Goal: Task Accomplishment & Management: Manage account settings

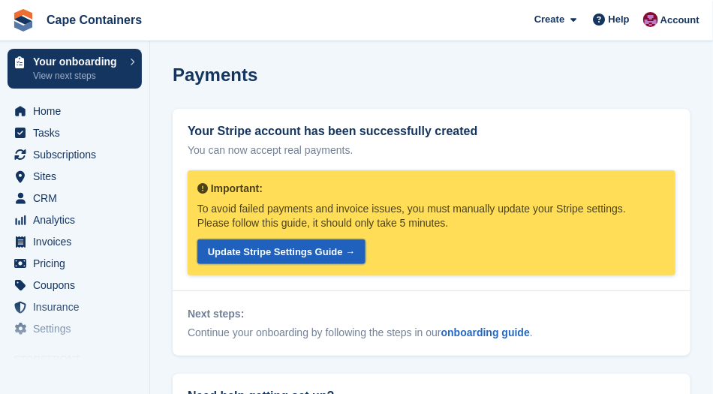
click at [267, 253] on link "Update Stripe Settings Guide →" at bounding box center [281, 251] width 168 height 25
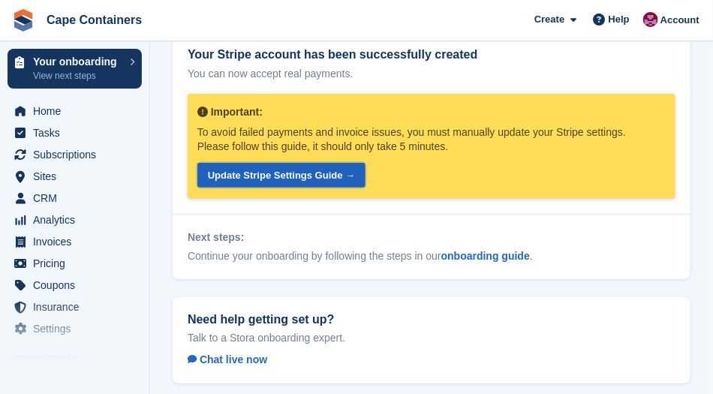
scroll to position [88, 0]
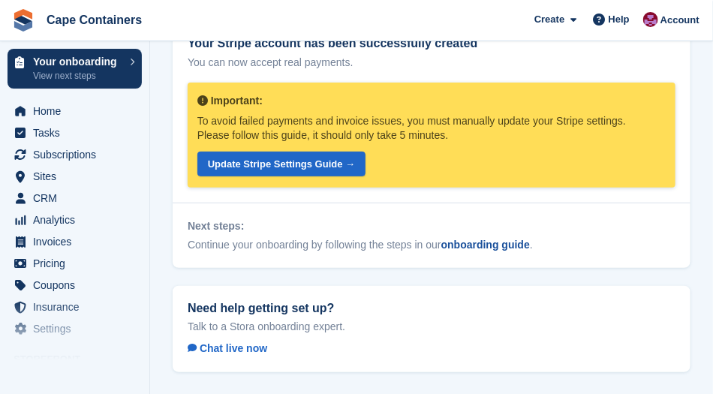
click at [474, 248] on link "onboarding guide" at bounding box center [485, 245] width 89 height 12
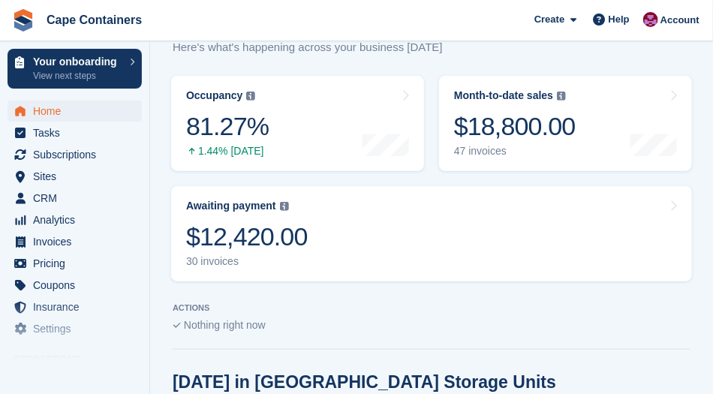
scroll to position [381, 0]
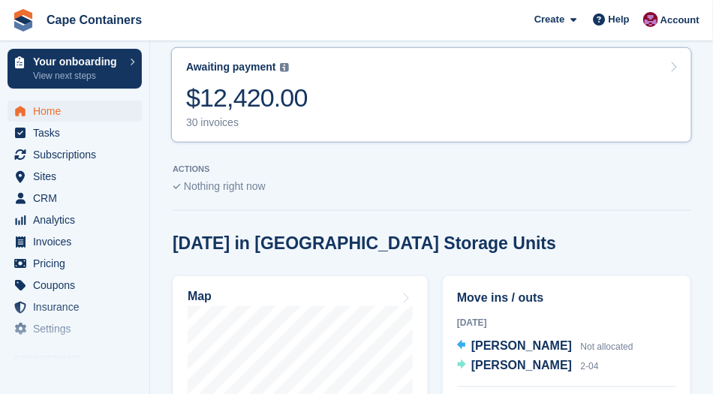
click at [238, 84] on div "$12,420.00" at bounding box center [247, 98] width 122 height 31
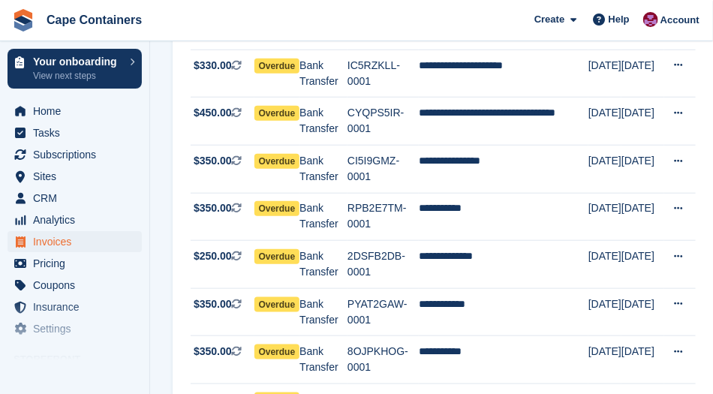
scroll to position [310, 0]
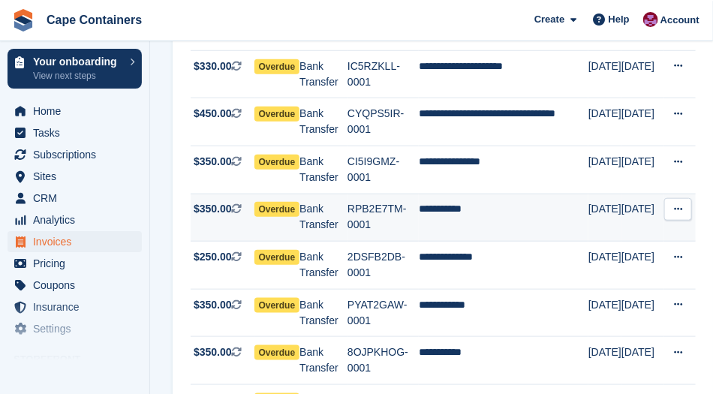
click at [279, 202] on span "Overdue" at bounding box center [277, 209] width 46 height 15
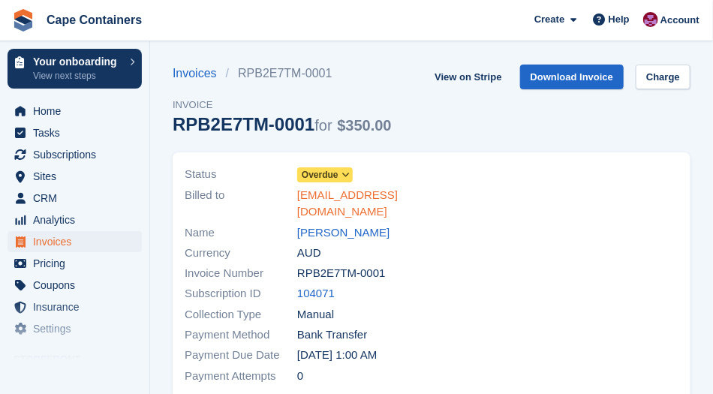
click at [340, 188] on link "sansmau@me.com" at bounding box center [359, 204] width 125 height 34
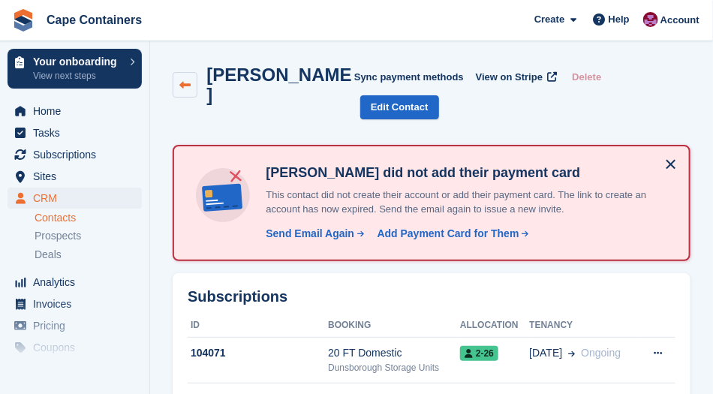
click at [185, 80] on icon at bounding box center [184, 85] width 11 height 11
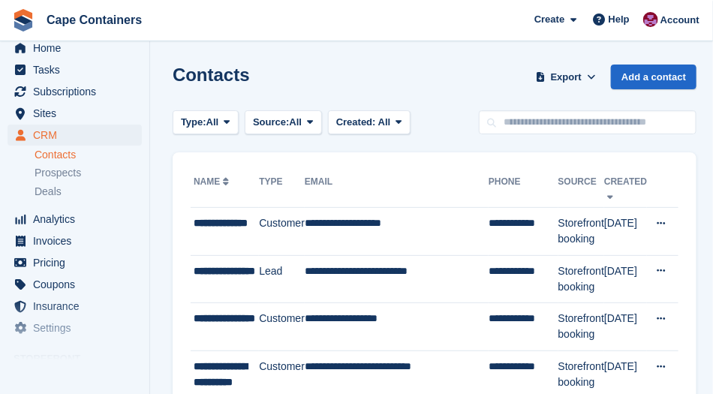
scroll to position [68, 0]
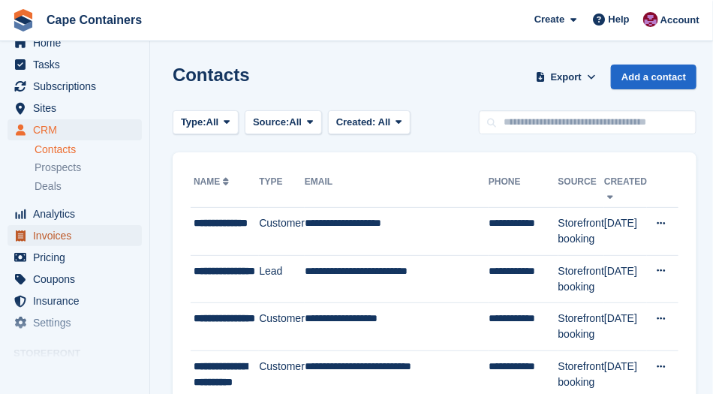
click at [45, 236] on span "Invoices" at bounding box center [78, 235] width 90 height 21
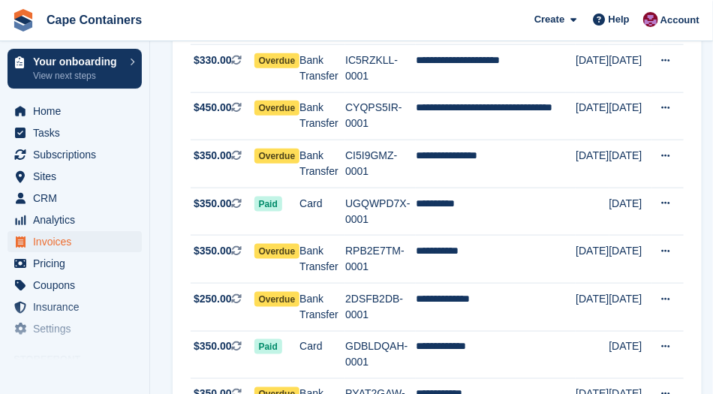
scroll to position [410, 0]
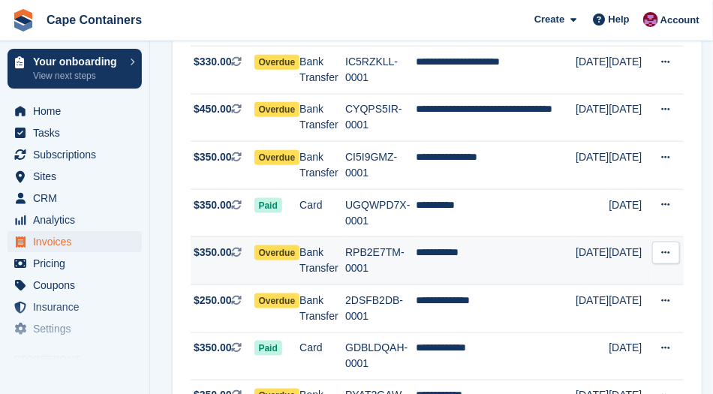
click at [279, 245] on span "Overdue" at bounding box center [277, 252] width 46 height 15
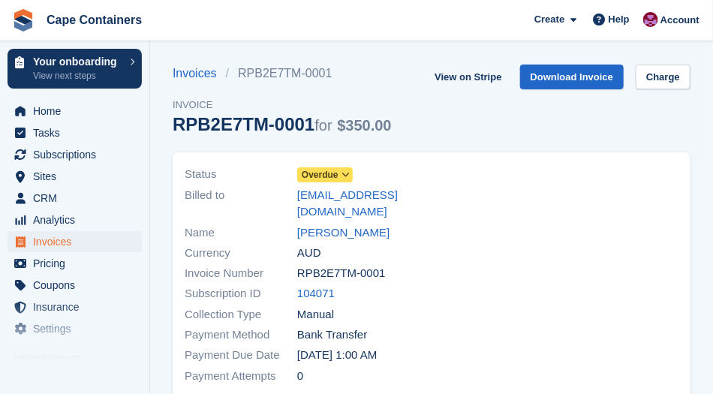
click at [340, 174] on span at bounding box center [346, 175] width 12 height 12
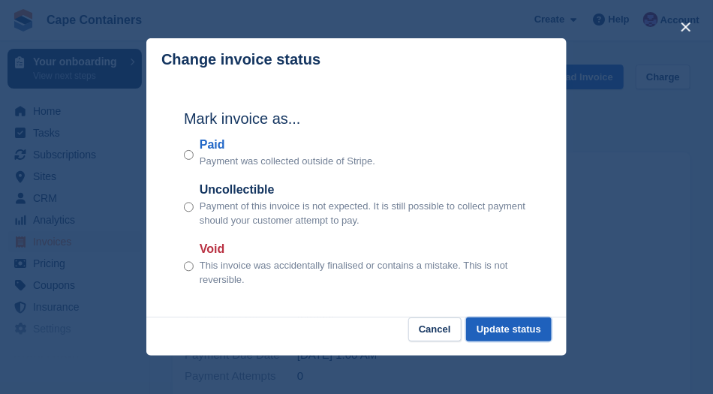
click at [504, 331] on button "Update status" at bounding box center [509, 330] width 86 height 25
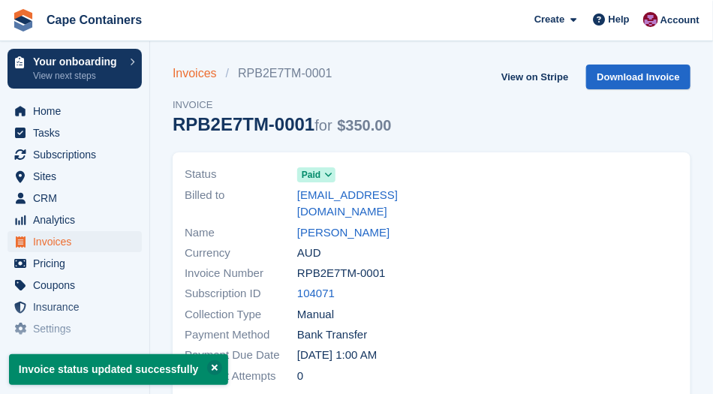
click at [191, 74] on link "Invoices" at bounding box center [199, 74] width 53 height 18
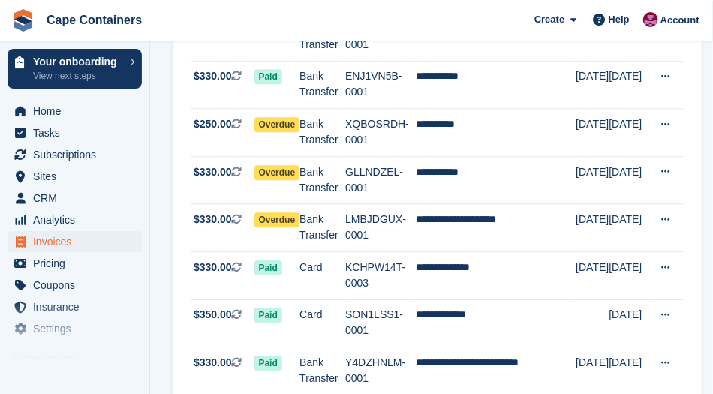
scroll to position [1158, 0]
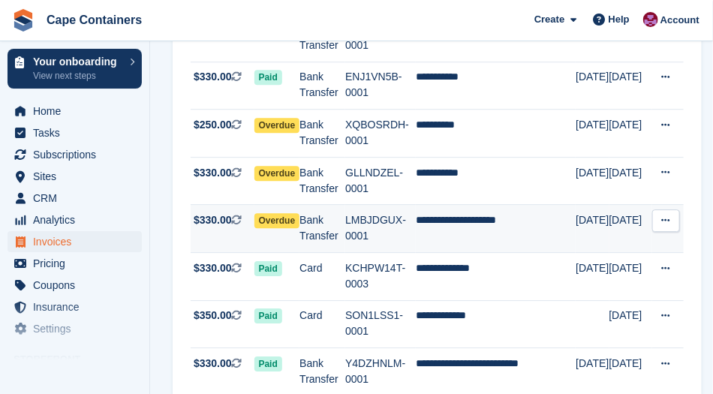
click at [270, 213] on span "Overdue" at bounding box center [277, 220] width 46 height 15
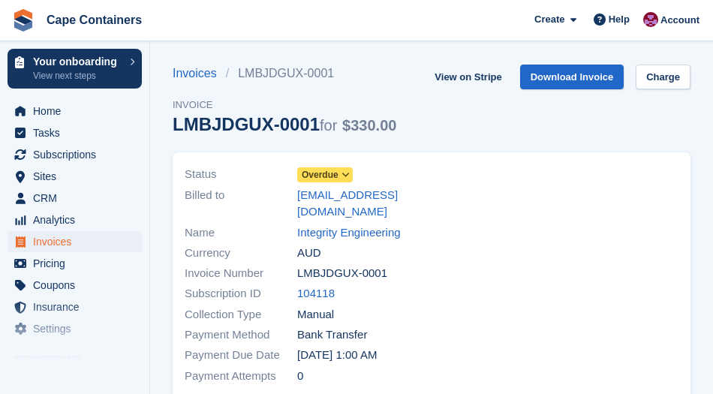
click at [324, 172] on span "Overdue" at bounding box center [320, 175] width 37 height 14
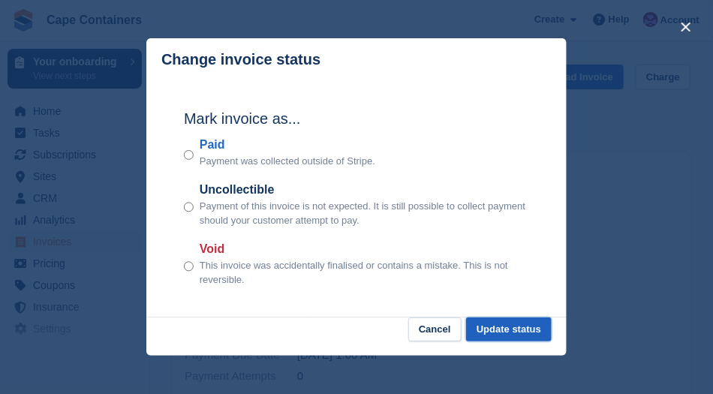
click at [511, 339] on button "Update status" at bounding box center [509, 330] width 86 height 25
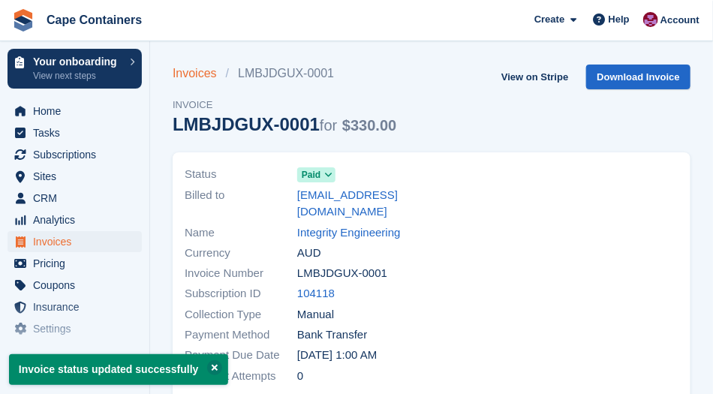
click at [196, 77] on link "Invoices" at bounding box center [199, 74] width 53 height 18
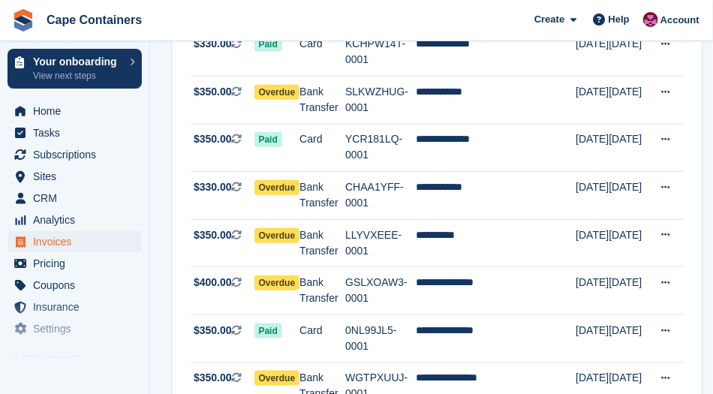
scroll to position [1909, 0]
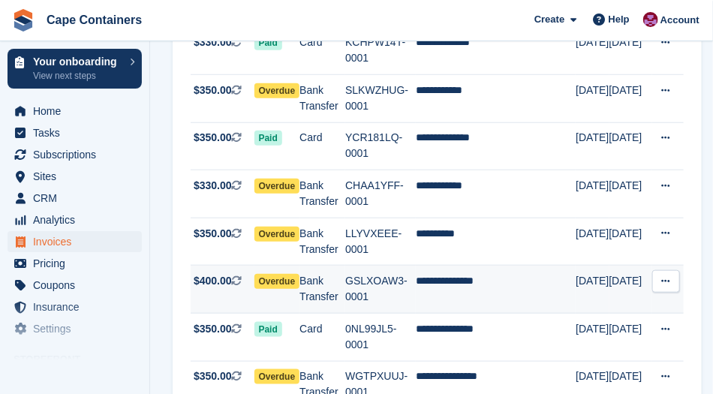
click at [266, 274] on span "Overdue" at bounding box center [277, 281] width 46 height 15
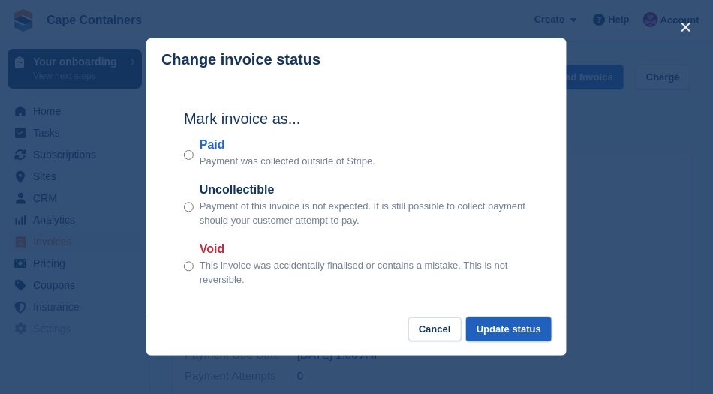
click at [501, 332] on button "Update status" at bounding box center [509, 330] width 86 height 25
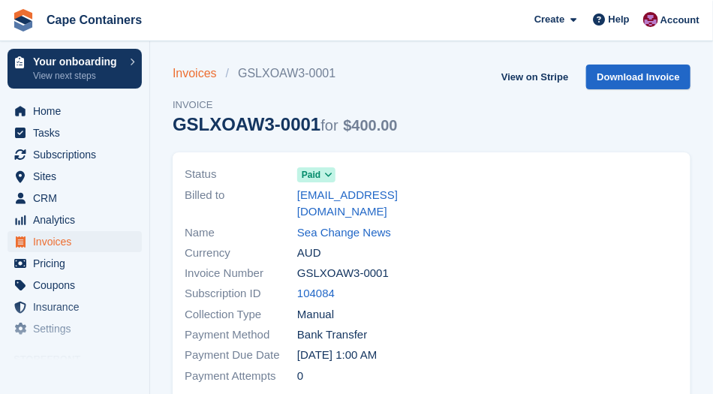
click at [192, 77] on link "Invoices" at bounding box center [199, 74] width 53 height 18
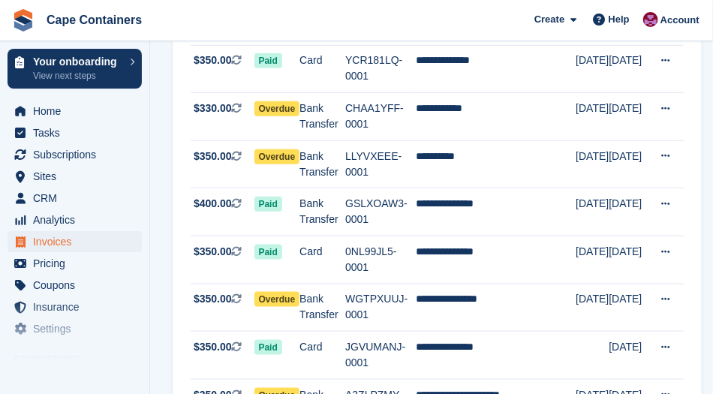
scroll to position [2010, 0]
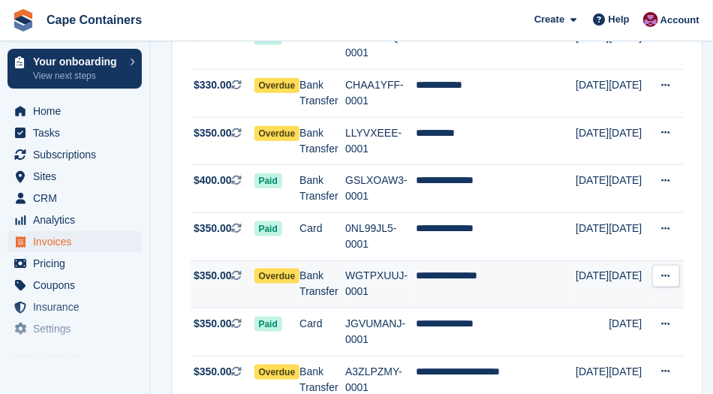
click at [275, 269] on span "Overdue" at bounding box center [277, 276] width 46 height 15
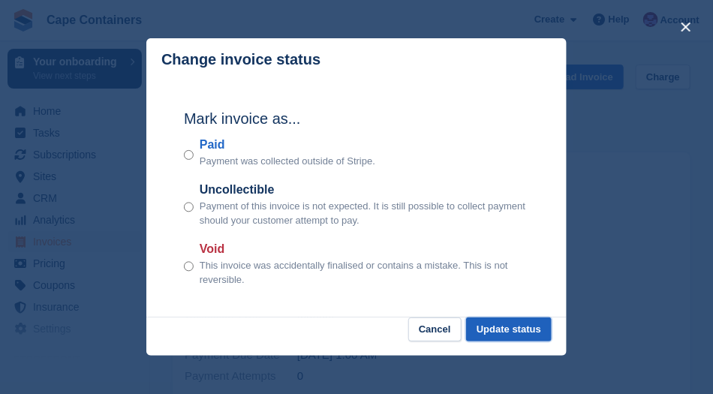
click at [509, 333] on button "Update status" at bounding box center [509, 330] width 86 height 25
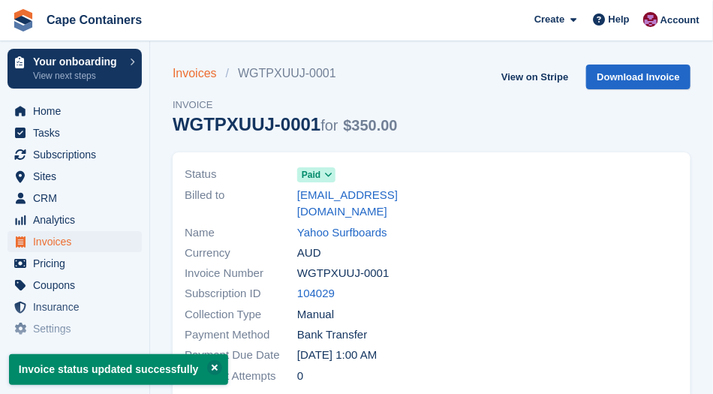
click at [191, 74] on link "Invoices" at bounding box center [199, 74] width 53 height 18
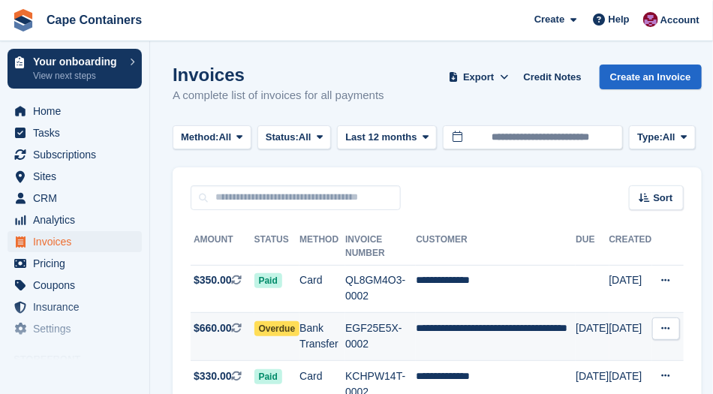
click at [272, 321] on span "Overdue" at bounding box center [277, 328] width 46 height 15
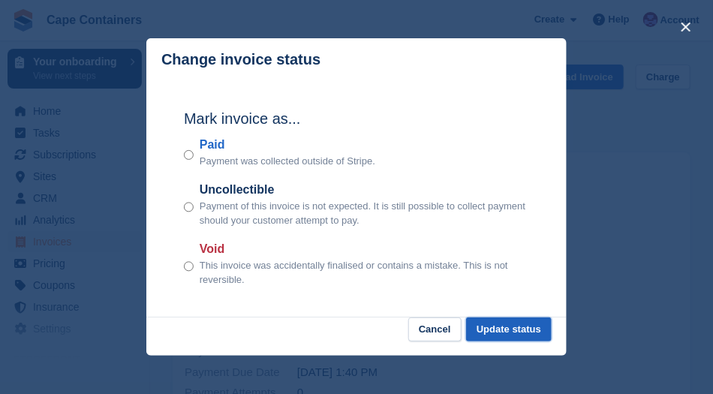
click at [507, 327] on button "Update status" at bounding box center [509, 330] width 86 height 25
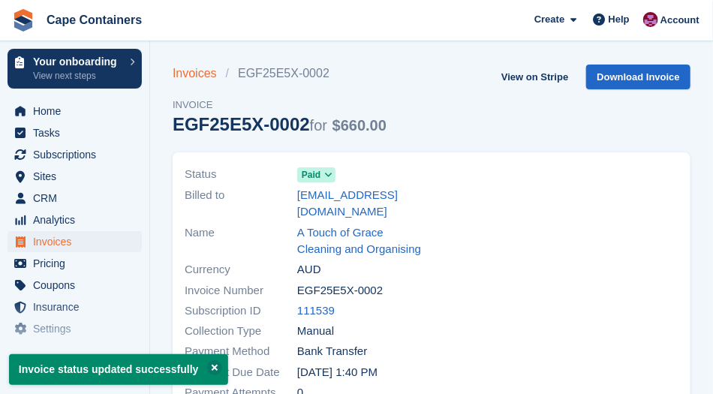
click at [194, 78] on link "Invoices" at bounding box center [199, 74] width 53 height 18
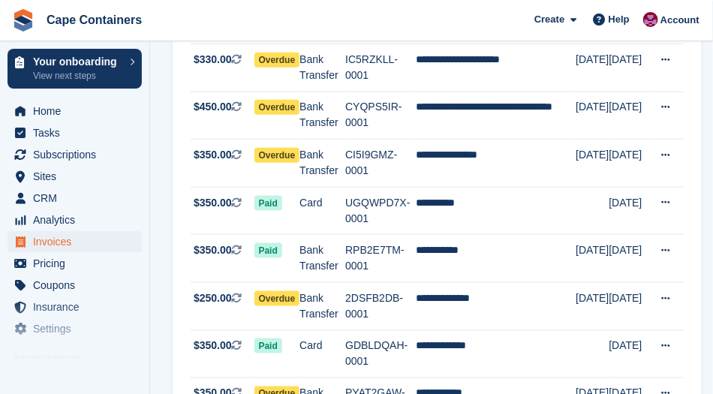
scroll to position [406, 0]
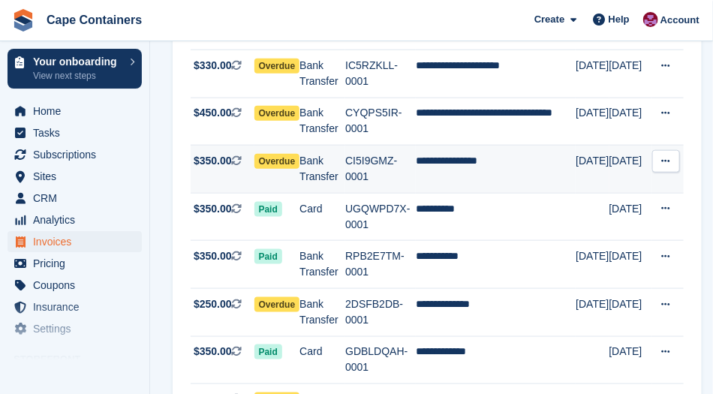
click at [269, 154] on span "Overdue" at bounding box center [277, 161] width 46 height 15
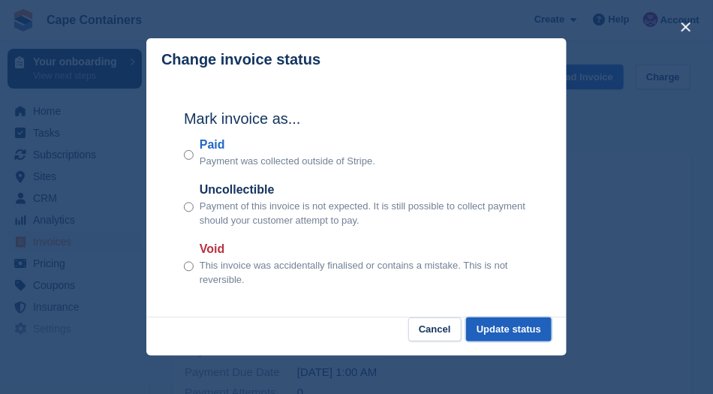
click at [510, 328] on button "Update status" at bounding box center [509, 330] width 86 height 25
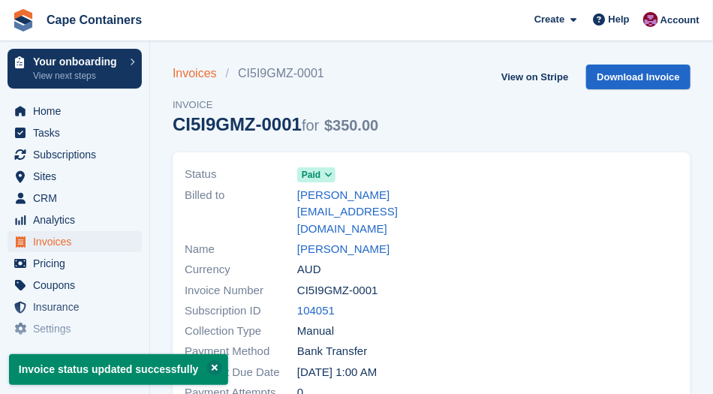
click at [193, 77] on link "Invoices" at bounding box center [199, 74] width 53 height 18
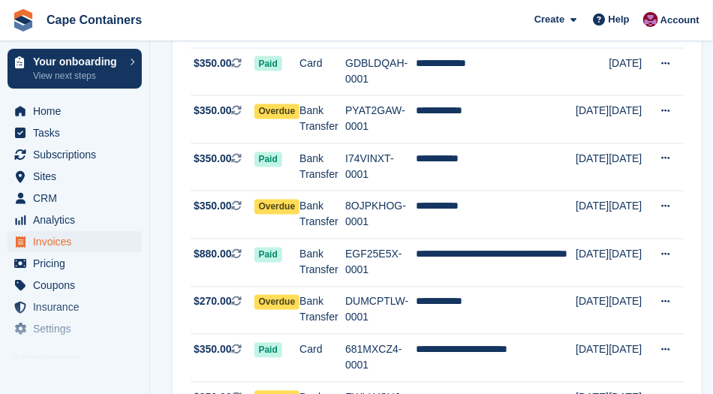
scroll to position [766, 0]
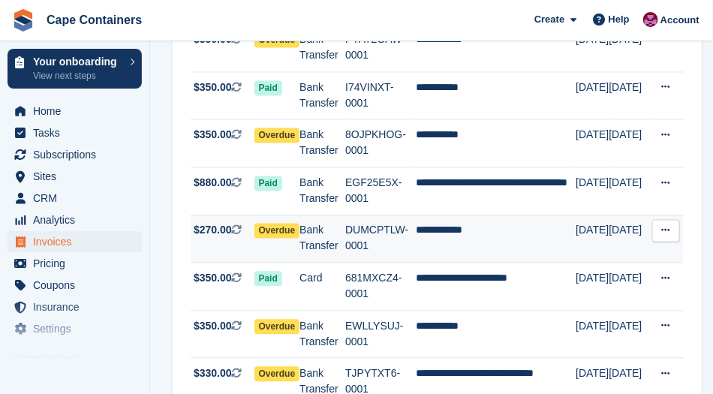
click at [270, 224] on span "Overdue" at bounding box center [277, 231] width 46 height 15
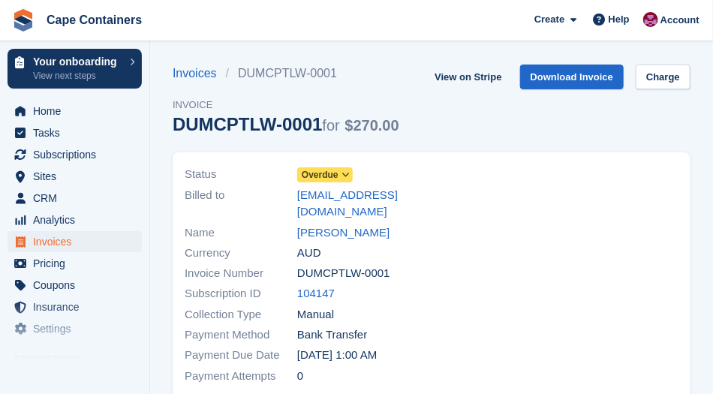
click at [337, 170] on span "Overdue" at bounding box center [320, 175] width 37 height 14
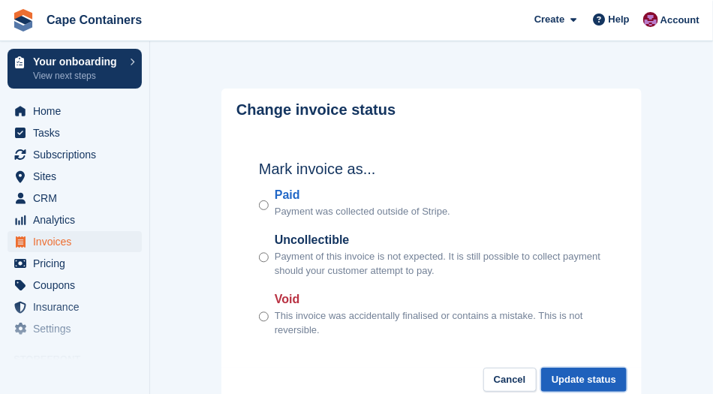
click at [580, 378] on button "Update status" at bounding box center [584, 380] width 86 height 25
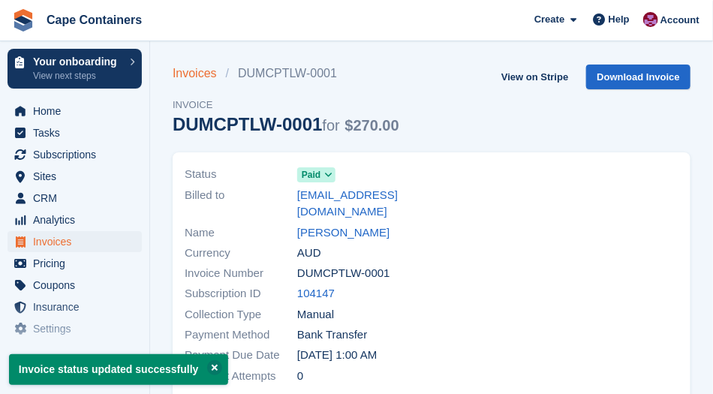
click at [191, 71] on link "Invoices" at bounding box center [199, 74] width 53 height 18
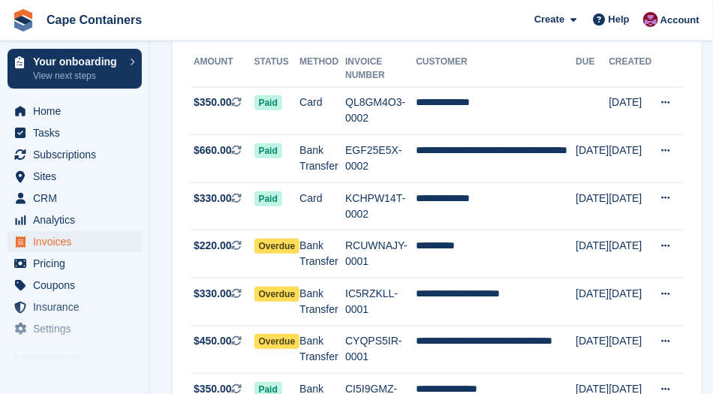
scroll to position [197, 0]
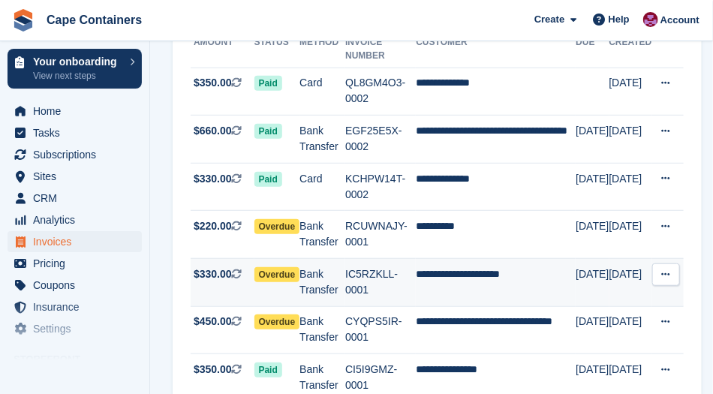
click at [276, 267] on span "Overdue" at bounding box center [277, 274] width 46 height 15
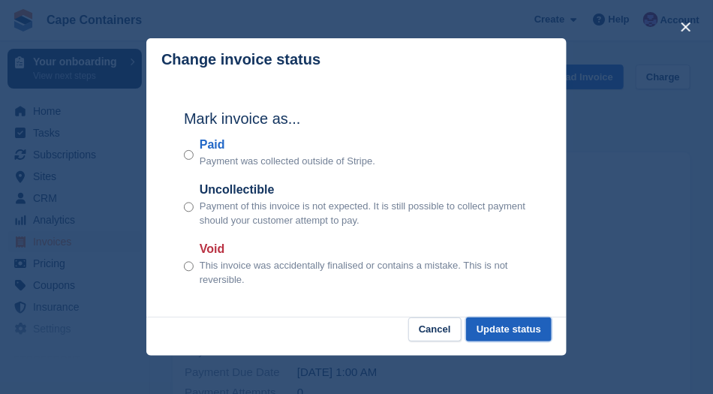
click at [513, 330] on button "Update status" at bounding box center [509, 330] width 86 height 25
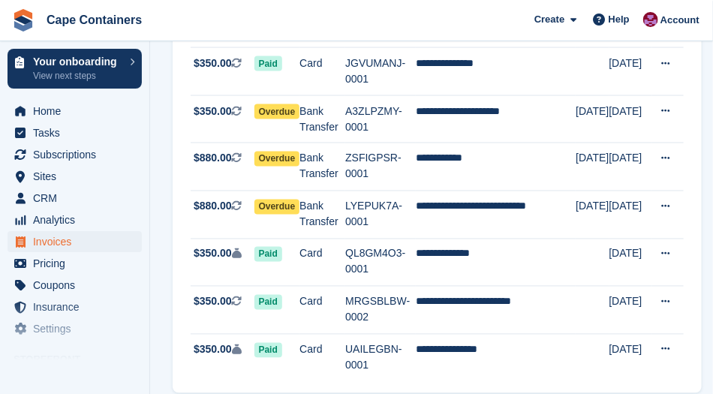
scroll to position [2269, 0]
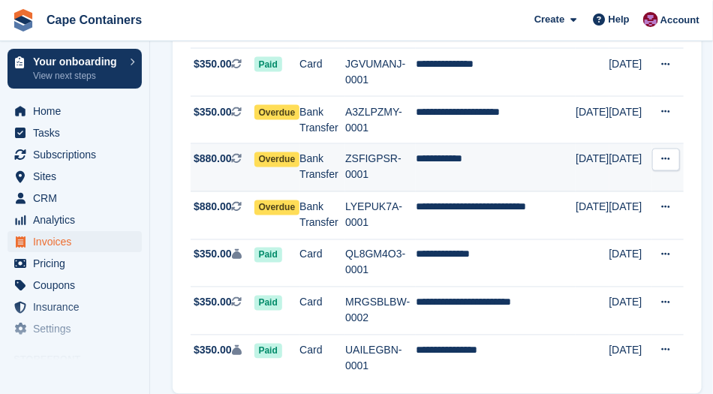
click at [272, 152] on span "Overdue" at bounding box center [277, 159] width 46 height 15
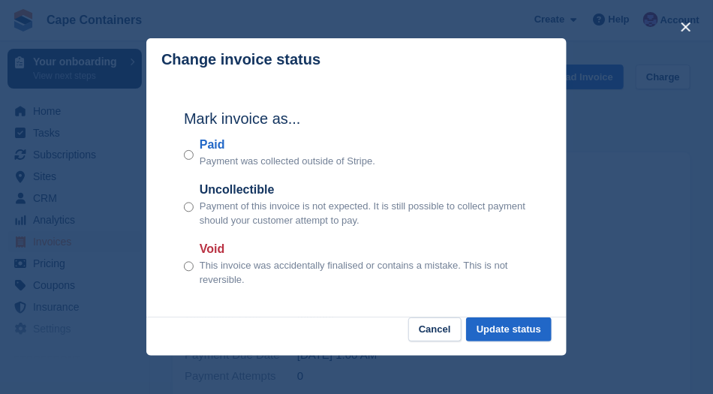
click at [200, 149] on label "Paid" at bounding box center [288, 145] width 176 height 18
click at [517, 325] on button "Update status" at bounding box center [509, 330] width 86 height 25
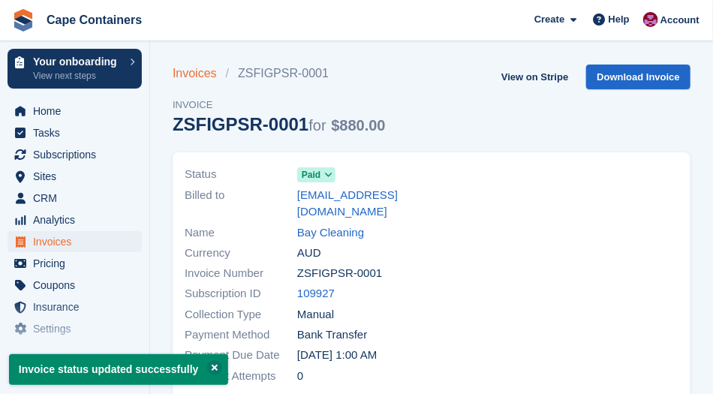
click at [190, 77] on link "Invoices" at bounding box center [199, 74] width 53 height 18
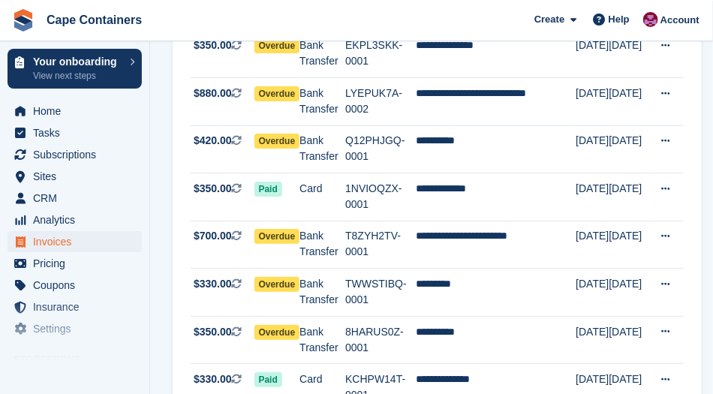
scroll to position [1574, 0]
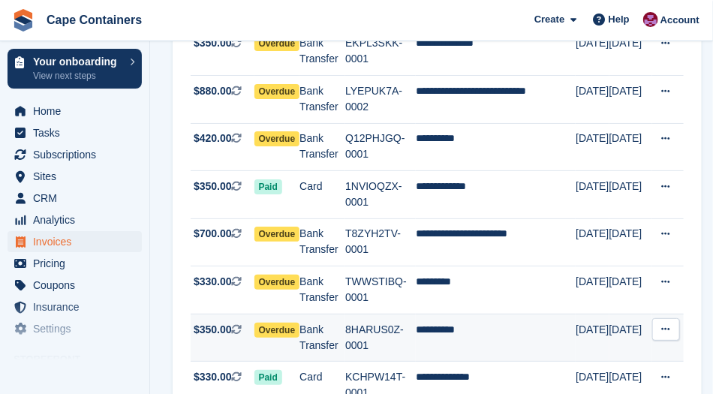
click at [278, 323] on span "Overdue" at bounding box center [277, 330] width 46 height 15
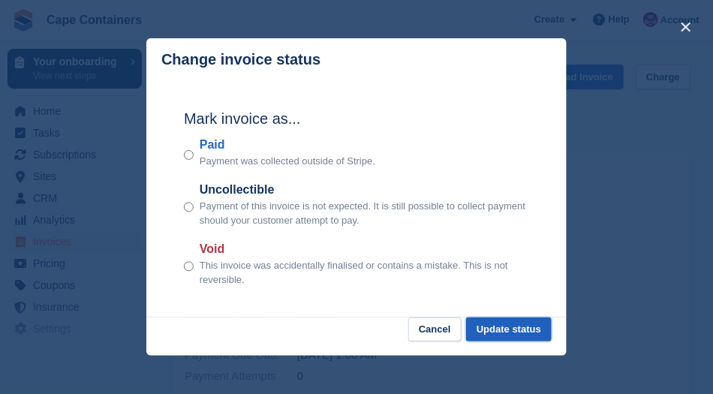
click at [512, 327] on button "Update status" at bounding box center [509, 330] width 86 height 25
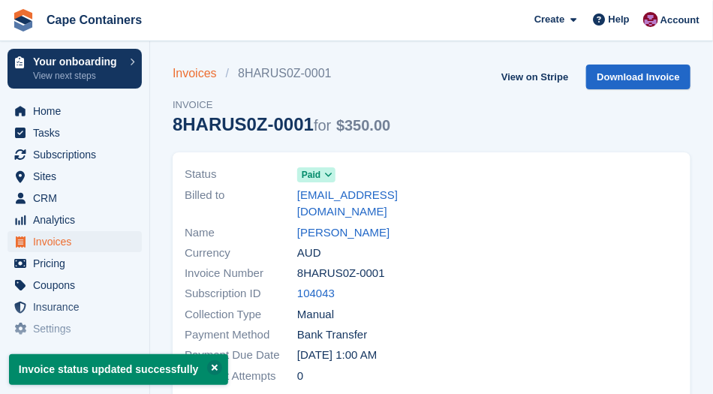
click at [185, 78] on link "Invoices" at bounding box center [199, 74] width 53 height 18
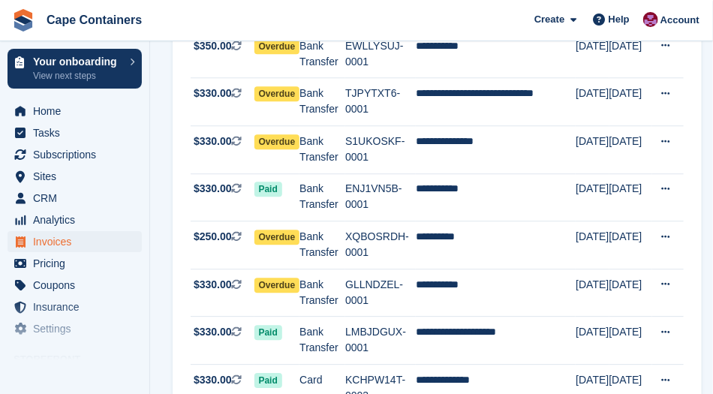
scroll to position [1046, 0]
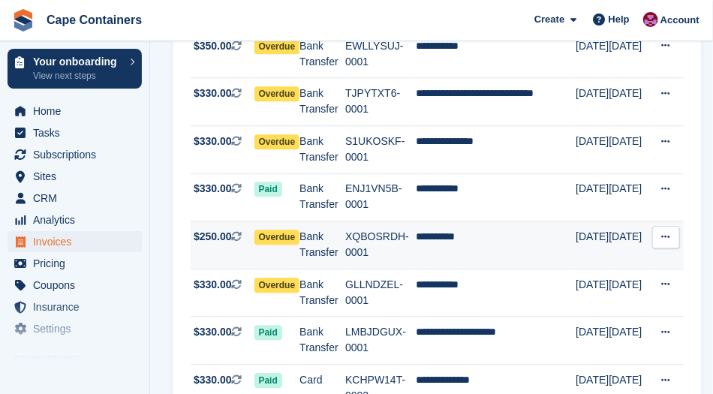
click at [271, 230] on span "Overdue" at bounding box center [277, 237] width 46 height 15
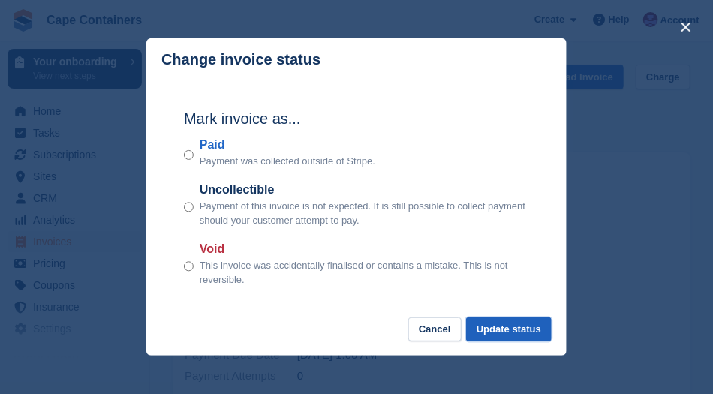
click at [504, 330] on button "Update status" at bounding box center [509, 330] width 86 height 25
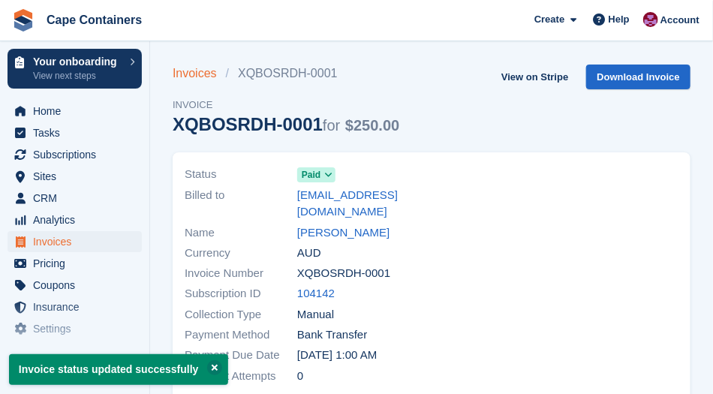
click at [189, 70] on link "Invoices" at bounding box center [199, 74] width 53 height 18
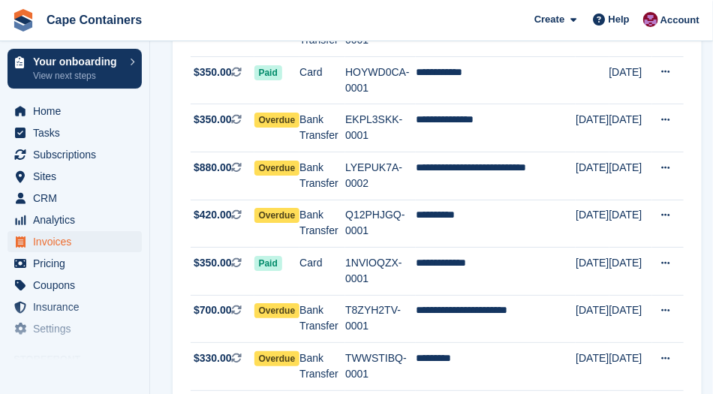
scroll to position [1517, 0]
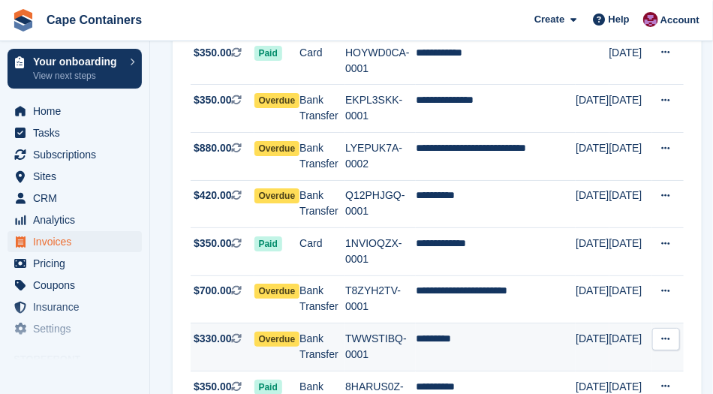
click at [270, 332] on span "Overdue" at bounding box center [277, 339] width 46 height 15
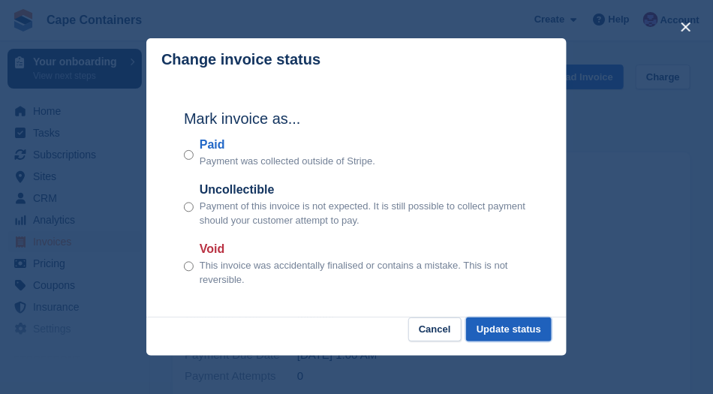
click at [511, 327] on button "Update status" at bounding box center [509, 330] width 86 height 25
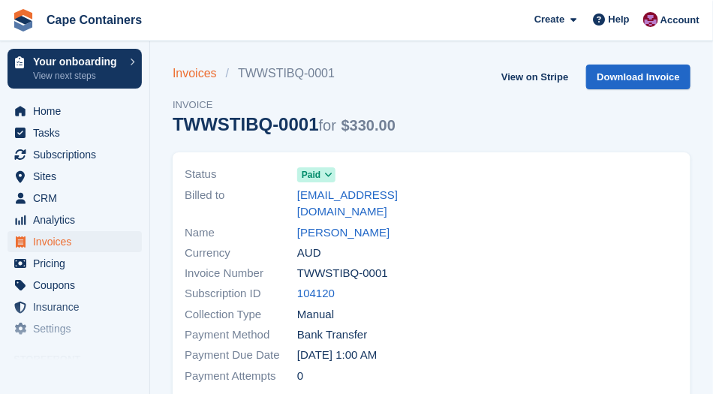
click at [193, 77] on link "Invoices" at bounding box center [199, 74] width 53 height 18
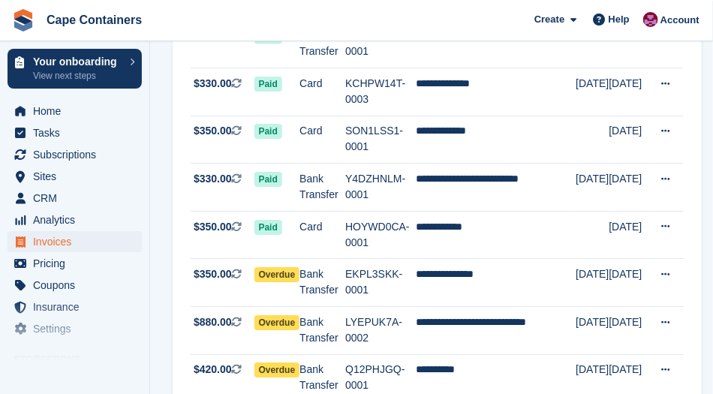
scroll to position [1356, 0]
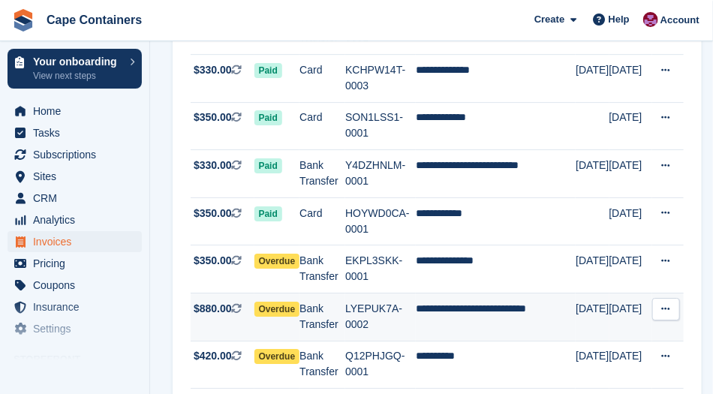
click at [667, 304] on icon at bounding box center [666, 309] width 8 height 10
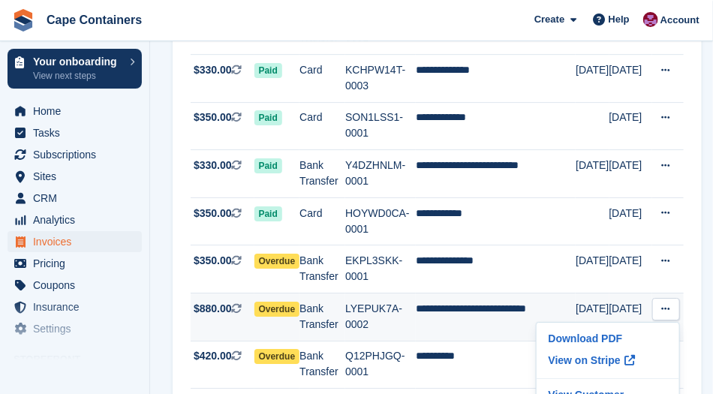
click at [315, 293] on td "Bank Transfer" at bounding box center [323, 317] width 46 height 48
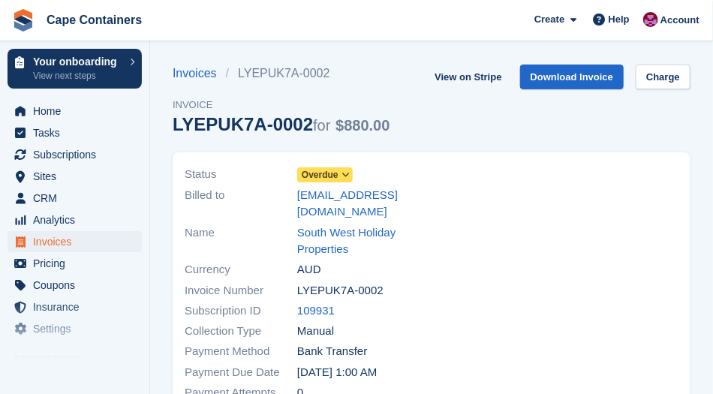
click at [334, 179] on span "Overdue" at bounding box center [320, 175] width 37 height 14
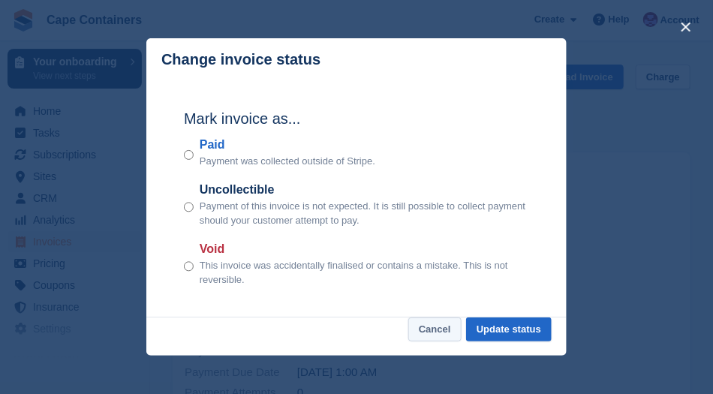
click at [430, 327] on button "Cancel" at bounding box center [434, 330] width 53 height 25
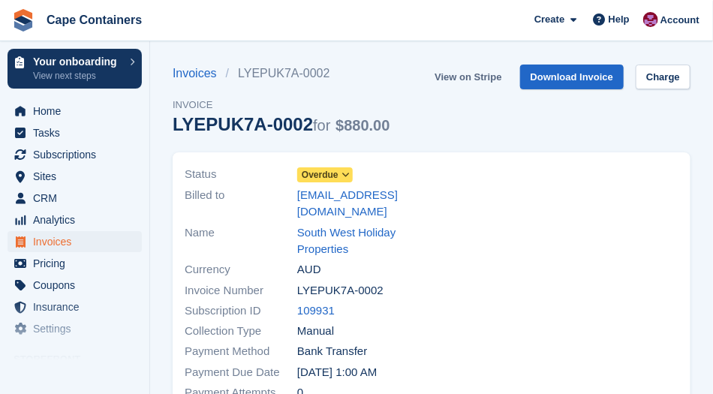
click at [477, 77] on link "View on Stripe" at bounding box center [468, 77] width 79 height 25
click at [329, 224] on link "South West Holiday Properties" at bounding box center [359, 241] width 125 height 34
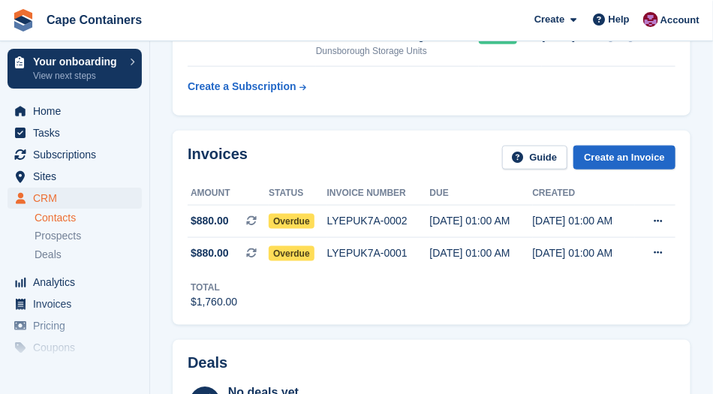
scroll to position [468, 0]
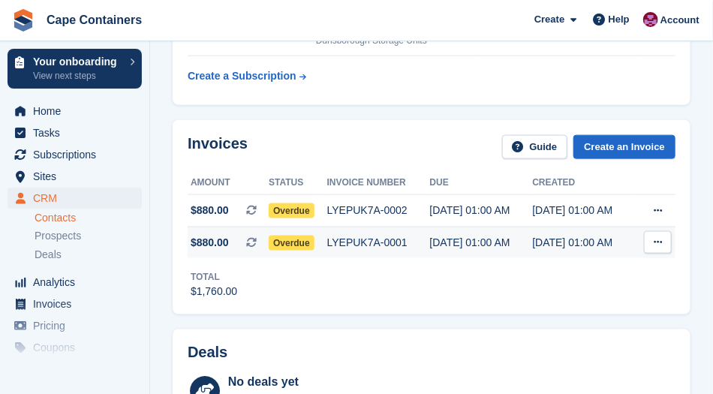
click at [659, 239] on icon at bounding box center [658, 242] width 8 height 10
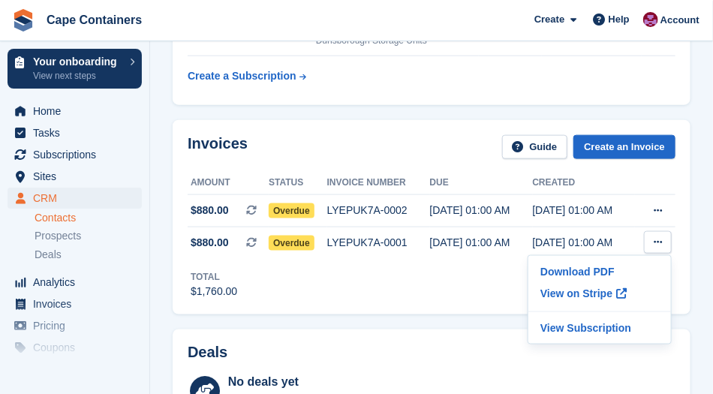
click at [394, 282] on div "Total $1,760.00" at bounding box center [432, 278] width 488 height 41
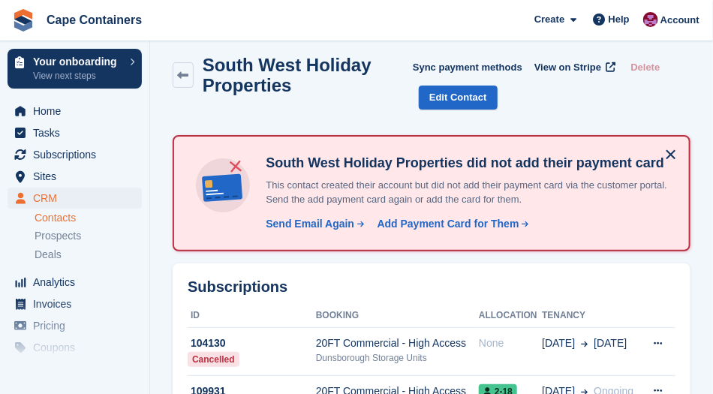
scroll to position [0, 0]
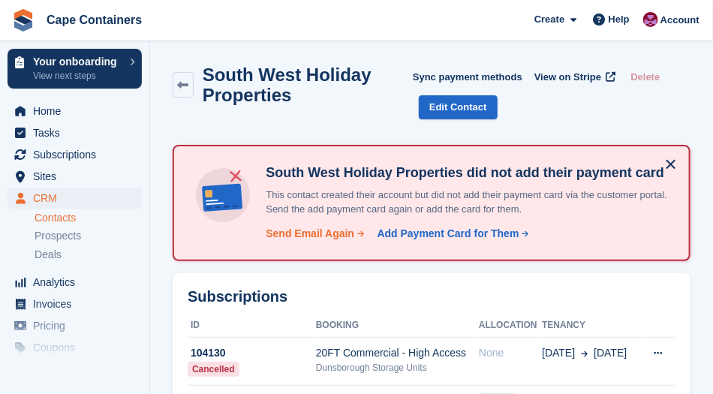
click at [303, 236] on div "Send Email Again" at bounding box center [310, 234] width 89 height 16
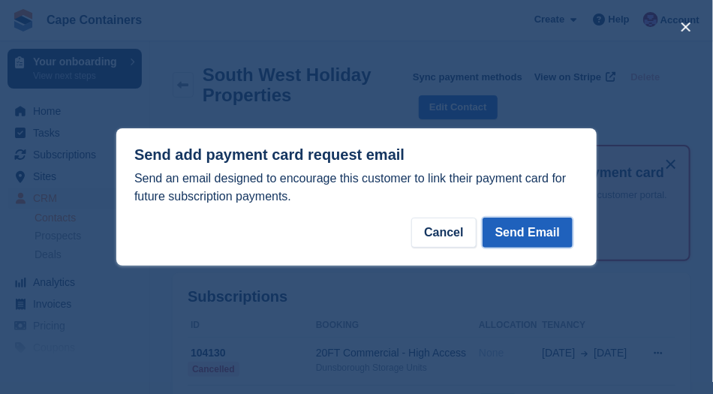
click at [532, 236] on button "Send Email" at bounding box center [528, 233] width 90 height 30
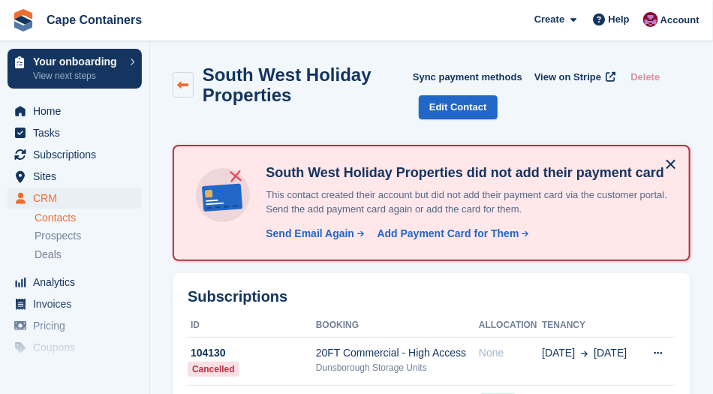
click at [185, 83] on icon at bounding box center [182, 85] width 11 height 11
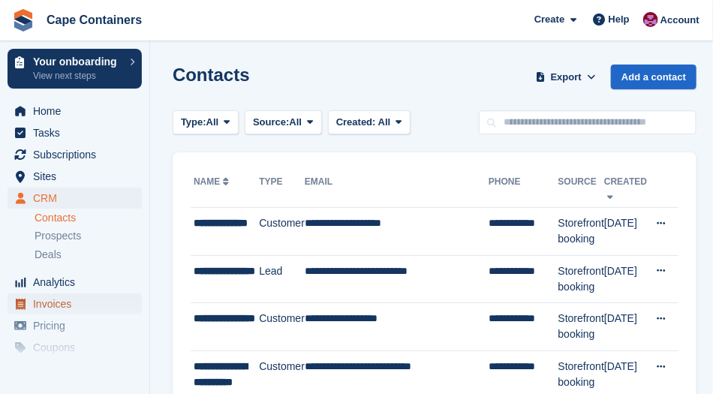
click at [36, 306] on span "Invoices" at bounding box center [78, 304] width 90 height 21
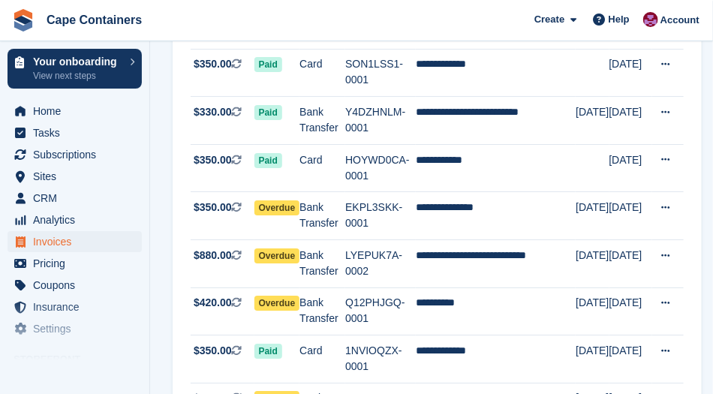
scroll to position [1416, 0]
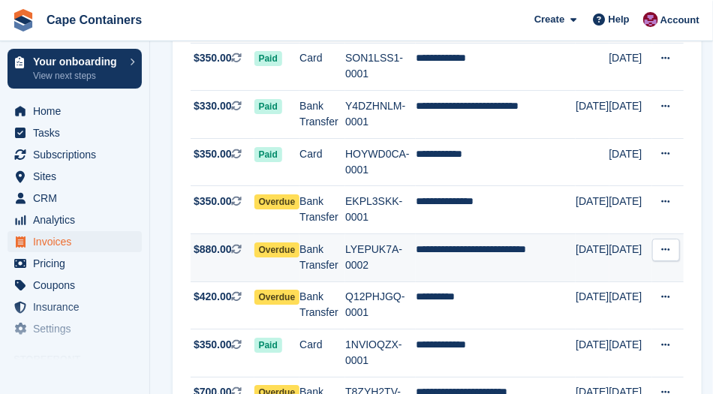
click at [665, 245] on icon at bounding box center [666, 250] width 8 height 10
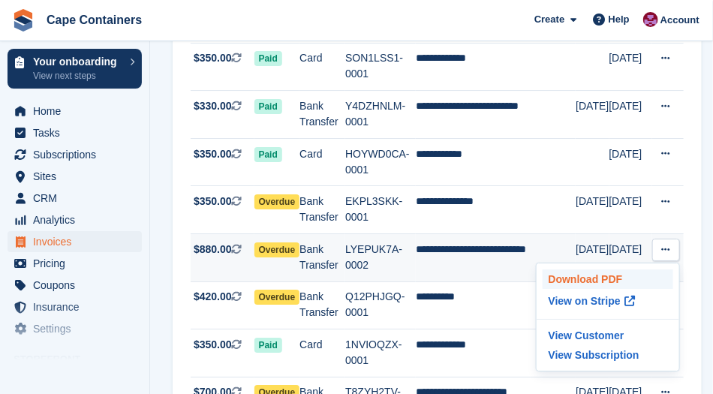
click at [580, 269] on p "Download PDF" at bounding box center [608, 279] width 131 height 20
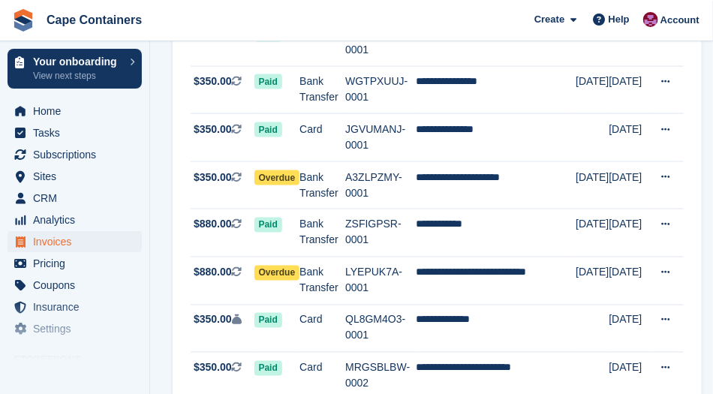
scroll to position [2276, 0]
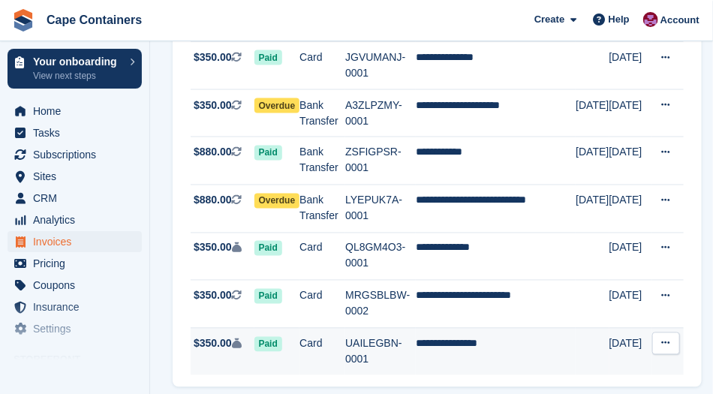
click at [374, 328] on td "UAILEGBN-0001" at bounding box center [380, 351] width 71 height 47
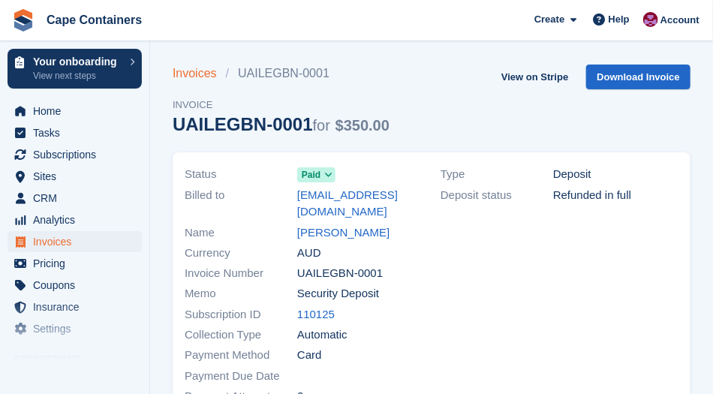
click at [191, 75] on link "Invoices" at bounding box center [199, 74] width 53 height 18
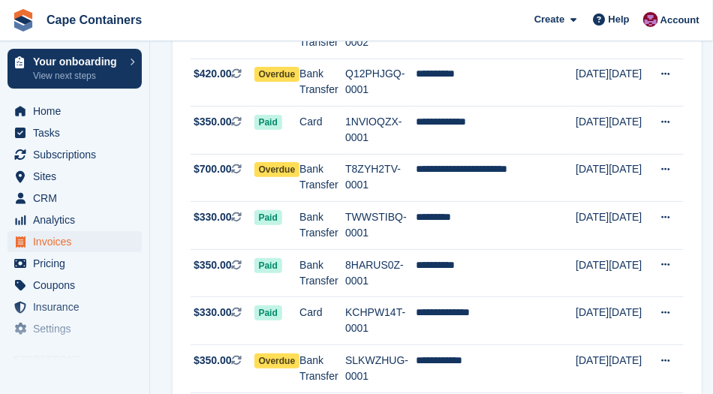
scroll to position [2276, 0]
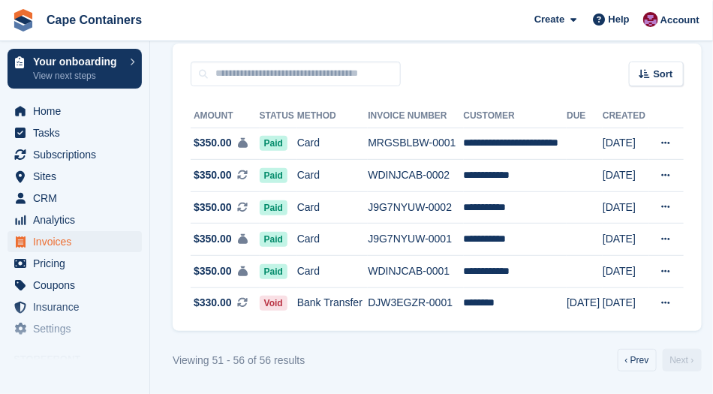
scroll to position [124, 0]
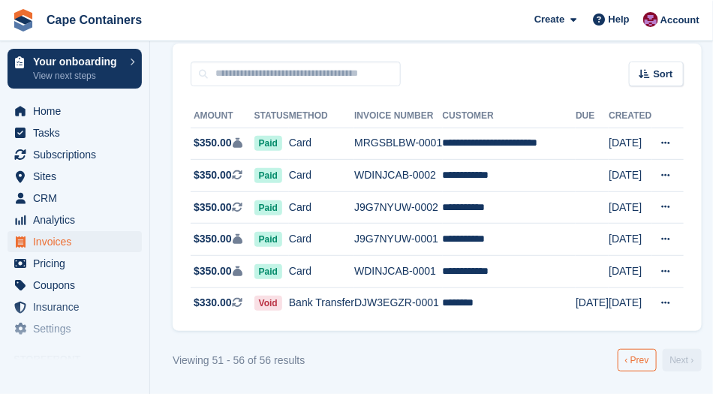
click at [628, 360] on link "‹ Prev" at bounding box center [637, 360] width 39 height 23
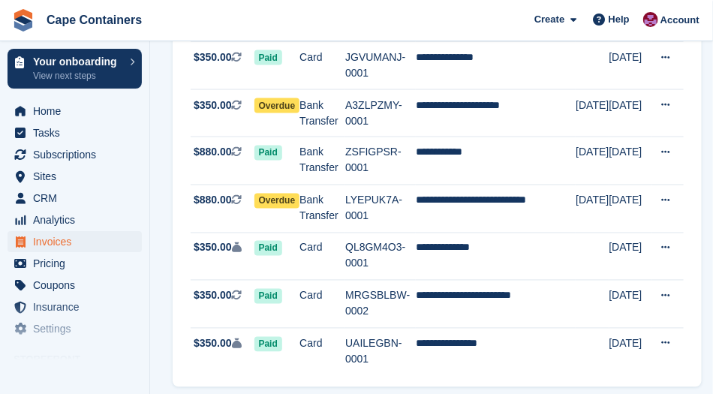
scroll to position [2276, 0]
click at [45, 335] on span "Settings" at bounding box center [78, 328] width 90 height 21
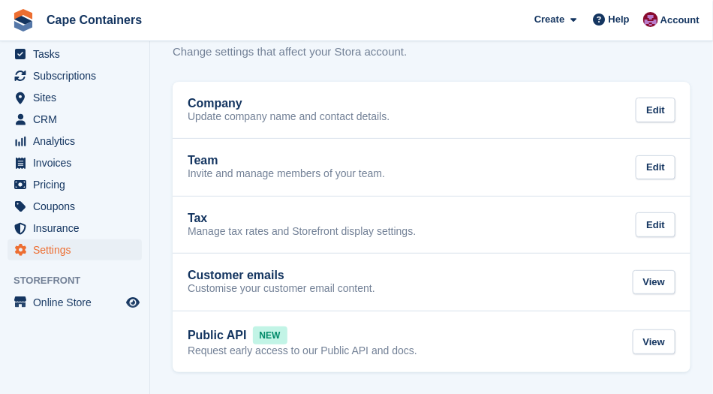
scroll to position [76, 0]
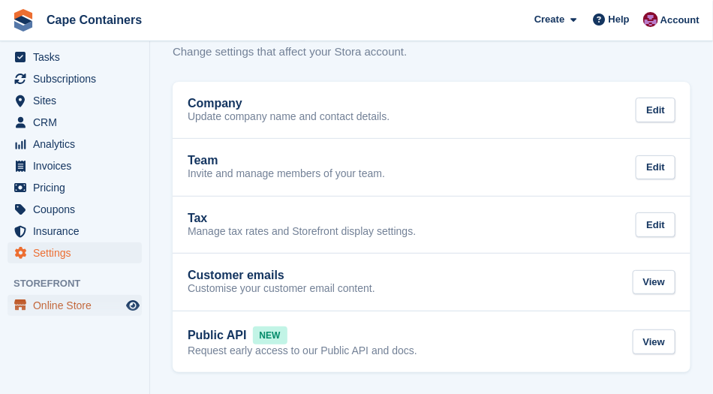
click at [43, 306] on span "Online Store" at bounding box center [78, 305] width 90 height 21
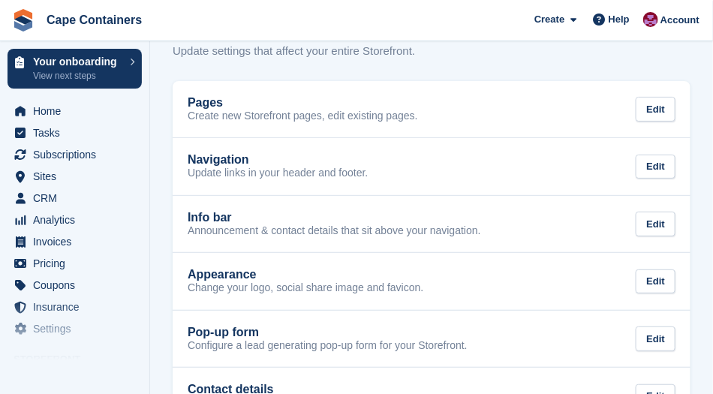
scroll to position [44, 0]
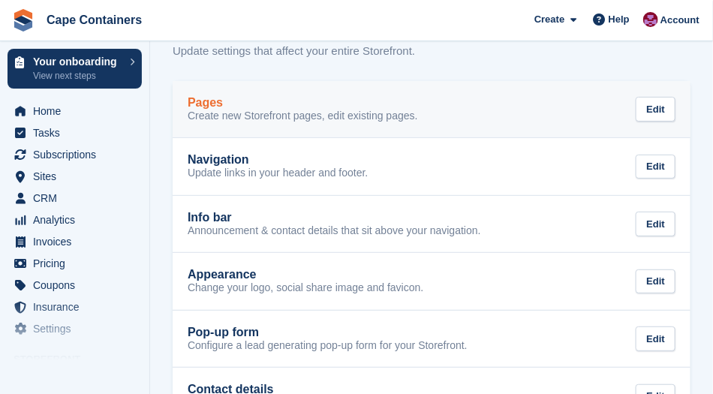
click at [202, 111] on p "Create new Storefront pages, edit existing pages." at bounding box center [303, 117] width 230 height 14
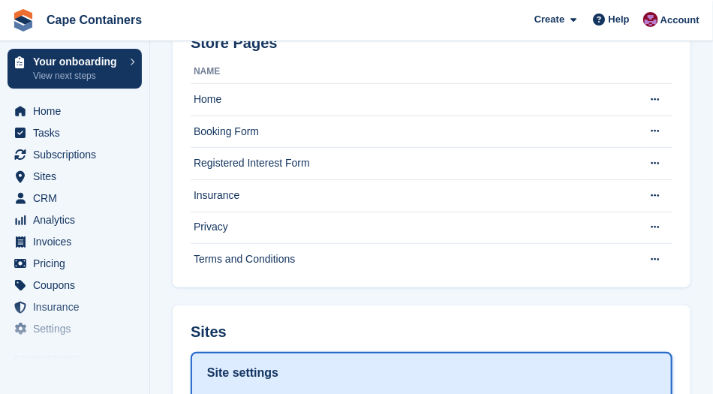
scroll to position [110, 0]
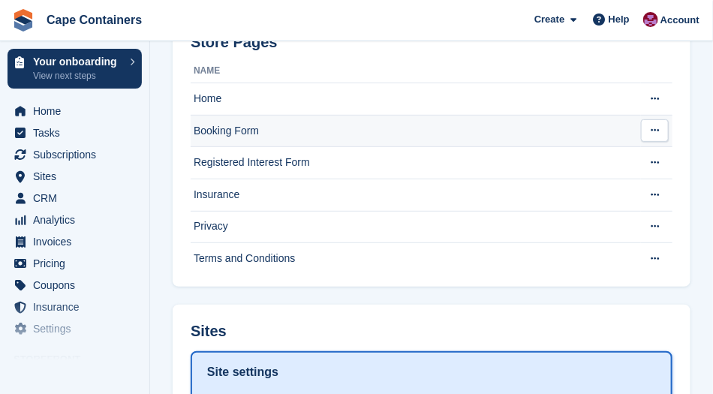
click at [212, 130] on td "Booking Form" at bounding box center [416, 131] width 450 height 32
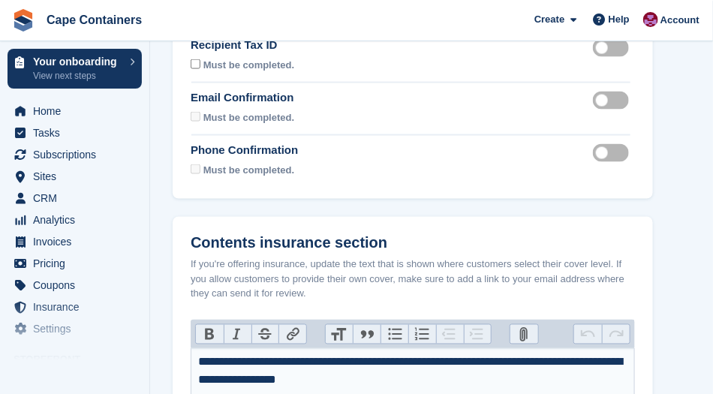
scroll to position [613, 0]
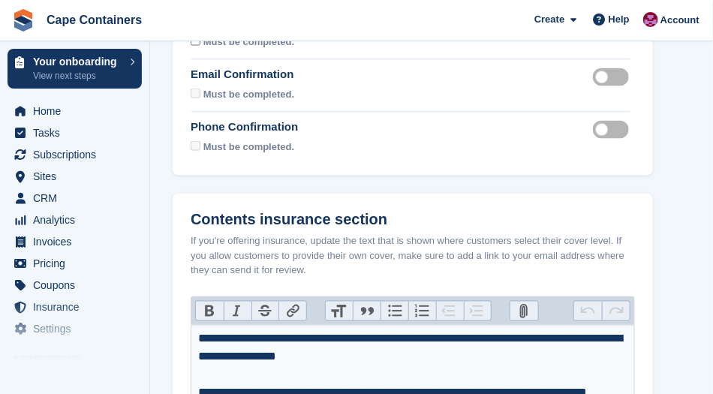
click at [605, 131] on label "Phone confirmation required" at bounding box center [614, 129] width 42 height 2
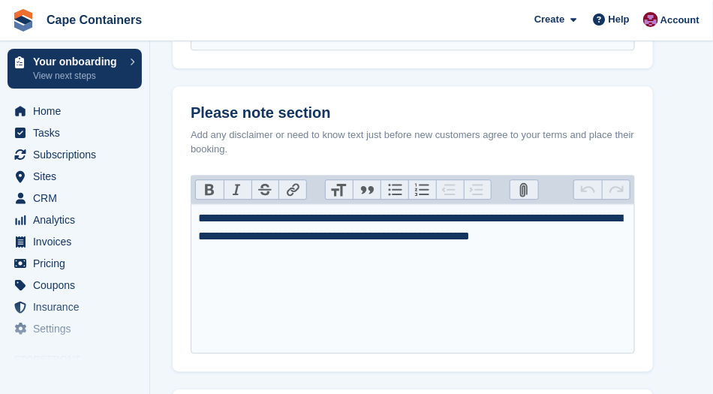
scroll to position [1036, 0]
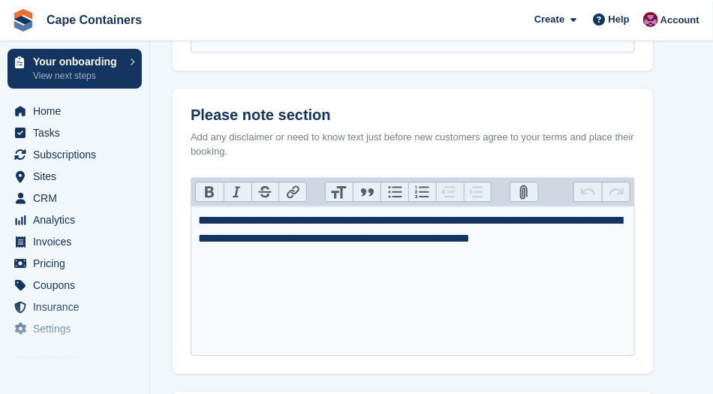
click at [363, 222] on div "**********" at bounding box center [413, 230] width 429 height 36
click at [250, 259] on div "**********" at bounding box center [413, 239] width 429 height 54
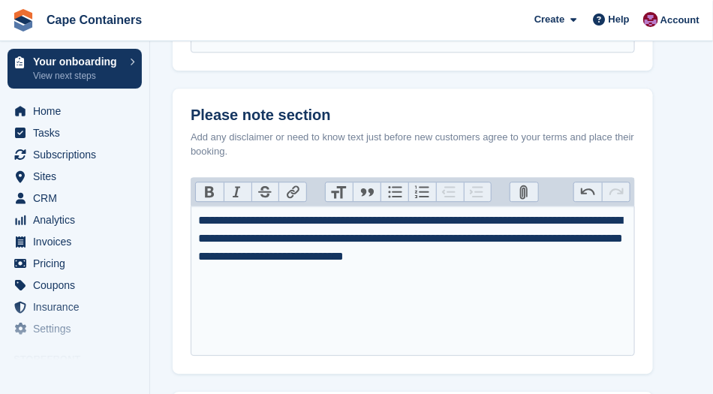
type trix-editor "**********"
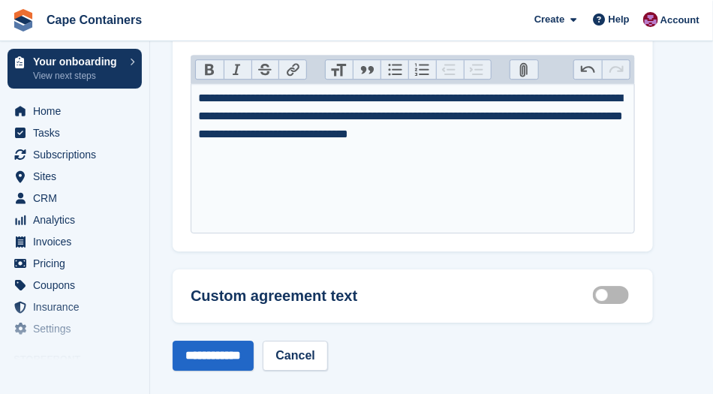
scroll to position [1158, 0]
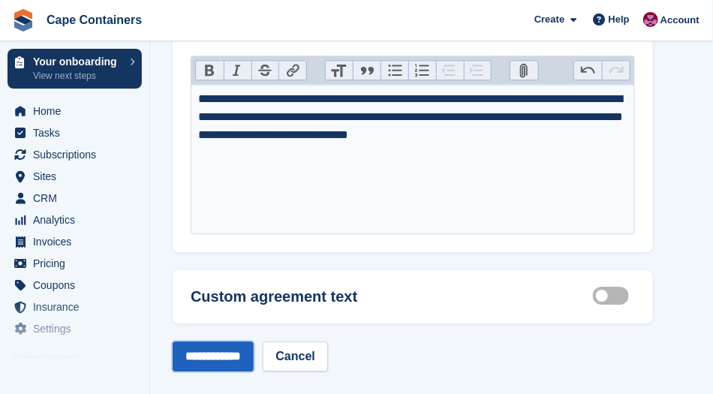
click at [218, 360] on input "**********" at bounding box center [213, 357] width 81 height 30
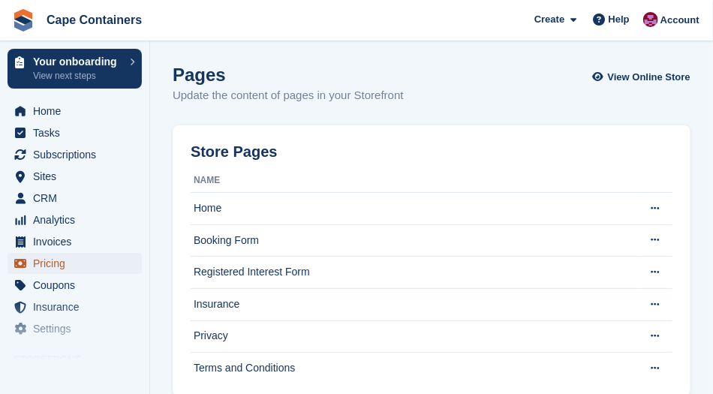
click at [46, 266] on span "Pricing" at bounding box center [78, 263] width 90 height 21
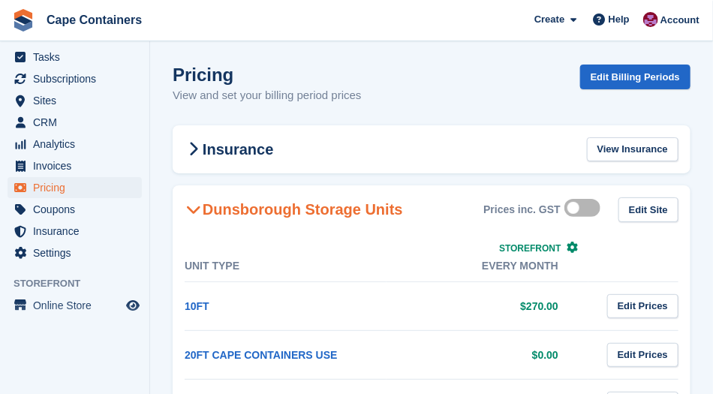
scroll to position [79, 0]
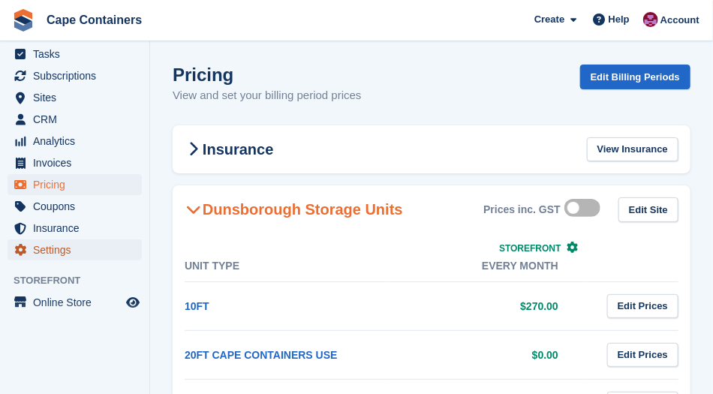
click at [47, 254] on span "Settings" at bounding box center [78, 249] width 90 height 21
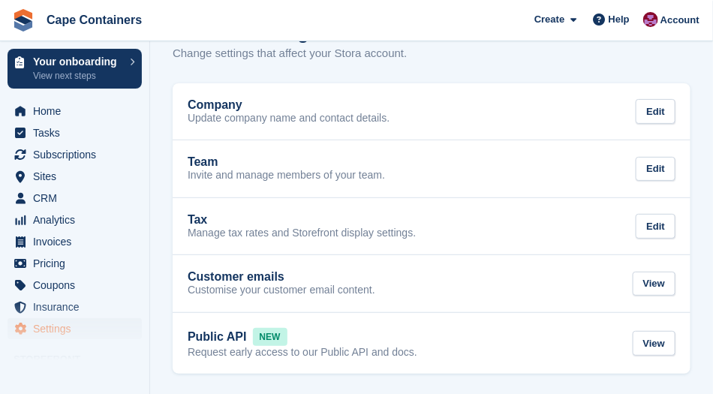
scroll to position [44, 0]
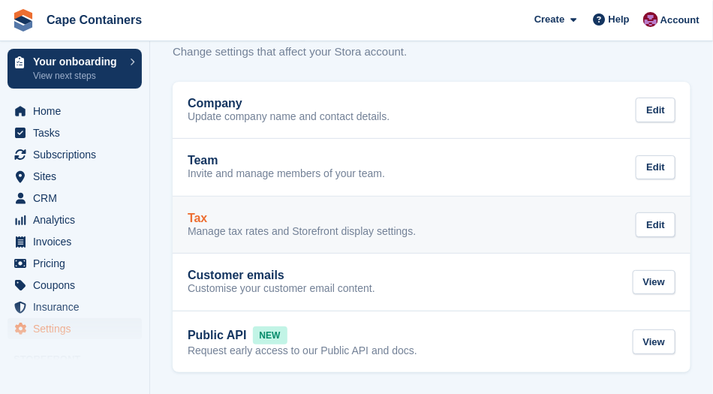
click at [198, 226] on p "Manage tax rates and Storefront display settings." at bounding box center [302, 232] width 228 height 14
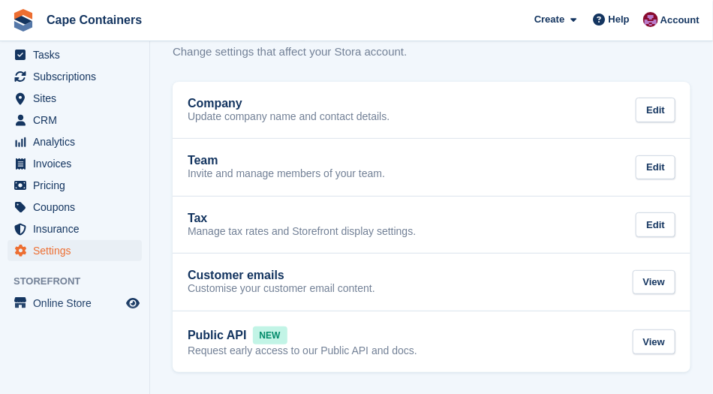
scroll to position [79, 0]
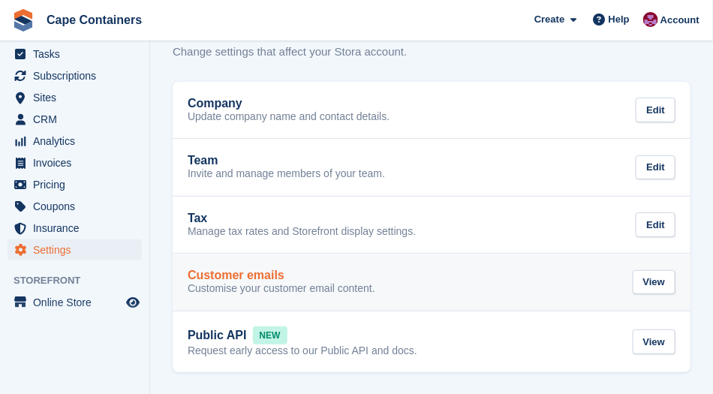
click at [242, 282] on p "Customise your customer email content." at bounding box center [282, 289] width 188 height 14
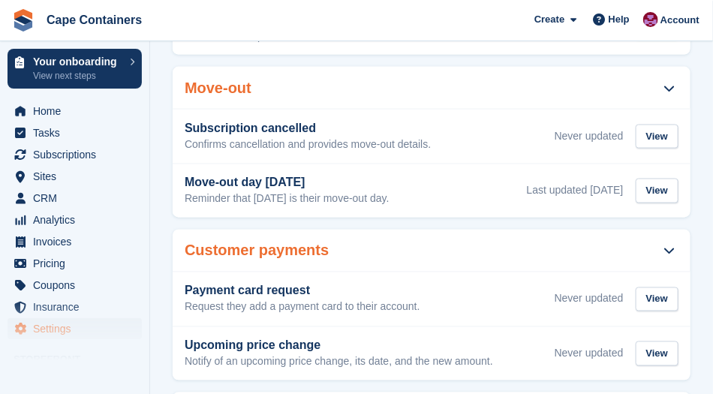
scroll to position [673, 0]
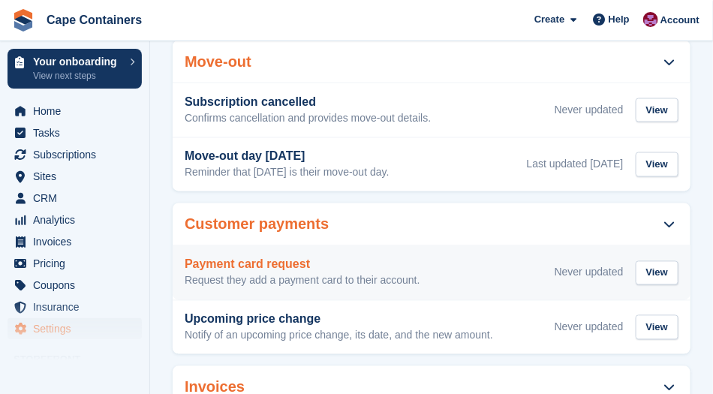
click at [220, 275] on p "Request they add a payment card to their account." at bounding box center [303, 282] width 236 height 14
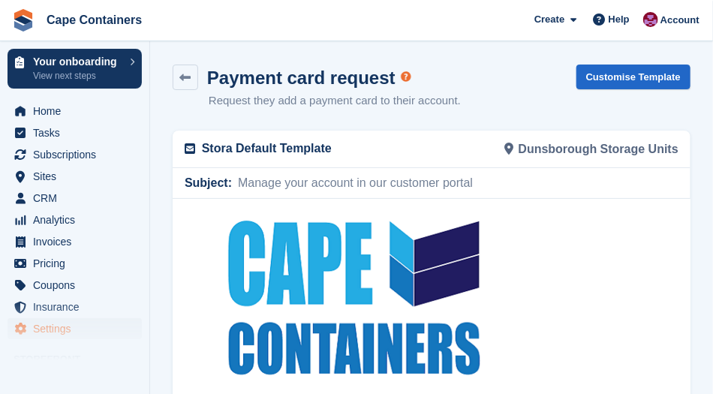
click at [312, 303] on img at bounding box center [352, 300] width 255 height 178
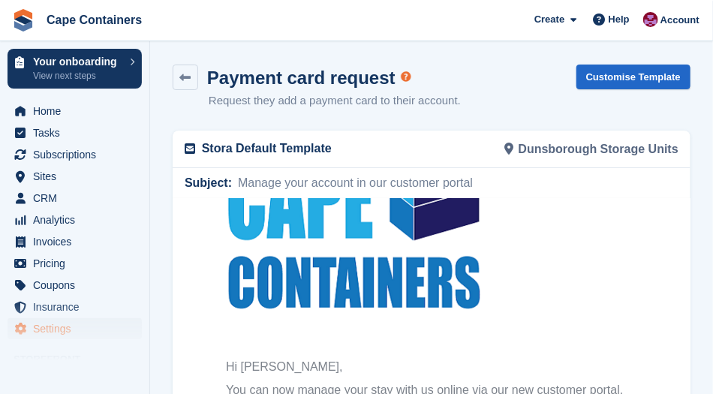
scroll to position [157, 0]
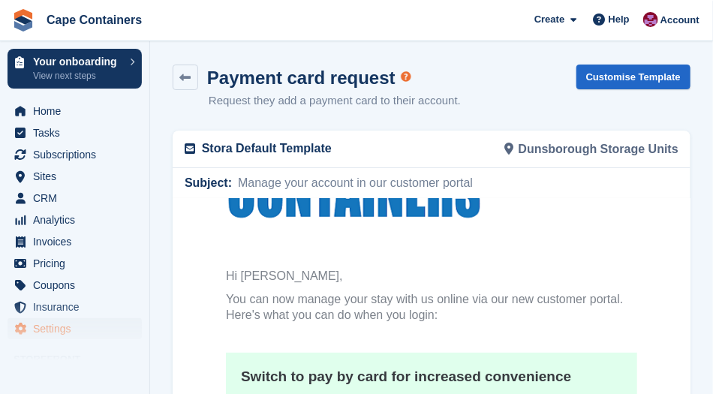
click at [230, 300] on p "You can now manage your stay with us online via our new customer portal. Here's…" at bounding box center [430, 307] width 411 height 32
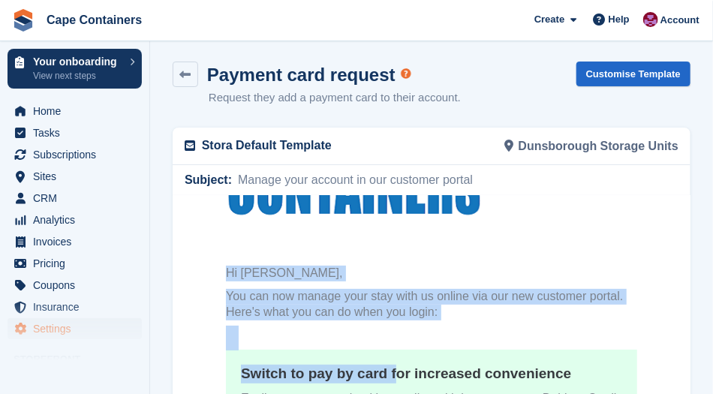
scroll to position [9, 0]
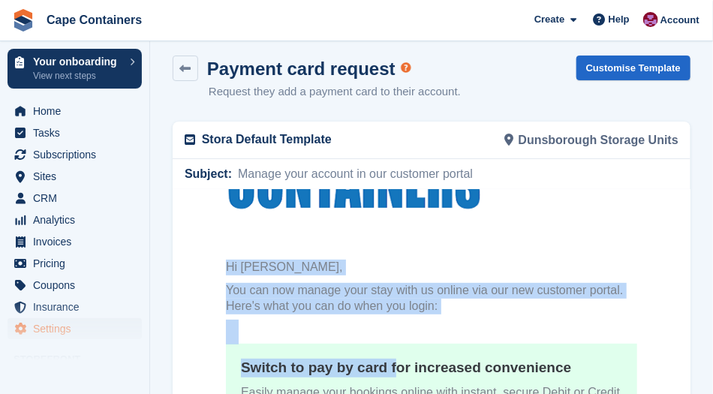
click at [308, 306] on p "You can now manage your stay with us online via our new customer portal. Here's…" at bounding box center [430, 298] width 411 height 32
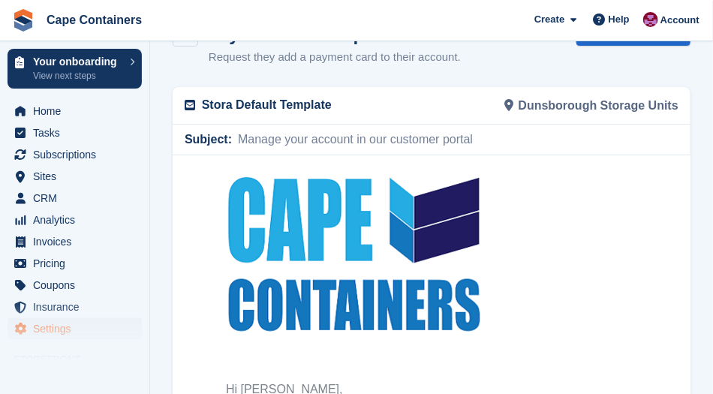
scroll to position [0, 0]
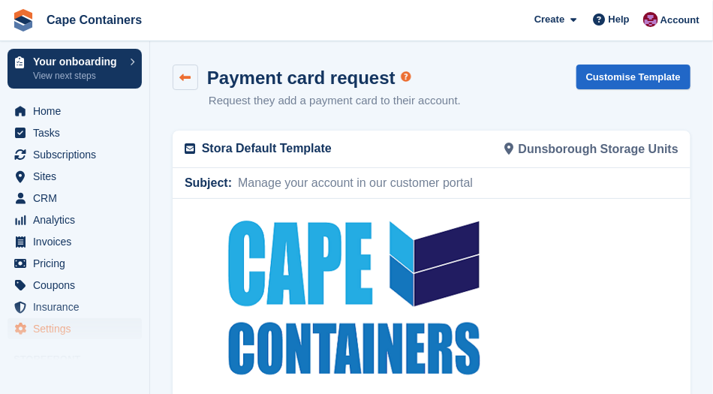
click at [185, 82] on icon at bounding box center [185, 77] width 11 height 11
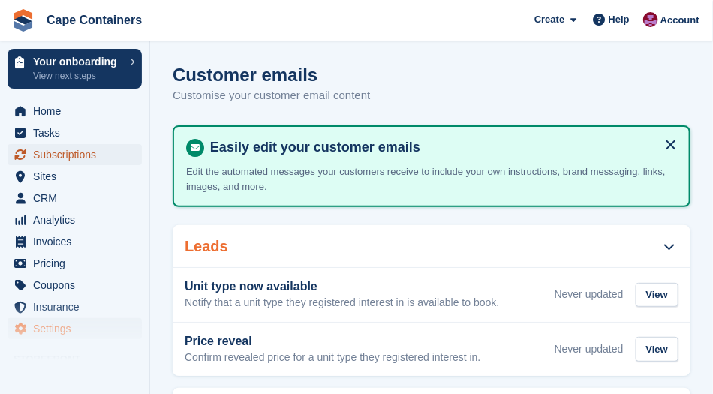
click at [45, 154] on span "Subscriptions" at bounding box center [78, 154] width 90 height 21
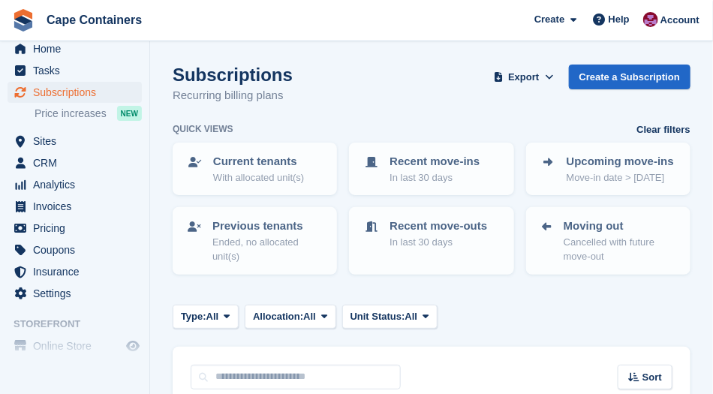
scroll to position [106, 0]
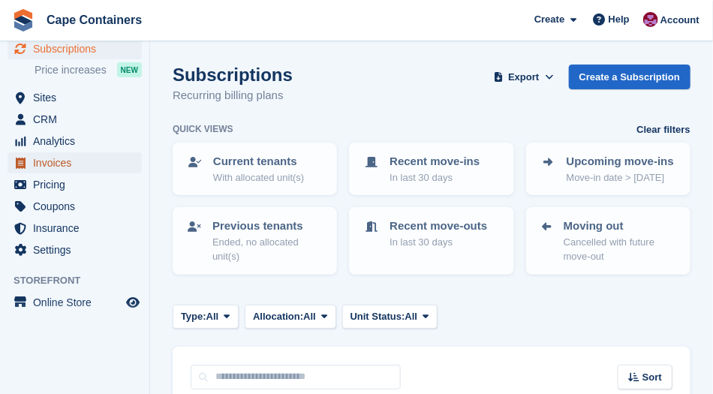
click at [41, 164] on span "Invoices" at bounding box center [78, 162] width 90 height 21
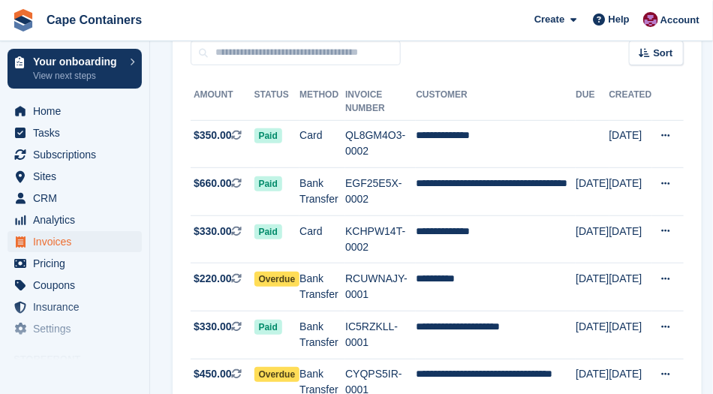
scroll to position [143, 0]
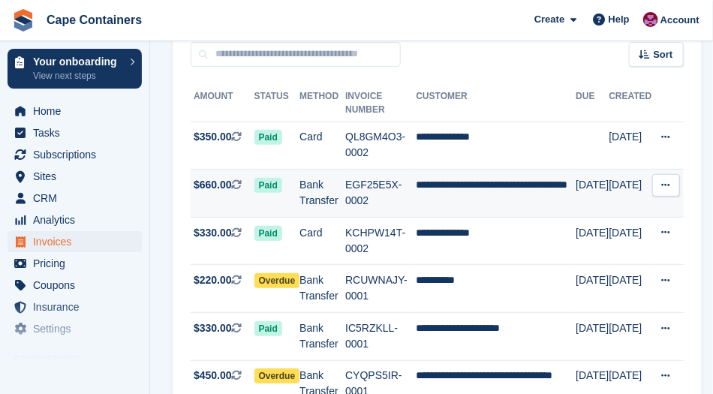
click at [465, 180] on td "**********" at bounding box center [496, 194] width 160 height 48
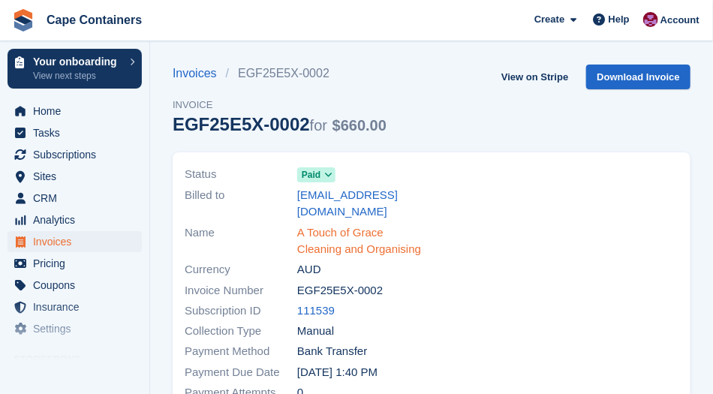
click at [337, 224] on link "A Touch of Grace Cleaning and Organising" at bounding box center [359, 241] width 125 height 34
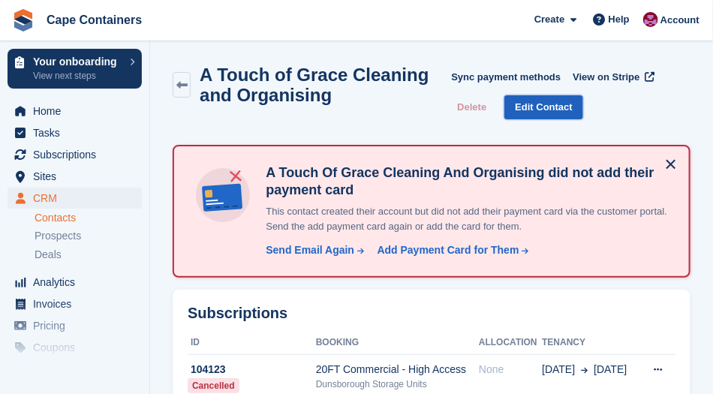
click at [535, 107] on link "Edit Contact" at bounding box center [543, 107] width 79 height 25
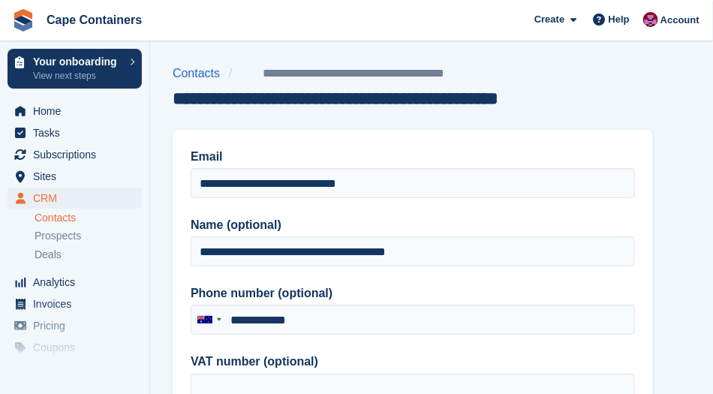
type input "**********"
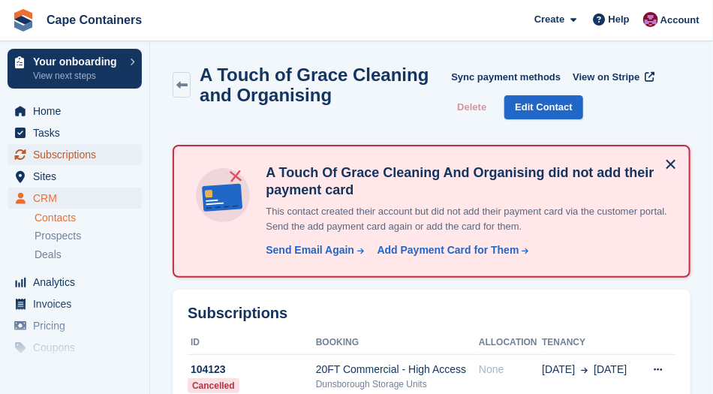
click at [71, 151] on span "Subscriptions" at bounding box center [78, 154] width 90 height 21
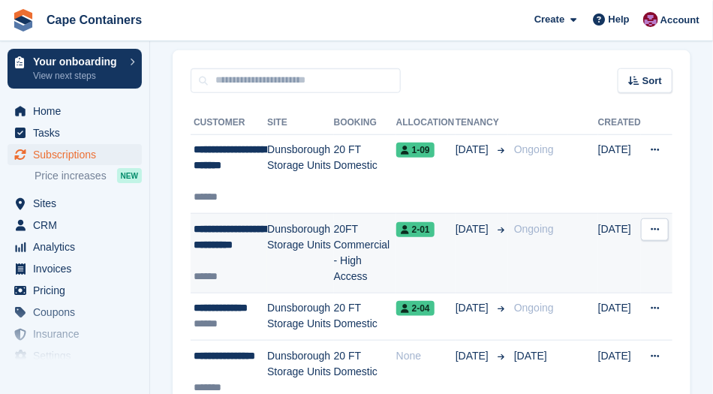
scroll to position [120, 0]
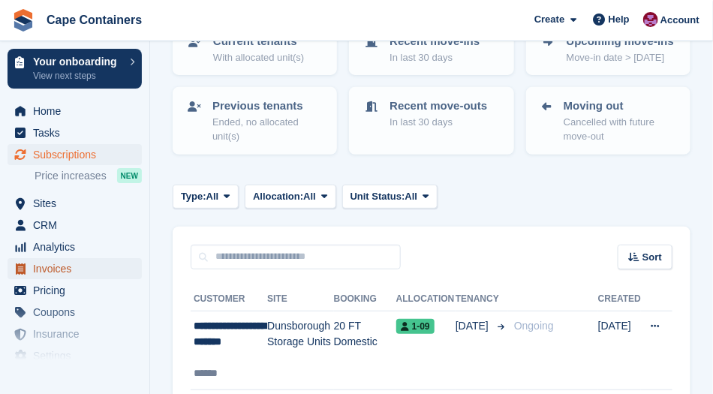
click at [55, 264] on span "Invoices" at bounding box center [78, 268] width 90 height 21
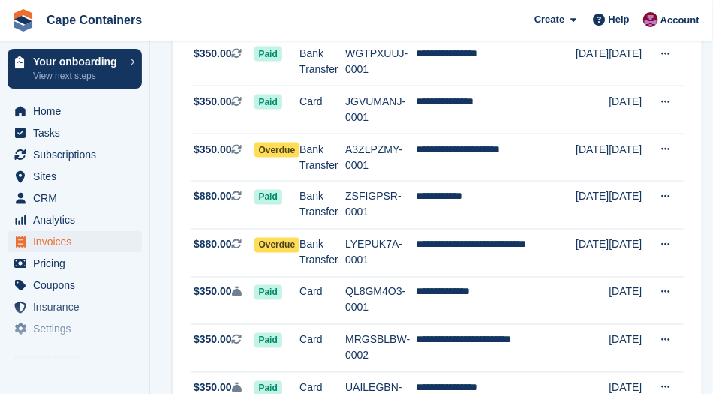
scroll to position [2276, 0]
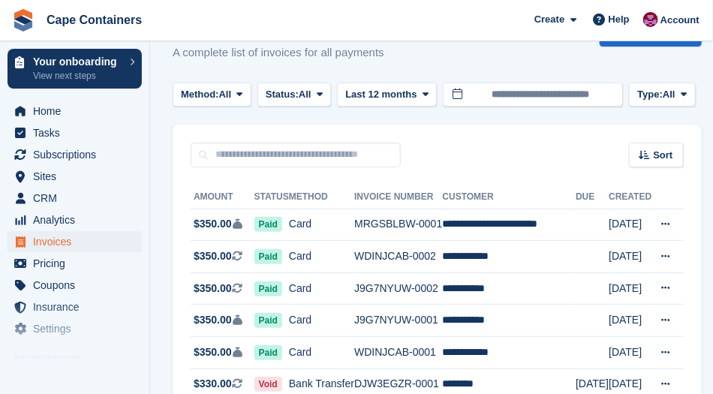
scroll to position [124, 0]
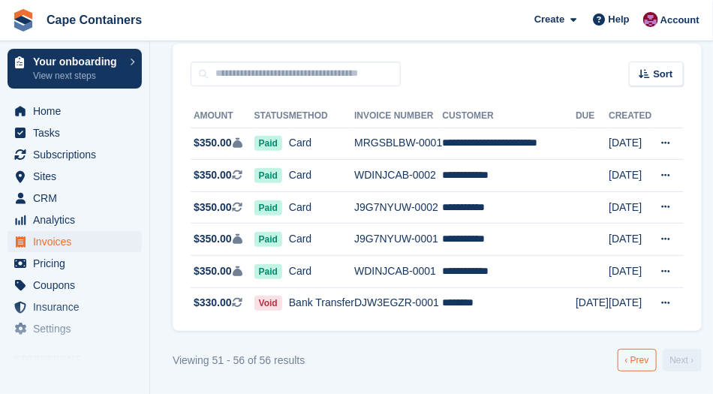
click at [643, 362] on link "‹ Prev" at bounding box center [637, 360] width 39 height 23
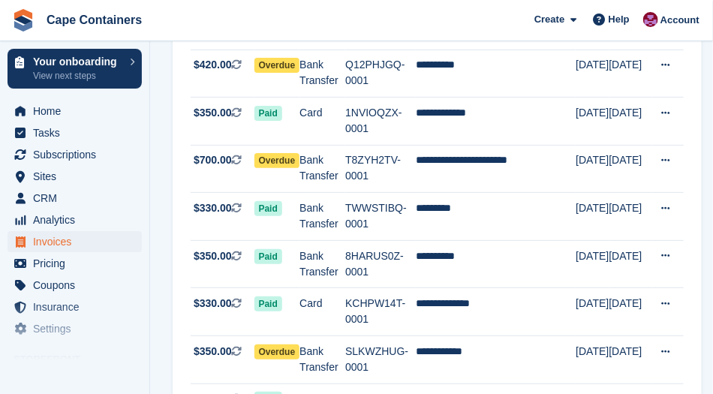
scroll to position [1650, 0]
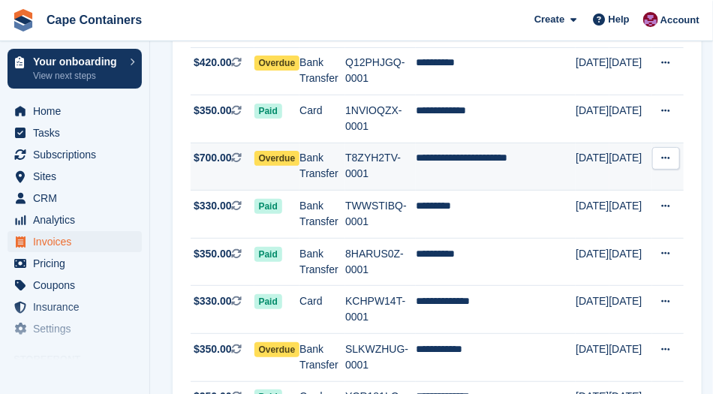
click at [335, 143] on td "Bank Transfer" at bounding box center [323, 167] width 46 height 48
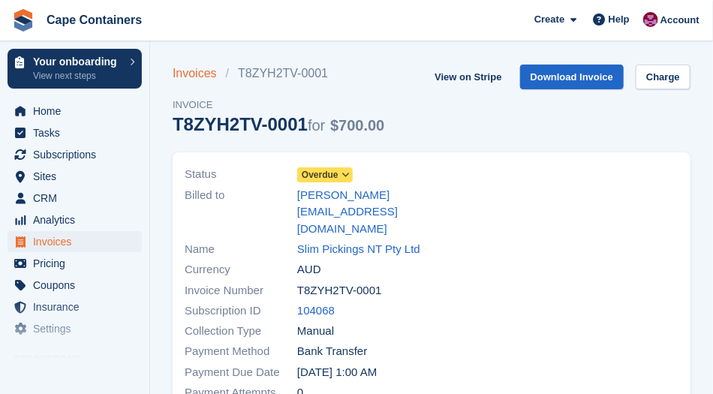
click at [189, 74] on link "Invoices" at bounding box center [199, 74] width 53 height 18
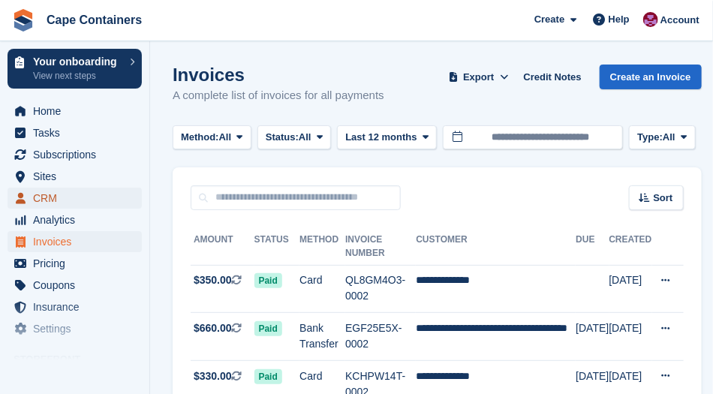
click at [37, 202] on span "CRM" at bounding box center [78, 198] width 90 height 21
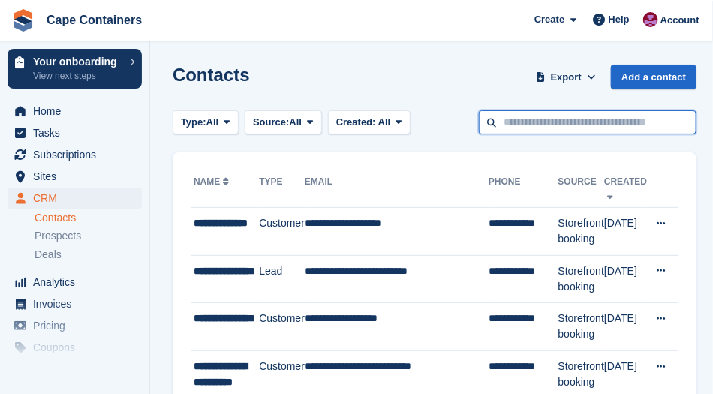
click at [514, 123] on input "text" at bounding box center [588, 122] width 218 height 25
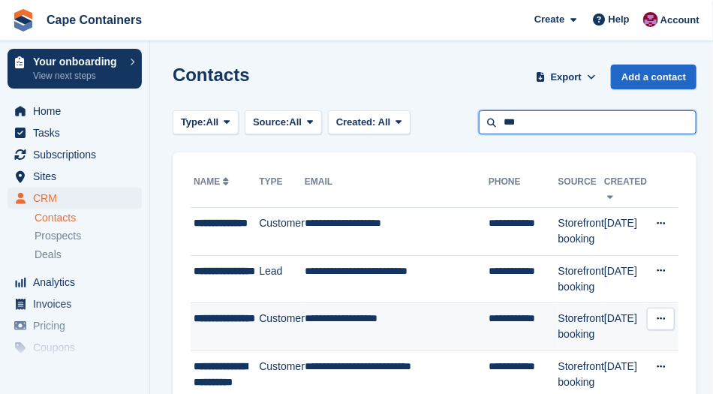
type input "***"
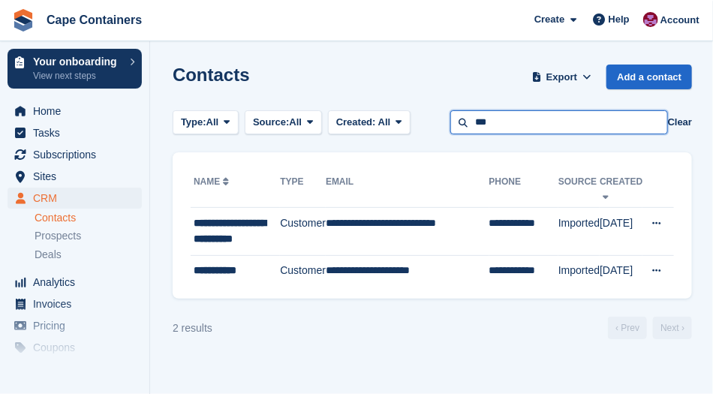
click at [510, 126] on input "***" at bounding box center [559, 122] width 218 height 25
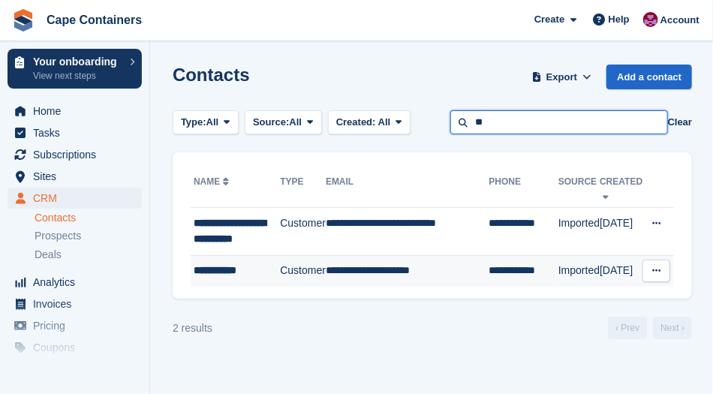
type input "*"
type input "***"
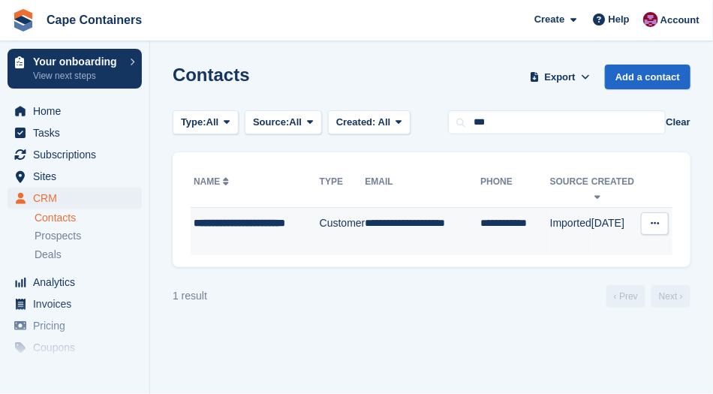
click at [212, 234] on div "**********" at bounding box center [257, 231] width 126 height 32
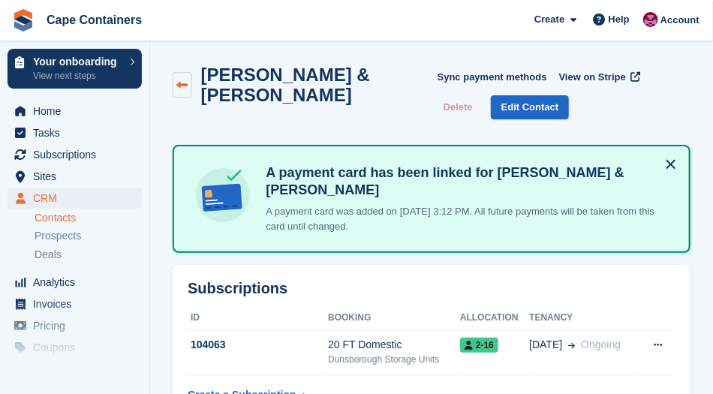
click at [180, 87] on icon at bounding box center [181, 85] width 11 height 11
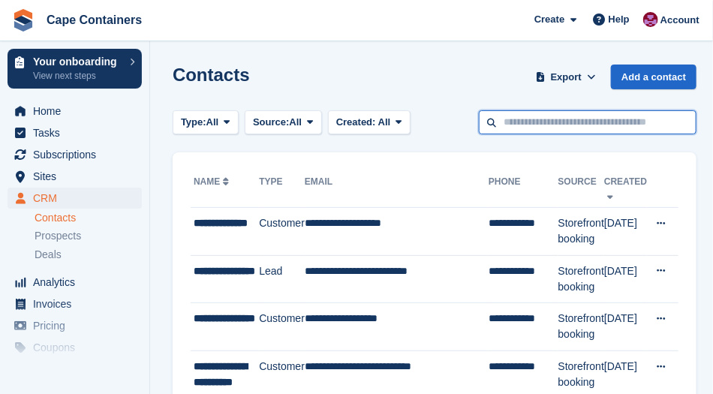
click at [533, 128] on input "text" at bounding box center [588, 122] width 218 height 25
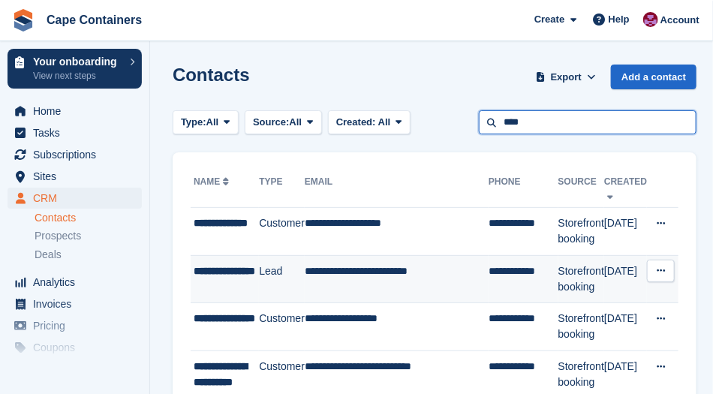
type input "****"
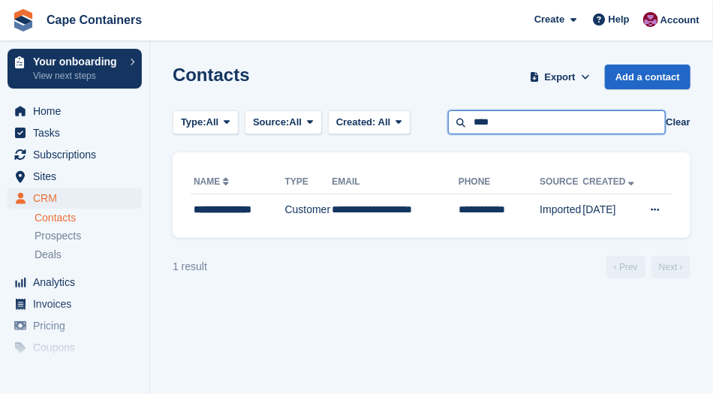
click at [499, 123] on input "****" at bounding box center [557, 122] width 218 height 25
type input "*"
type input "*****"
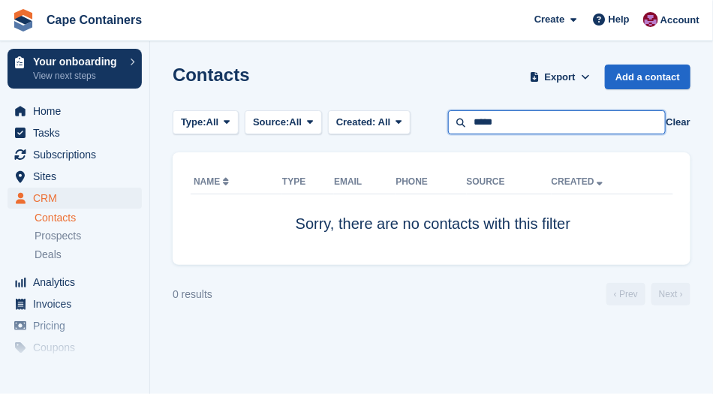
click at [503, 122] on input "*****" at bounding box center [557, 122] width 218 height 25
type input "*"
type input "******"
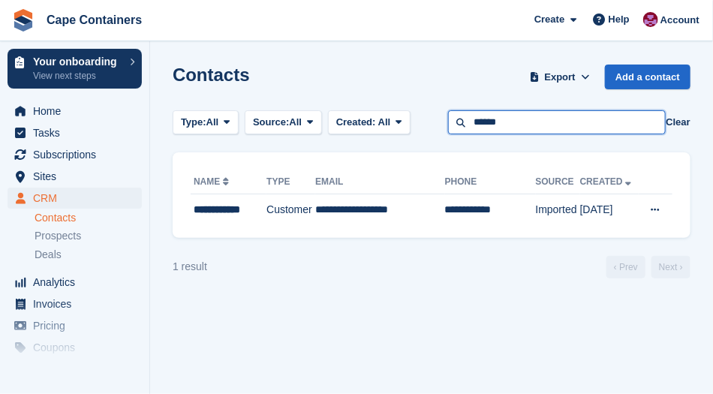
click at [500, 122] on input "******" at bounding box center [557, 122] width 218 height 25
type input "*"
type input "*******"
click at [518, 123] on input "*******" at bounding box center [557, 122] width 218 height 25
type input "*"
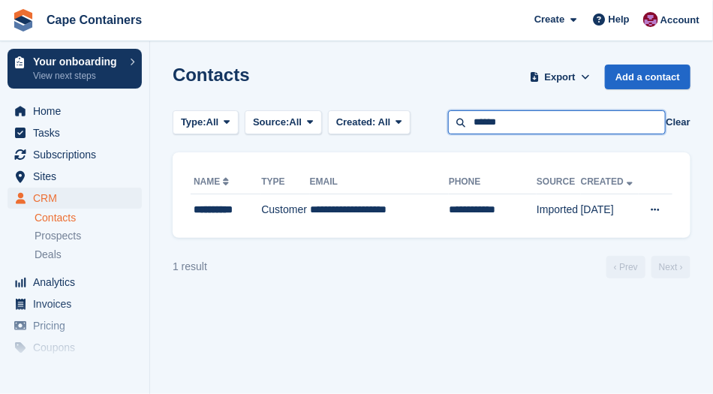
type input "******"
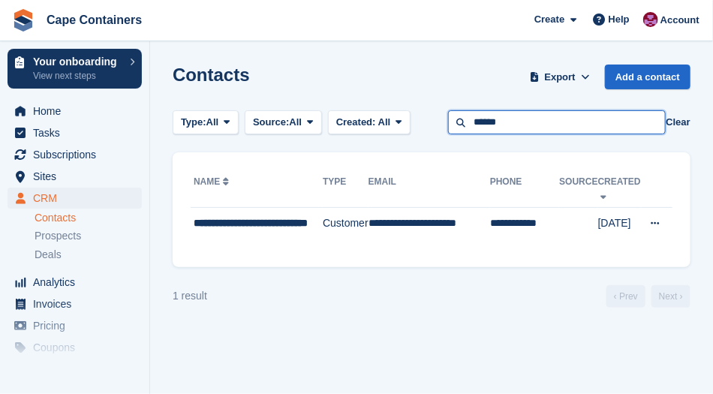
click at [512, 127] on input "******" at bounding box center [557, 122] width 218 height 25
type input "*"
type input "*****"
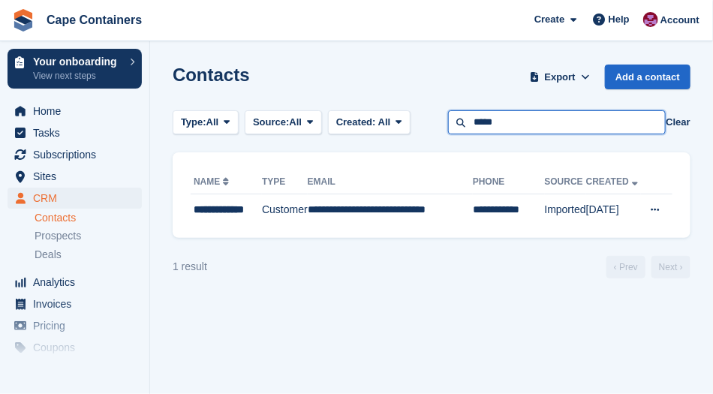
click at [513, 126] on input "*****" at bounding box center [557, 122] width 218 height 25
type input "*"
type input "******"
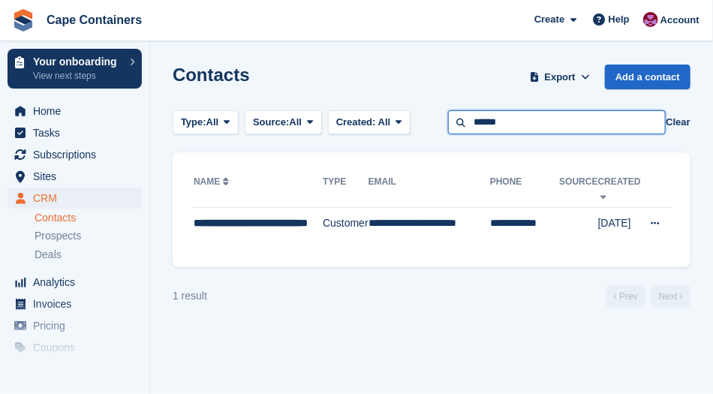
click at [516, 128] on input "******" at bounding box center [557, 122] width 218 height 25
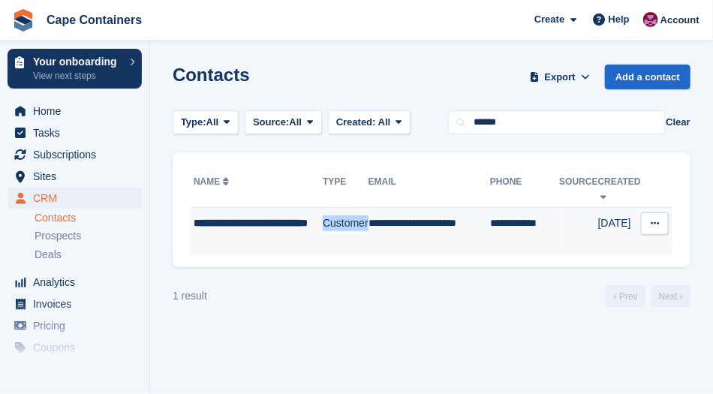
click at [211, 222] on span "**********" at bounding box center [251, 223] width 114 height 11
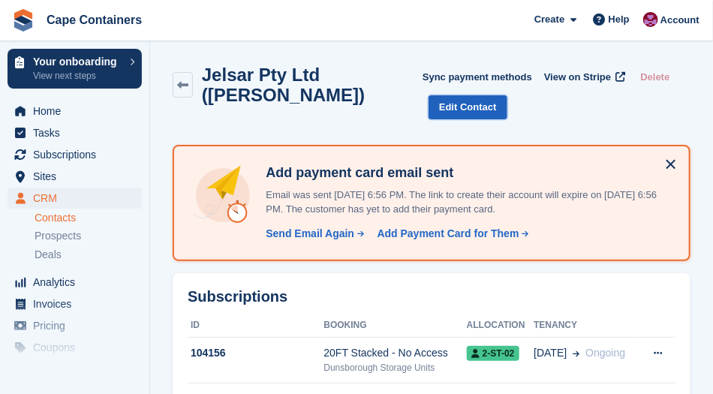
click at [451, 109] on link "Edit Contact" at bounding box center [468, 107] width 79 height 25
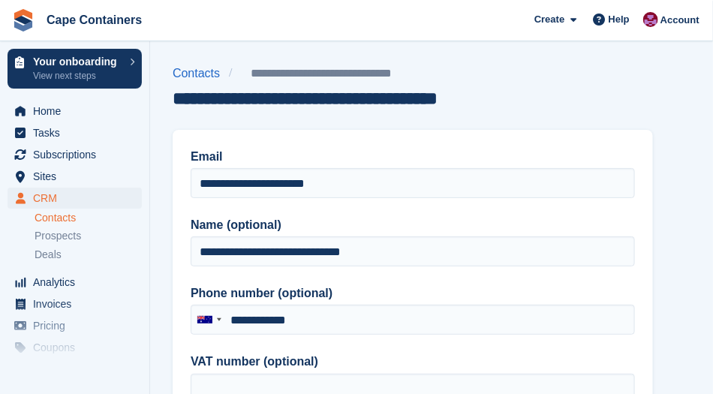
type input "**********"
click at [184, 79] on link "Contacts" at bounding box center [201, 74] width 56 height 18
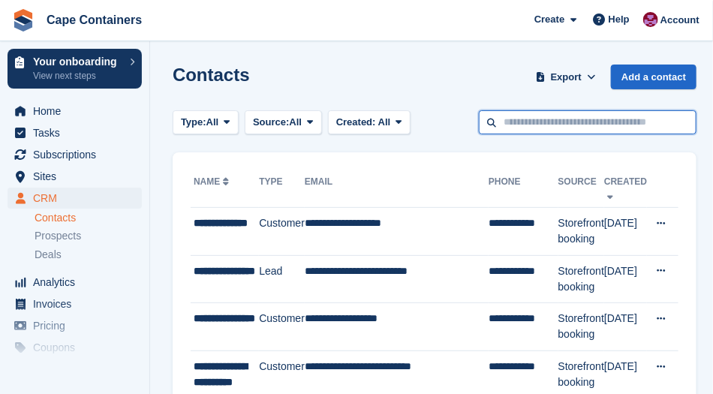
click at [522, 122] on input "text" at bounding box center [588, 122] width 218 height 25
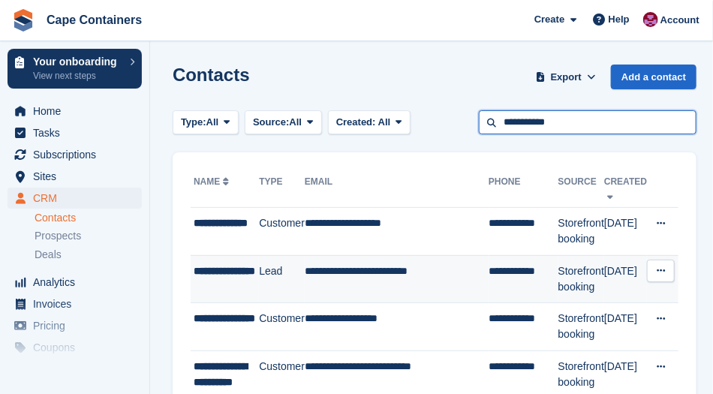
type input "**********"
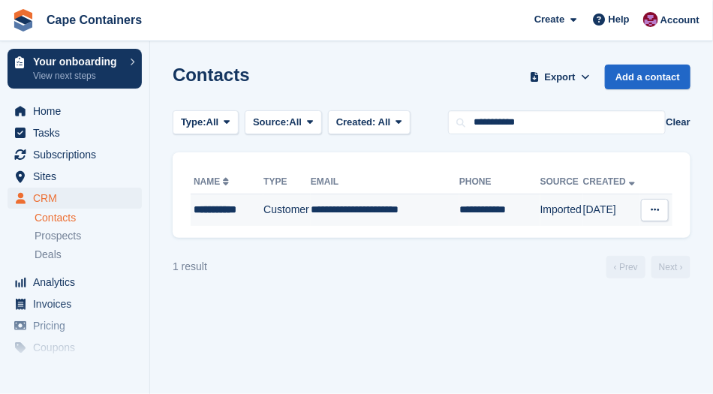
click at [221, 216] on div "**********" at bounding box center [228, 210] width 68 height 16
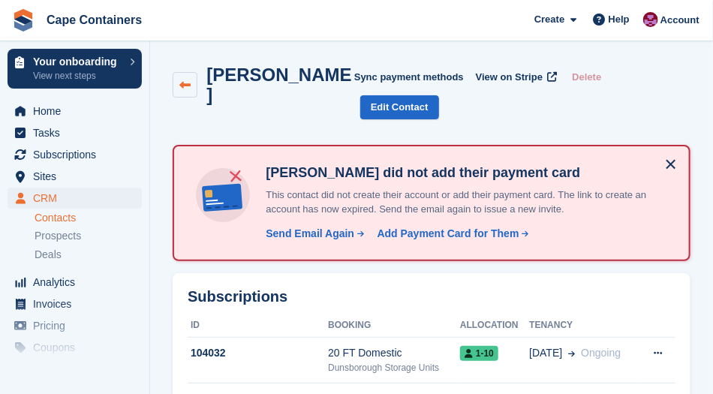
click at [180, 80] on icon at bounding box center [184, 85] width 11 height 11
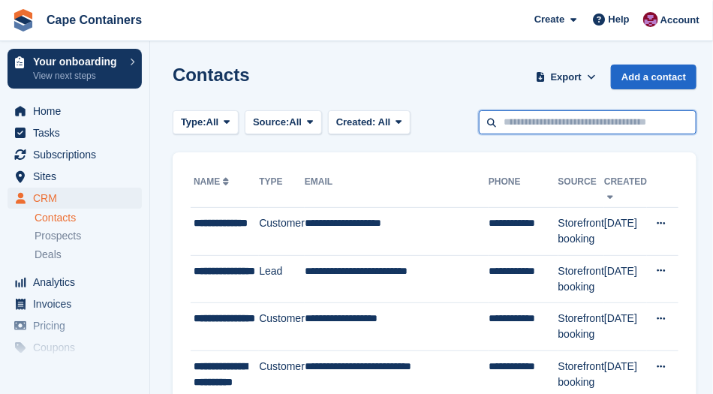
click at [521, 117] on input "text" at bounding box center [588, 122] width 218 height 25
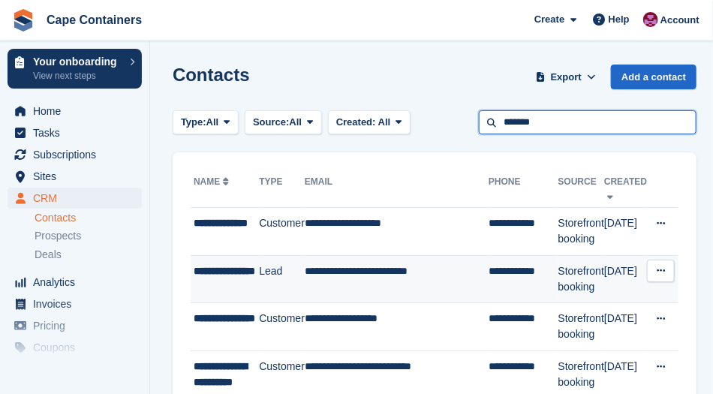
type input "*******"
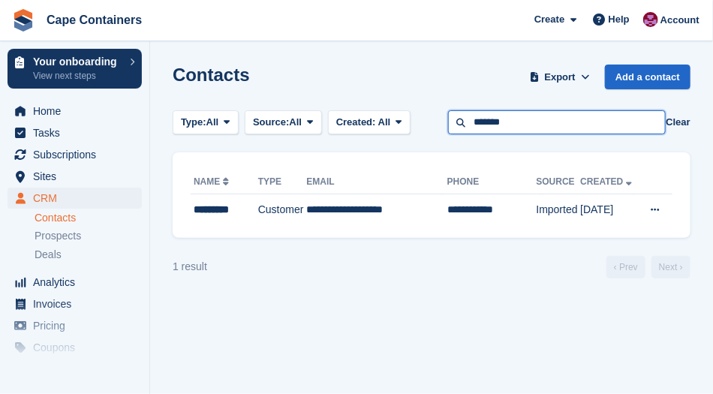
click at [522, 125] on input "*******" at bounding box center [557, 122] width 218 height 25
type input "*"
type input "*****"
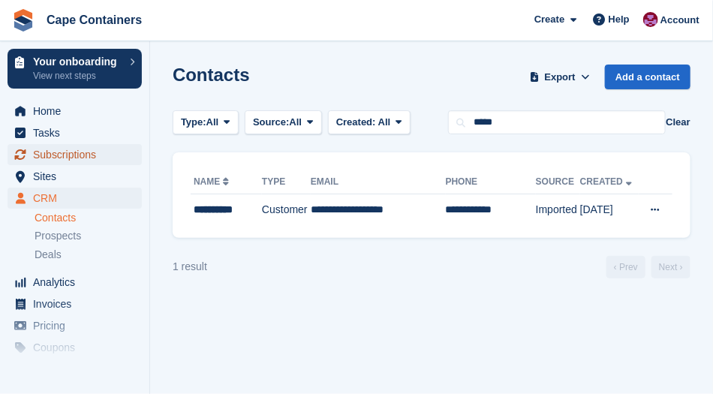
click at [51, 158] on span "Subscriptions" at bounding box center [78, 154] width 90 height 21
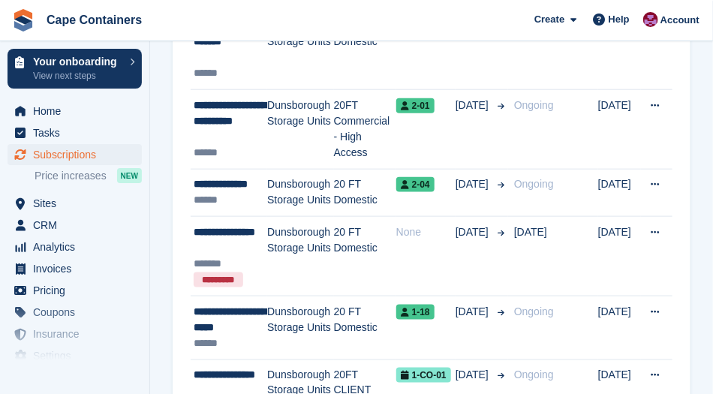
scroll to position [420, 0]
click at [46, 271] on span "Invoices" at bounding box center [78, 268] width 90 height 21
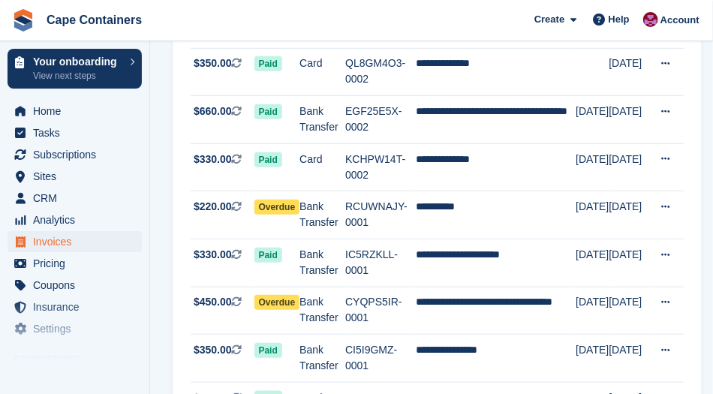
scroll to position [216, 0]
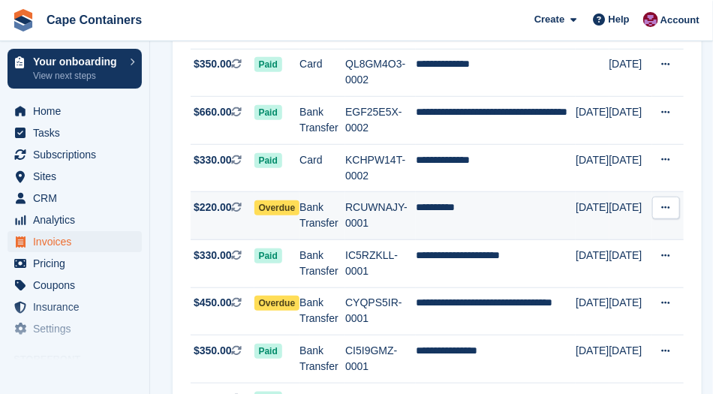
click at [213, 200] on span "$220.00" at bounding box center [213, 208] width 38 height 16
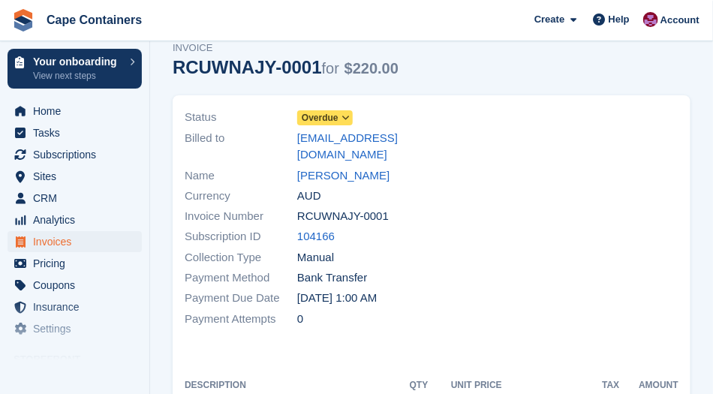
scroll to position [45, 0]
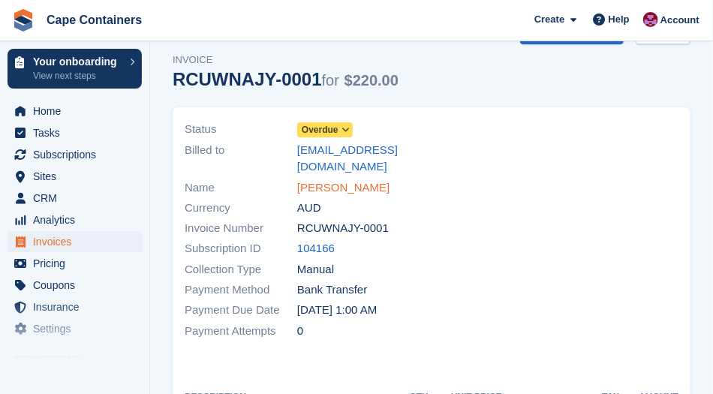
click at [320, 179] on link "[PERSON_NAME]" at bounding box center [343, 187] width 92 height 17
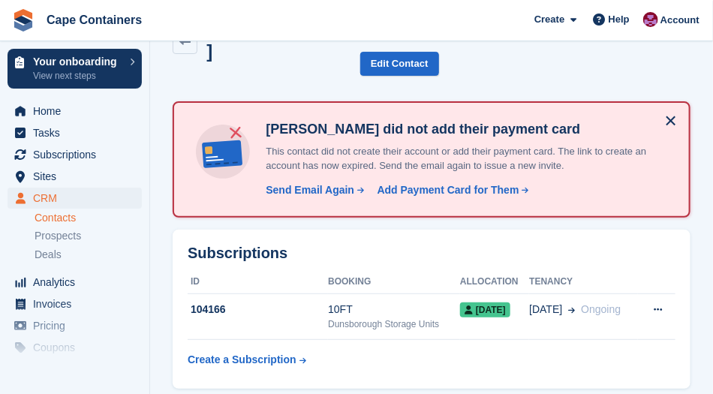
scroll to position [42, 0]
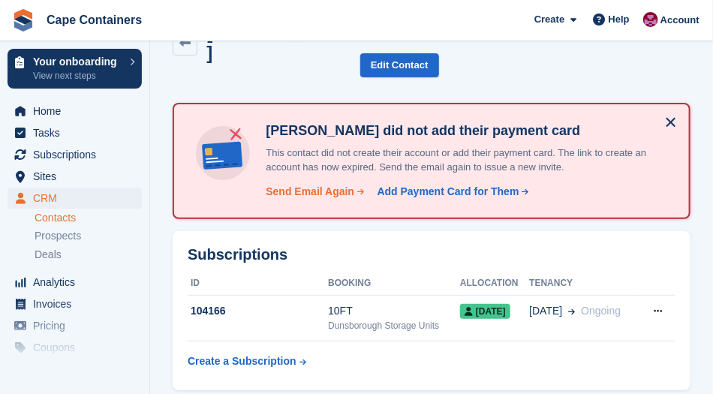
click at [305, 184] on div "Send Email Again" at bounding box center [310, 192] width 89 height 16
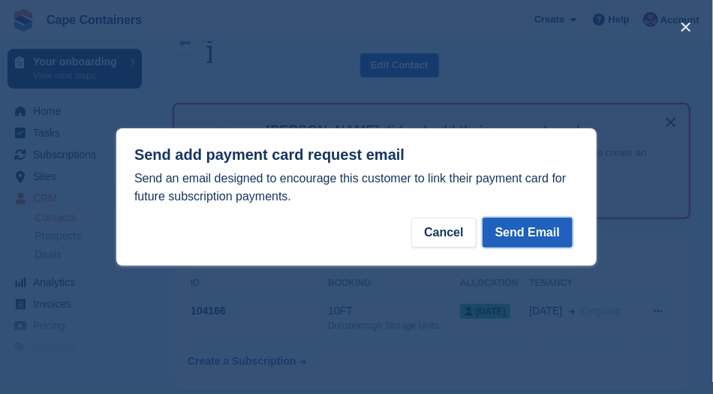
click at [534, 237] on button "Send Email" at bounding box center [528, 233] width 90 height 30
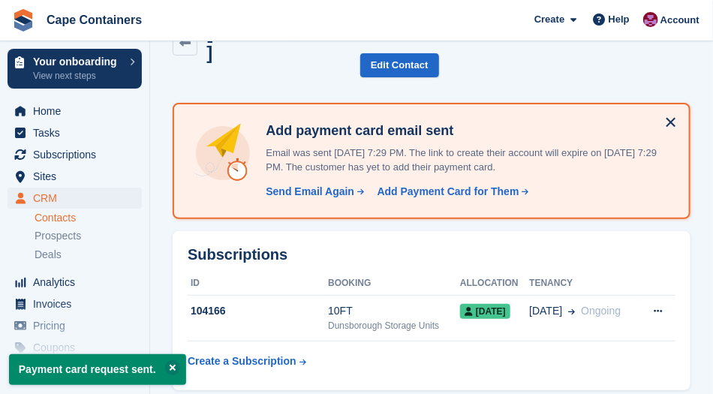
scroll to position [0, 0]
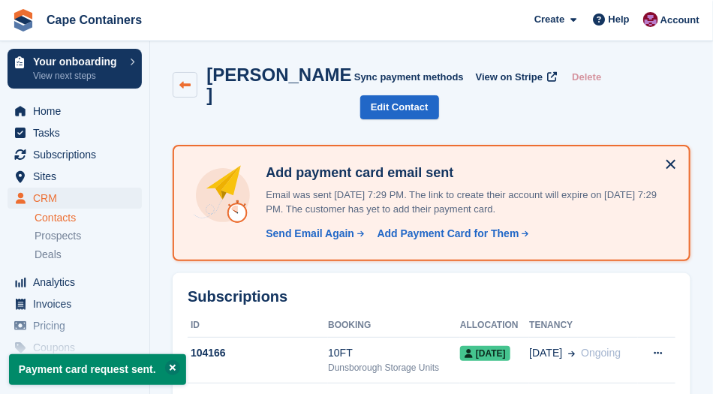
click at [185, 80] on icon at bounding box center [184, 85] width 11 height 11
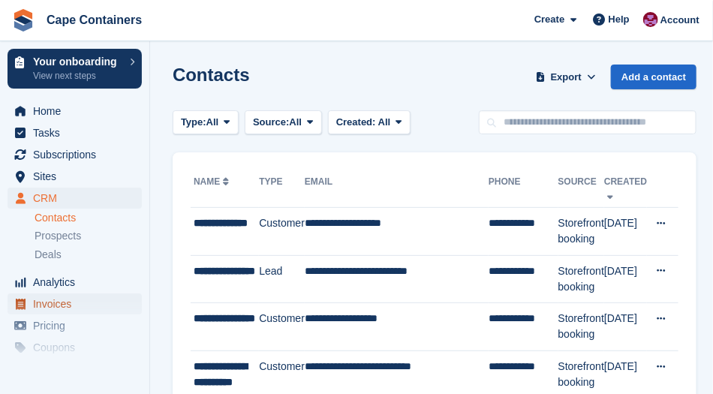
click at [47, 311] on span "Invoices" at bounding box center [78, 304] width 90 height 21
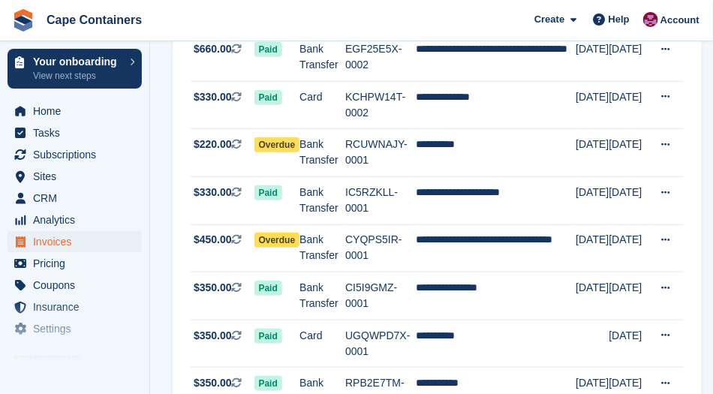
scroll to position [277, 0]
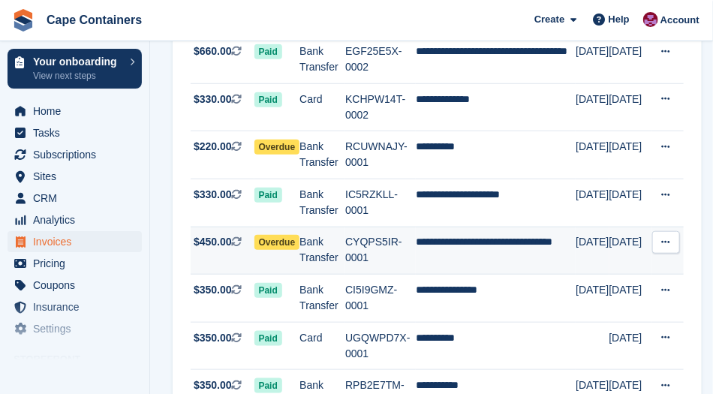
click at [316, 233] on td "Bank Transfer" at bounding box center [323, 251] width 46 height 48
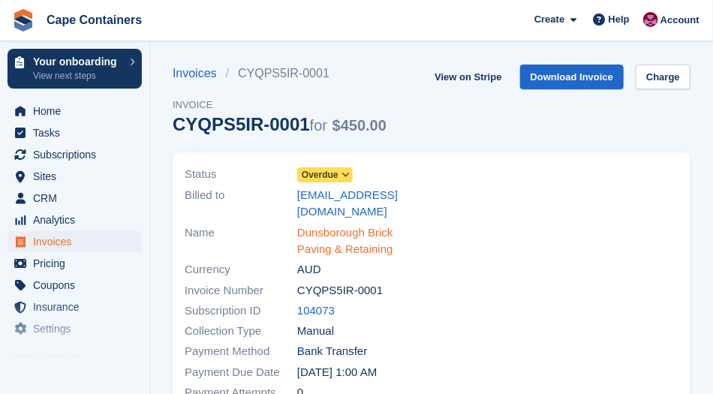
click at [324, 224] on link "Dunsborough Brick Paving & Retaining" at bounding box center [359, 241] width 125 height 34
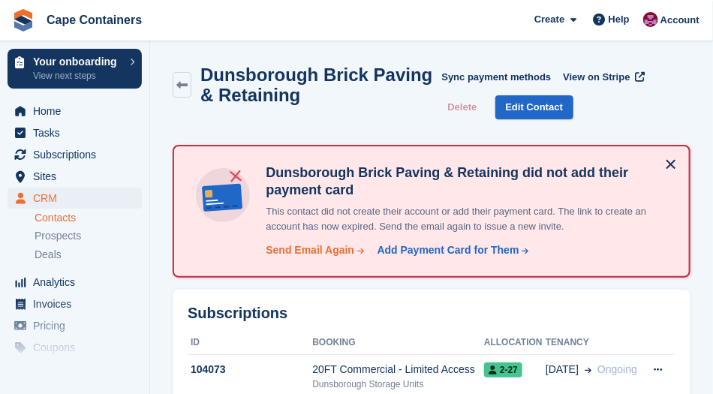
click at [294, 252] on div "Send Email Again" at bounding box center [310, 250] width 89 height 16
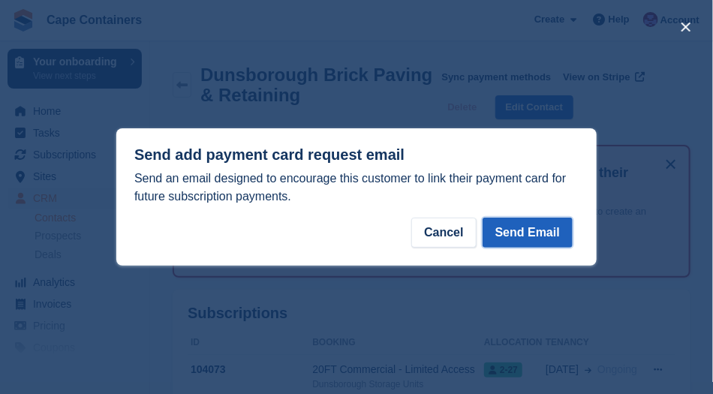
click at [524, 237] on button "Send Email" at bounding box center [528, 233] width 90 height 30
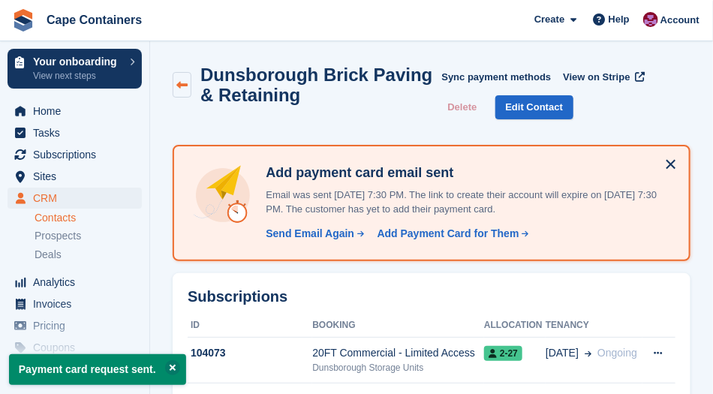
click at [177, 83] on icon at bounding box center [181, 85] width 11 height 11
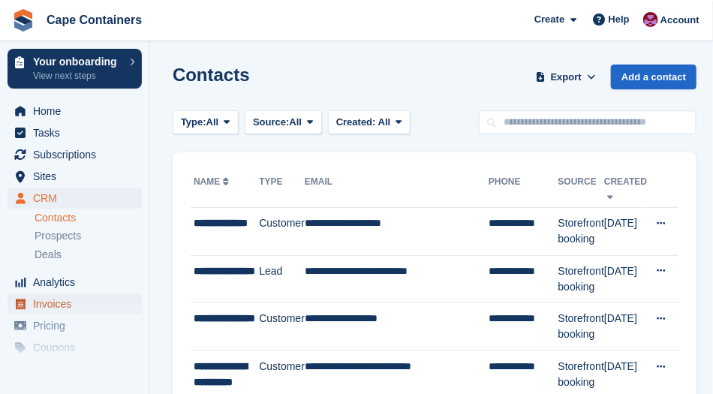
click at [43, 308] on span "Invoices" at bounding box center [78, 304] width 90 height 21
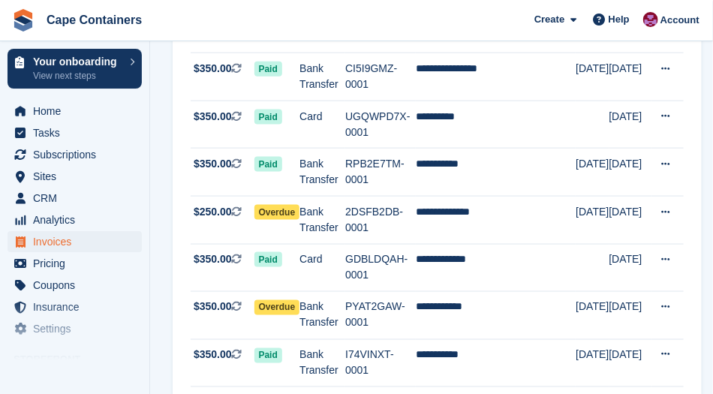
scroll to position [511, 0]
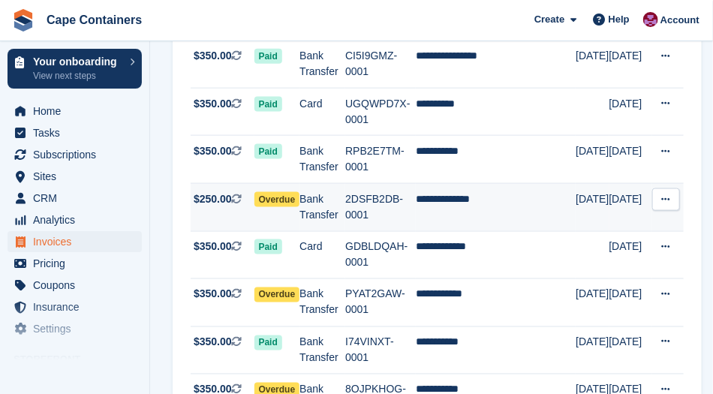
click at [358, 192] on td "2DSFB2DB-0001" at bounding box center [380, 208] width 71 height 48
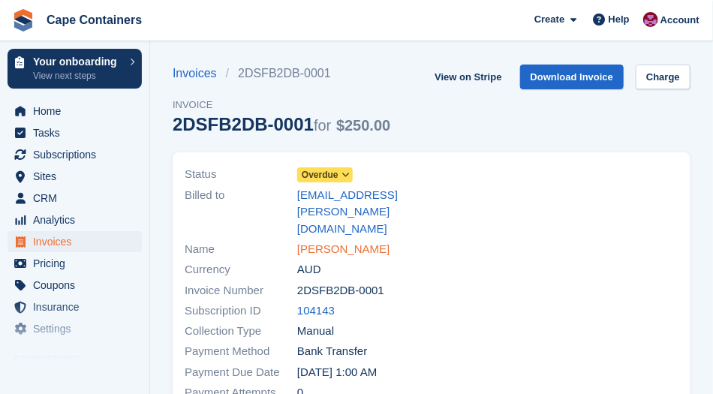
click at [317, 241] on link "Priera Russell" at bounding box center [343, 249] width 92 height 17
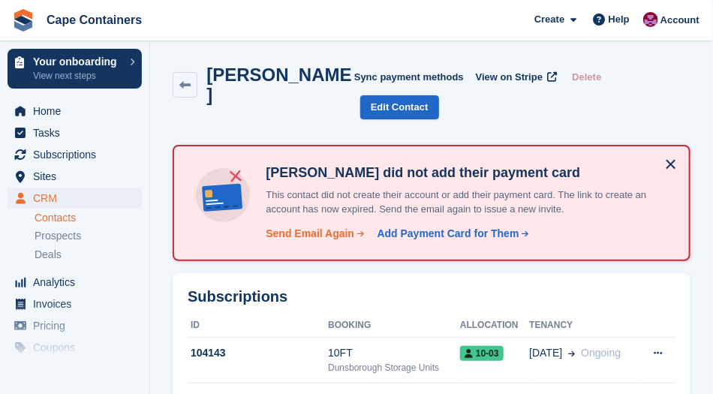
click at [290, 226] on div "Send Email Again" at bounding box center [310, 234] width 89 height 16
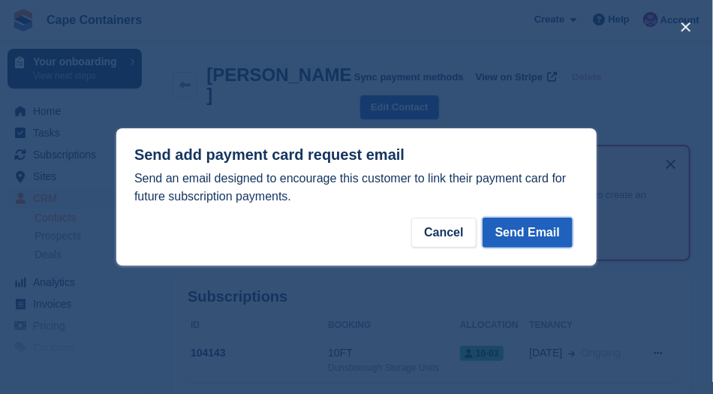
click at [536, 230] on button "Send Email" at bounding box center [528, 233] width 90 height 30
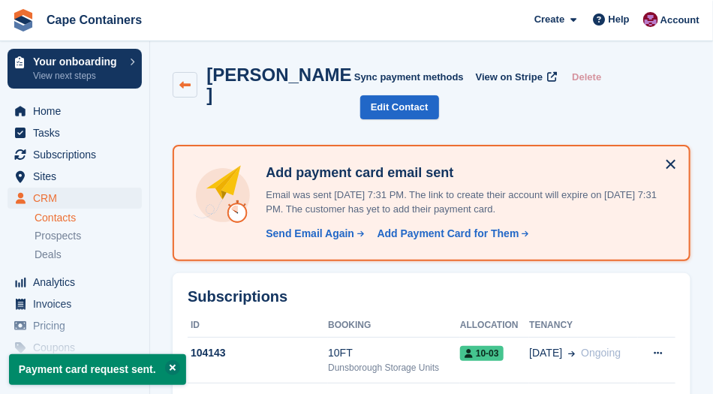
click at [185, 80] on icon at bounding box center [184, 85] width 11 height 11
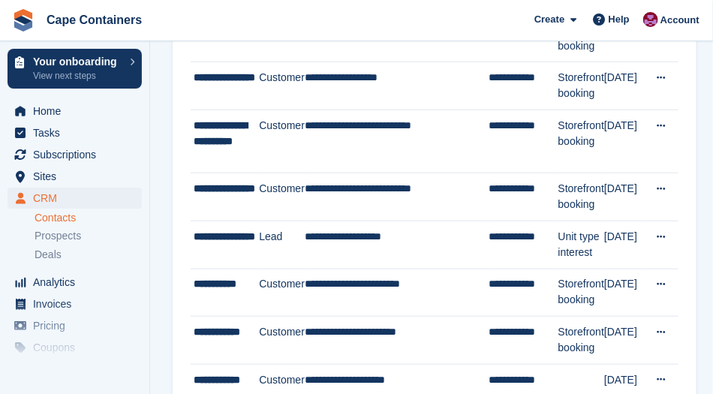
scroll to position [242, 0]
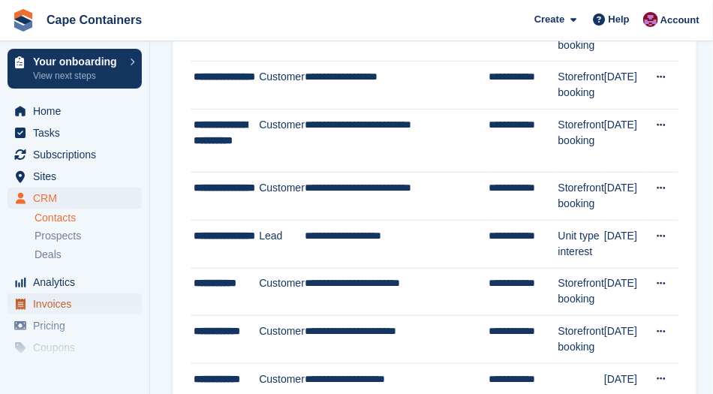
click at [50, 303] on span "Invoices" at bounding box center [78, 304] width 90 height 21
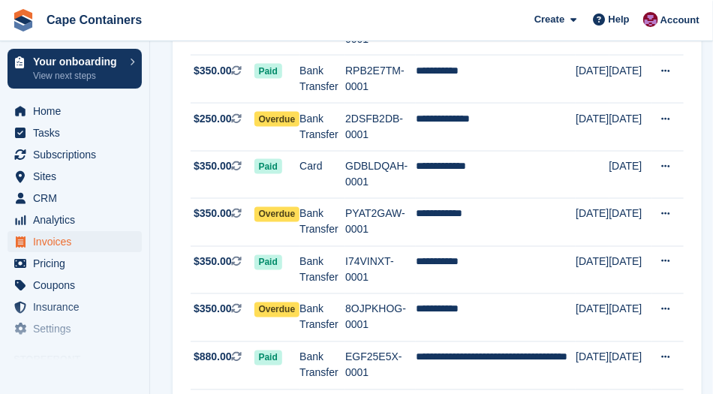
scroll to position [601, 0]
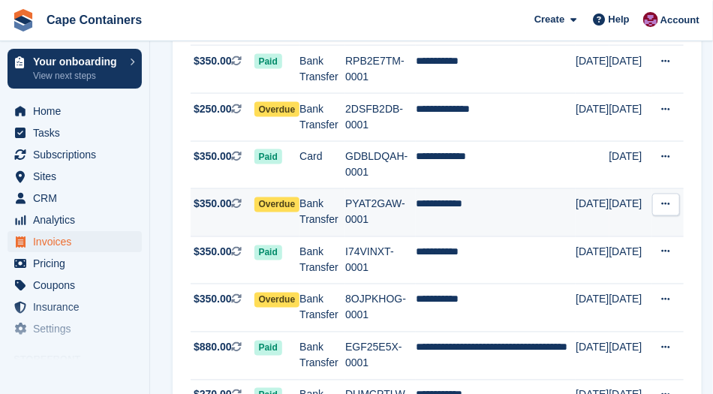
click at [293, 197] on span "Overdue" at bounding box center [277, 204] width 46 height 15
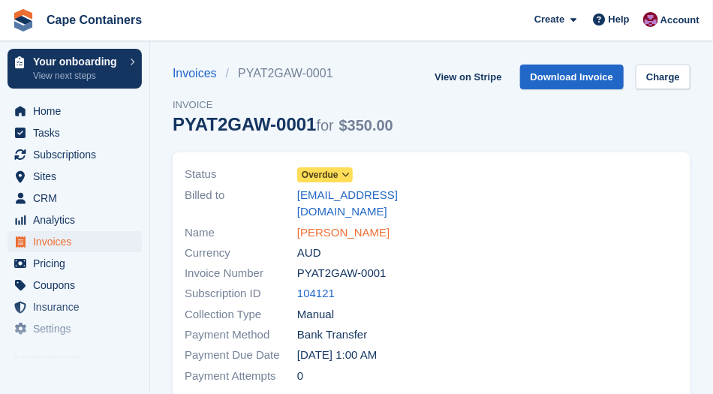
click at [306, 224] on link "[PERSON_NAME]" at bounding box center [343, 232] width 92 height 17
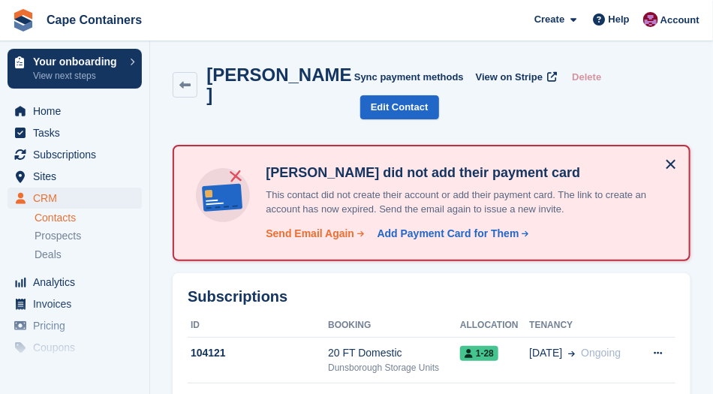
click at [308, 226] on div "Send Email Again" at bounding box center [310, 234] width 89 height 16
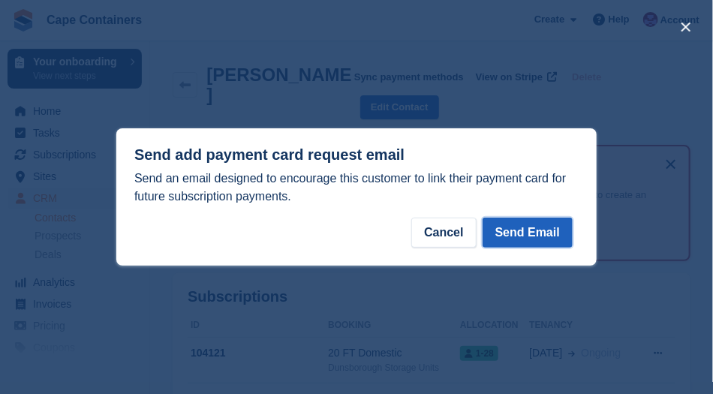
click at [529, 236] on button "Send Email" at bounding box center [528, 233] width 90 height 30
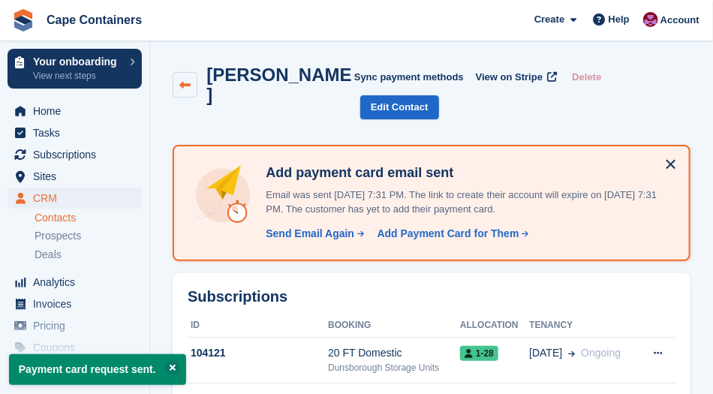
click at [187, 80] on icon at bounding box center [184, 85] width 11 height 11
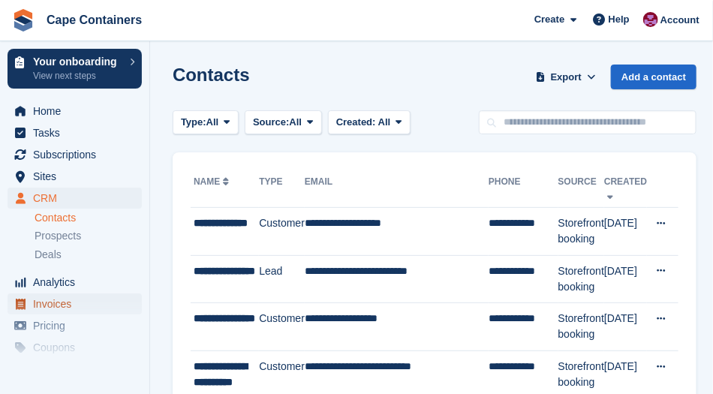
click at [45, 294] on span "Invoices" at bounding box center [78, 304] width 90 height 21
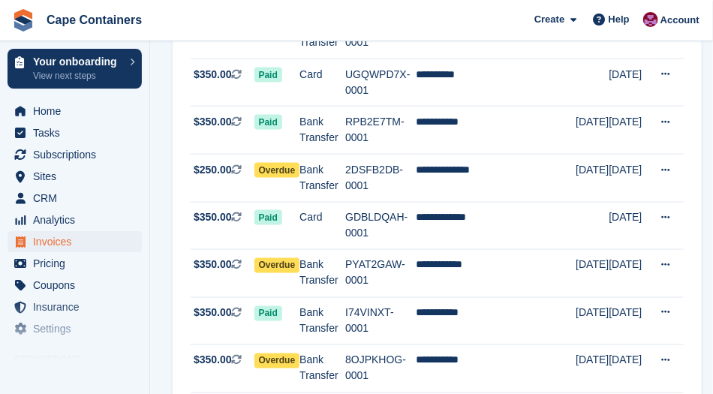
scroll to position [559, 0]
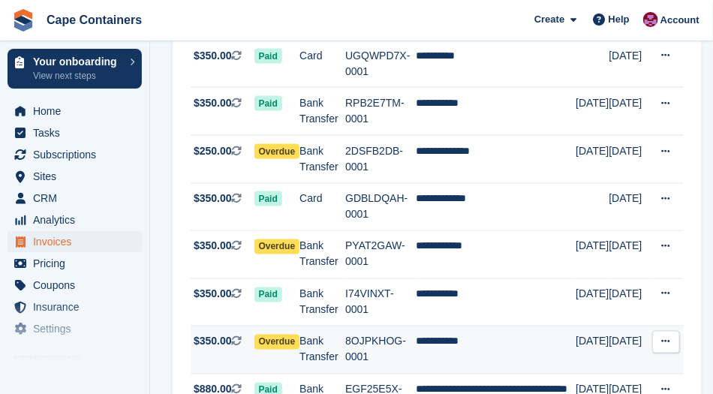
click at [270, 335] on span "Overdue" at bounding box center [277, 342] width 46 height 15
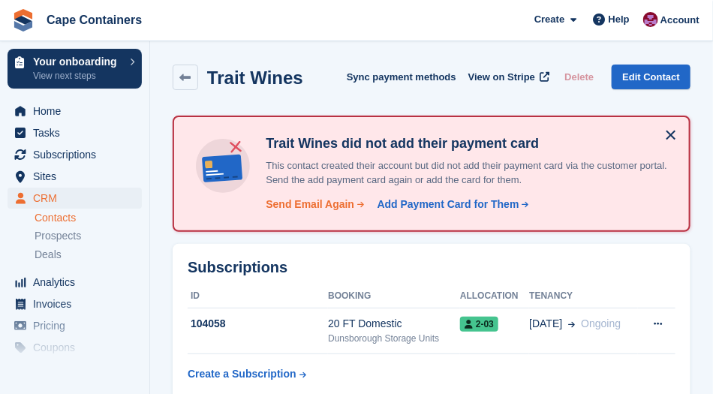
click at [311, 209] on div "Send Email Again" at bounding box center [310, 205] width 89 height 16
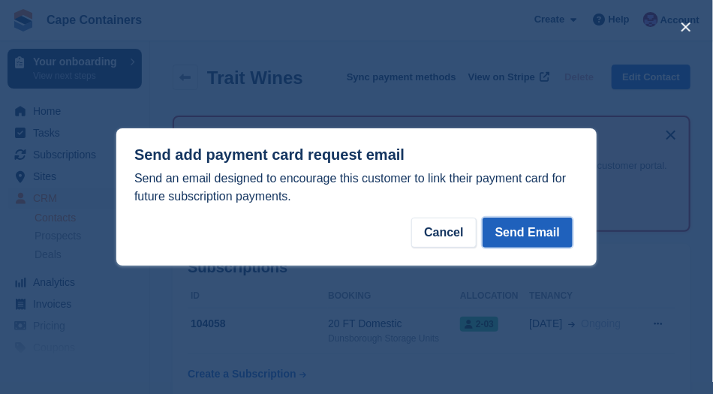
click at [522, 236] on button "Send Email" at bounding box center [528, 233] width 90 height 30
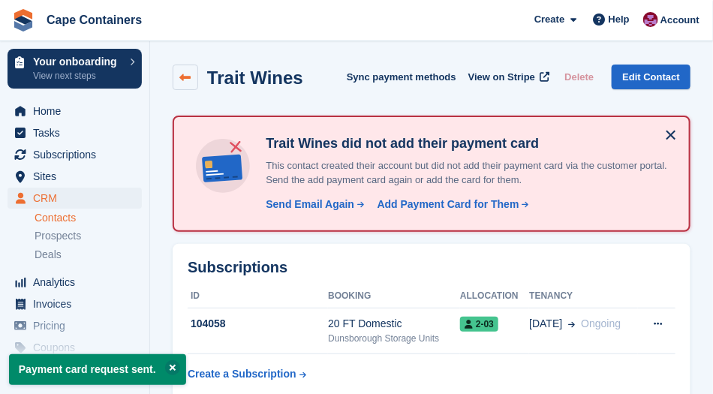
click at [179, 79] on link at bounding box center [186, 78] width 26 height 26
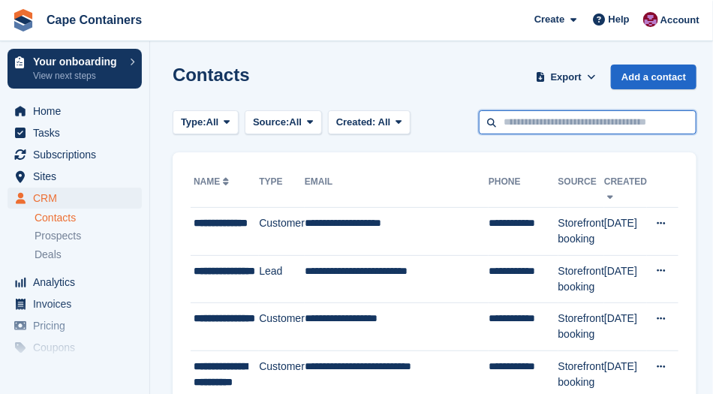
click at [513, 122] on input "text" at bounding box center [588, 122] width 218 height 25
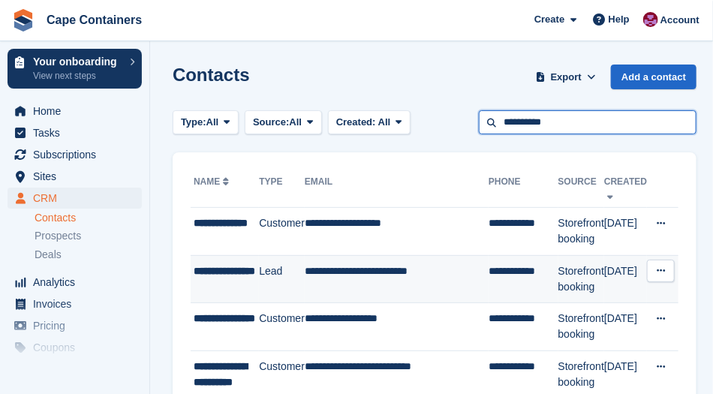
type input "**********"
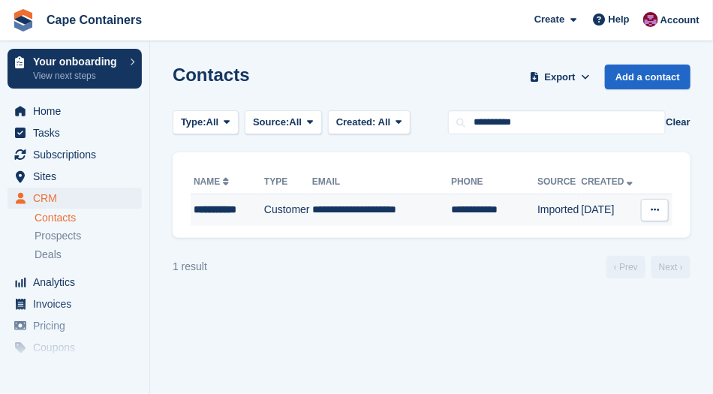
click at [217, 203] on div "**********" at bounding box center [227, 210] width 67 height 16
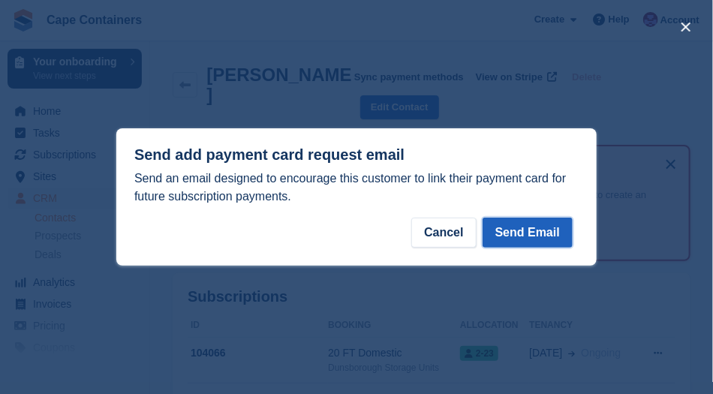
click at [537, 227] on button "Send Email" at bounding box center [528, 233] width 90 height 30
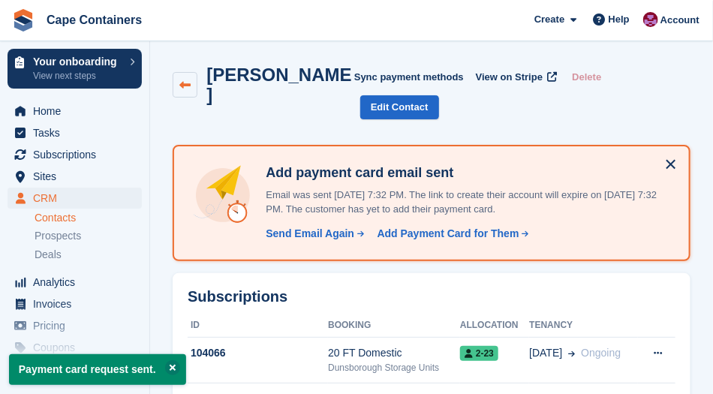
click at [186, 80] on icon at bounding box center [184, 85] width 11 height 11
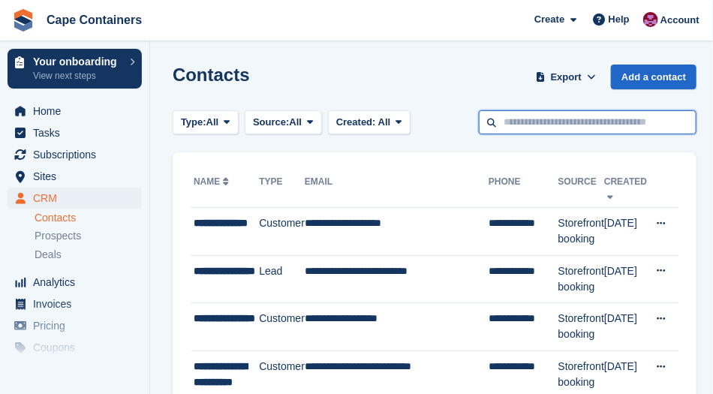
click at [504, 125] on input "text" at bounding box center [588, 122] width 218 height 25
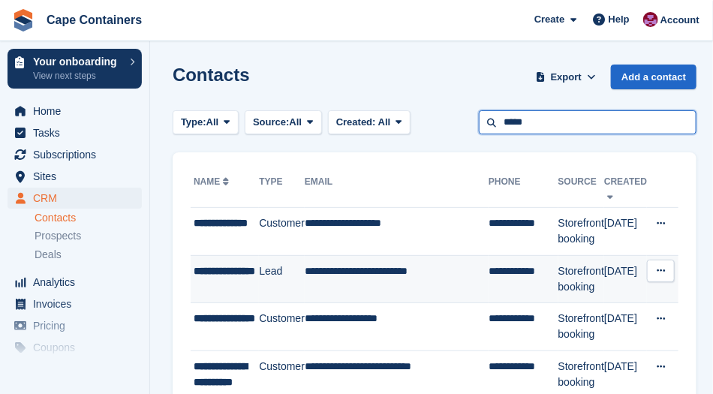
type input "*****"
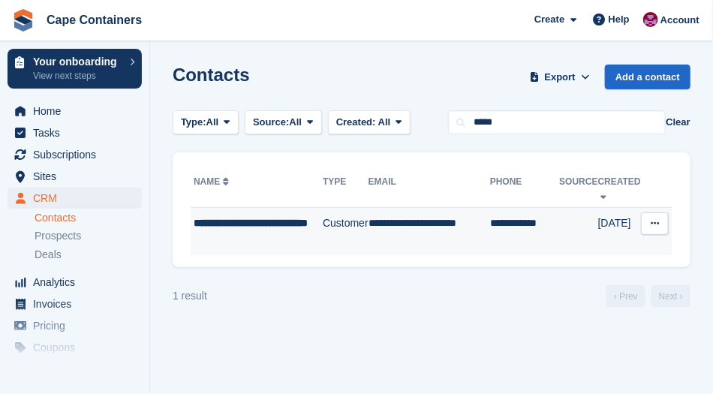
click at [209, 228] on span "**********" at bounding box center [251, 223] width 114 height 11
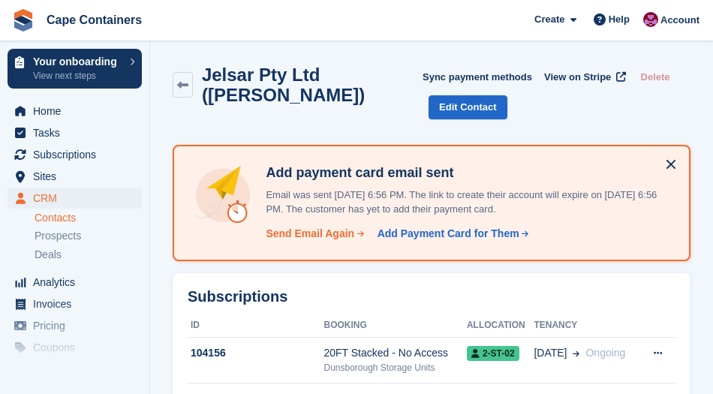
click at [294, 228] on div "Send Email Again" at bounding box center [310, 234] width 89 height 16
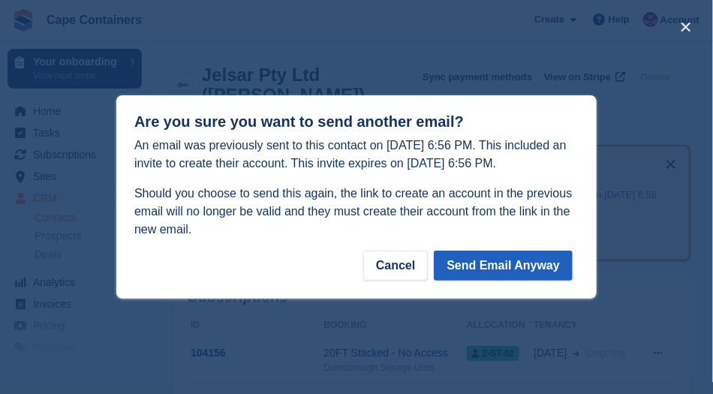
click at [511, 272] on button "Send Email Anyway" at bounding box center [503, 266] width 139 height 30
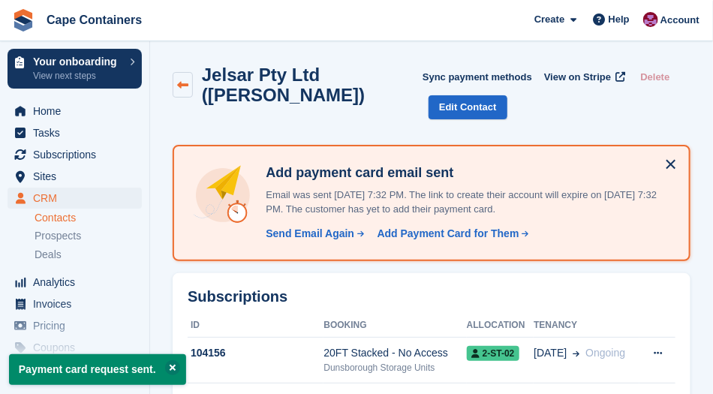
click at [187, 89] on icon at bounding box center [182, 85] width 11 height 11
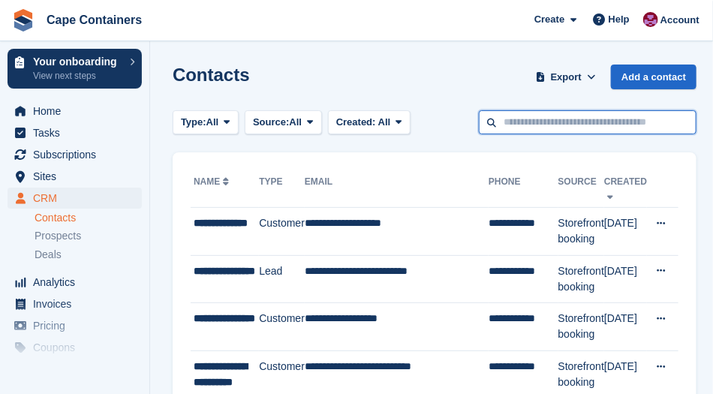
click at [513, 124] on input "text" at bounding box center [588, 122] width 218 height 25
type input "*****"
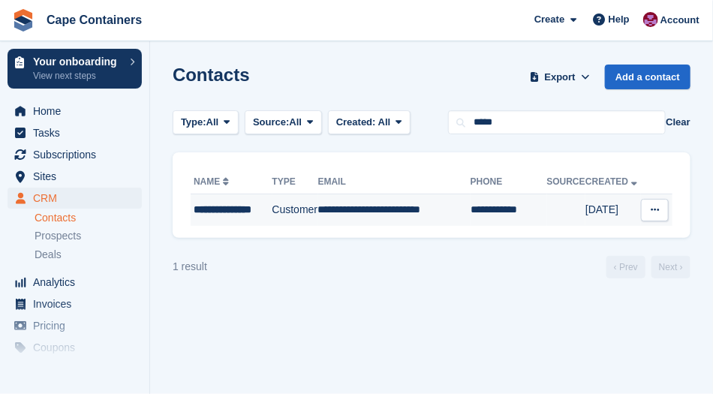
click at [254, 206] on div "**********" at bounding box center [233, 210] width 78 height 16
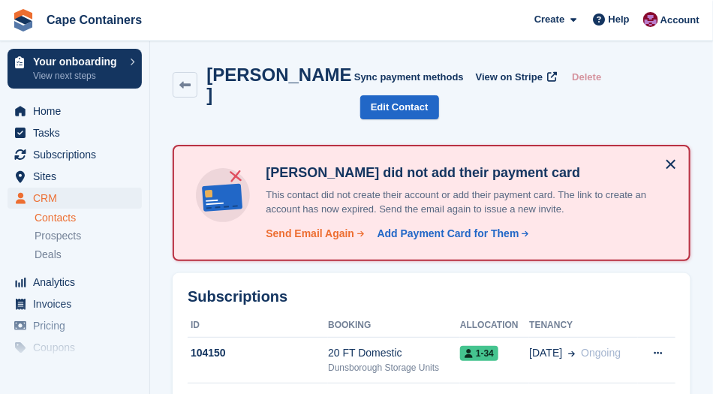
click at [308, 226] on div "Send Email Again" at bounding box center [310, 234] width 89 height 16
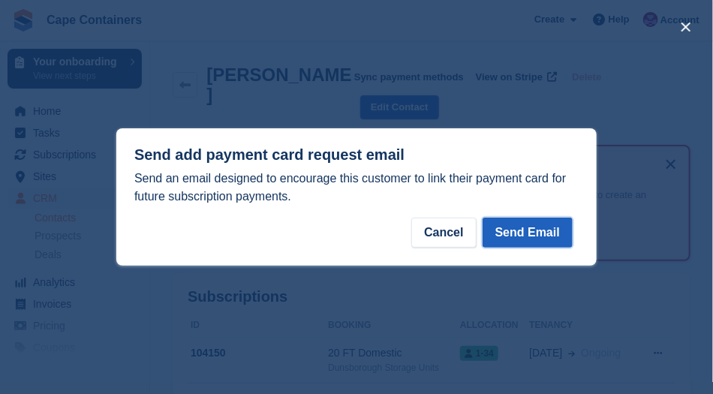
click at [532, 236] on button "Send Email" at bounding box center [528, 233] width 90 height 30
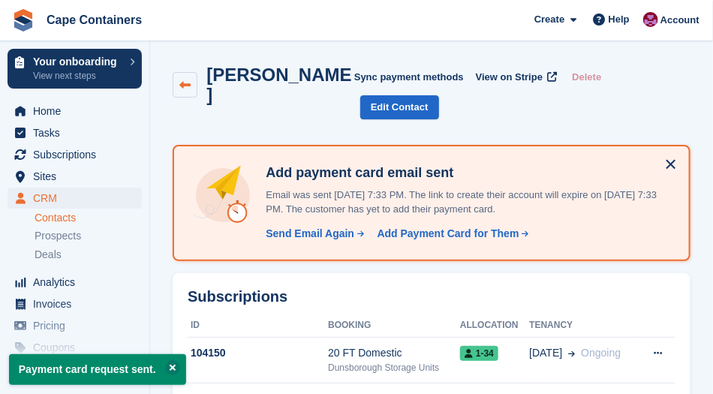
click at [188, 80] on icon at bounding box center [184, 85] width 11 height 11
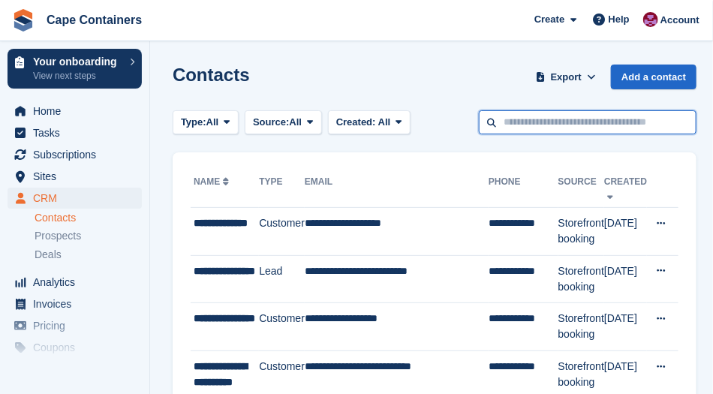
click at [501, 119] on input "text" at bounding box center [588, 122] width 218 height 25
type input "*****"
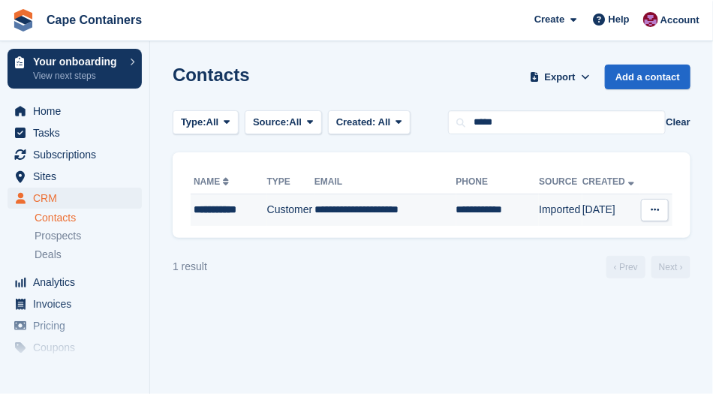
click at [227, 203] on div "**********" at bounding box center [229, 210] width 71 height 16
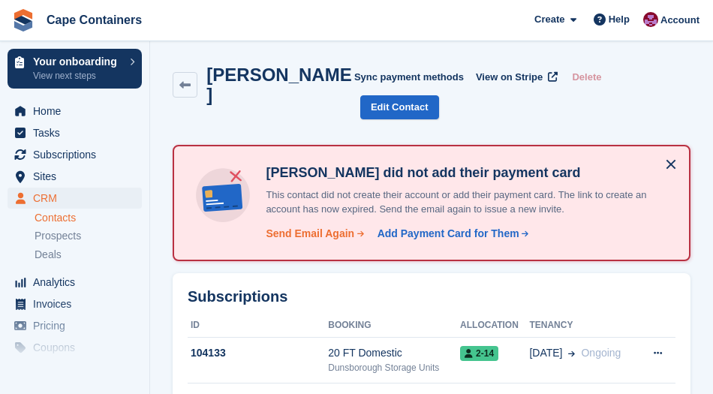
click at [306, 226] on div "Send Email Again" at bounding box center [310, 234] width 89 height 16
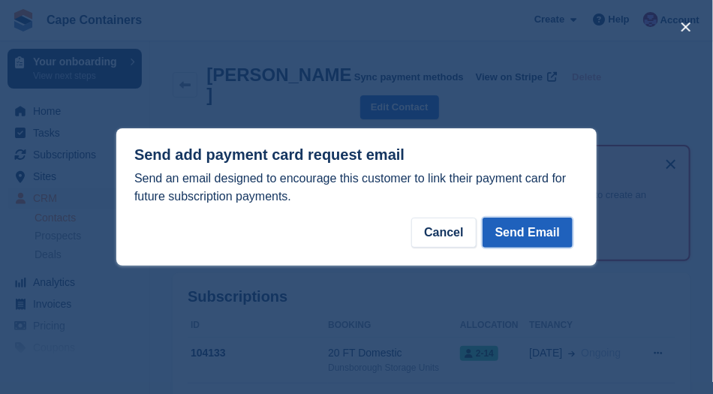
click at [547, 227] on button "Send Email" at bounding box center [528, 233] width 90 height 30
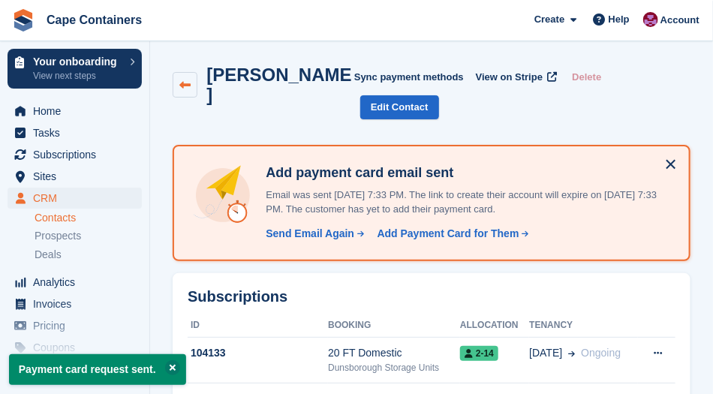
click at [185, 80] on icon at bounding box center [184, 85] width 11 height 11
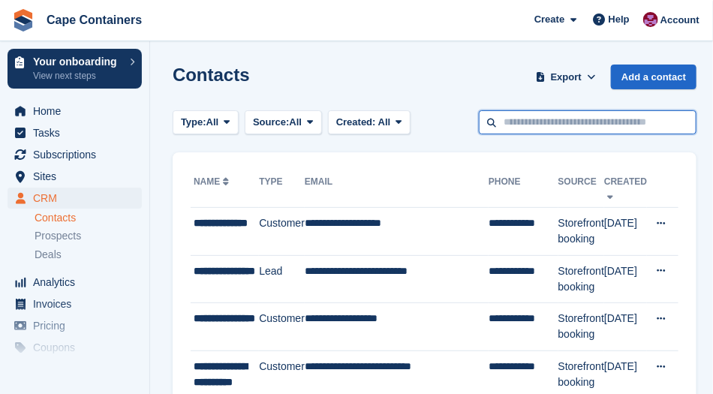
click at [519, 119] on input "text" at bounding box center [588, 122] width 218 height 25
type input "*******"
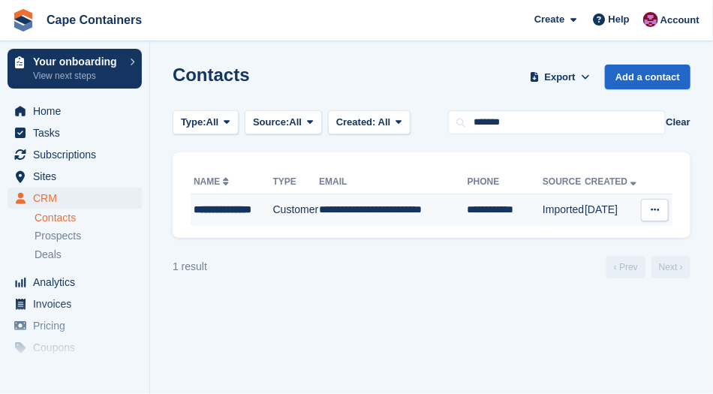
click at [213, 213] on div "**********" at bounding box center [233, 210] width 78 height 16
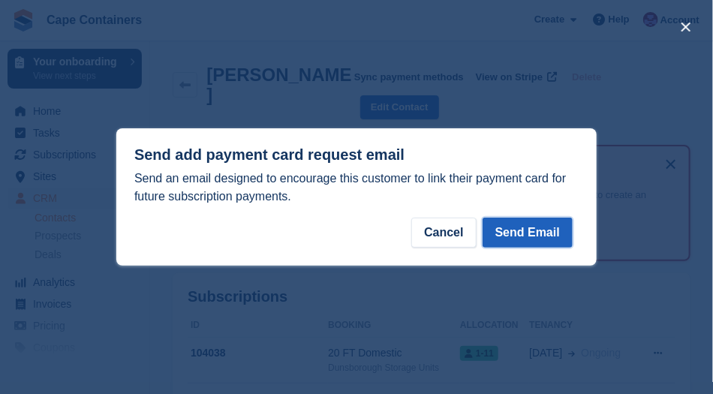
click at [538, 235] on button "Send Email" at bounding box center [528, 233] width 90 height 30
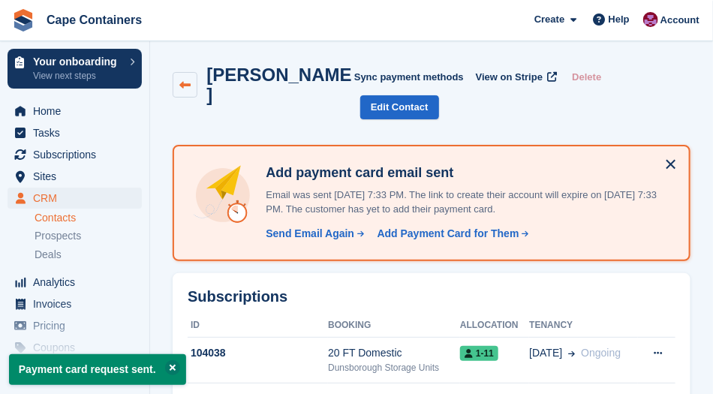
click at [180, 80] on icon at bounding box center [184, 85] width 11 height 11
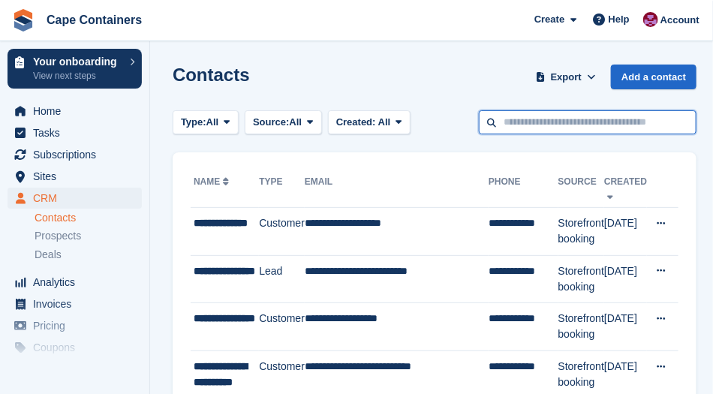
click at [529, 123] on input "text" at bounding box center [588, 122] width 218 height 25
type input "*******"
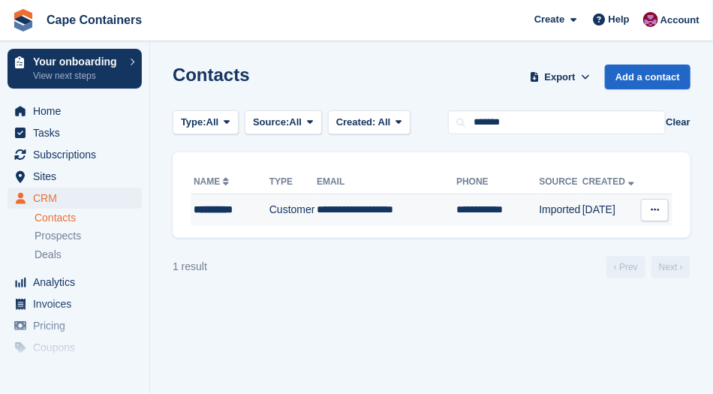
click at [221, 199] on td "**********" at bounding box center [230, 210] width 79 height 32
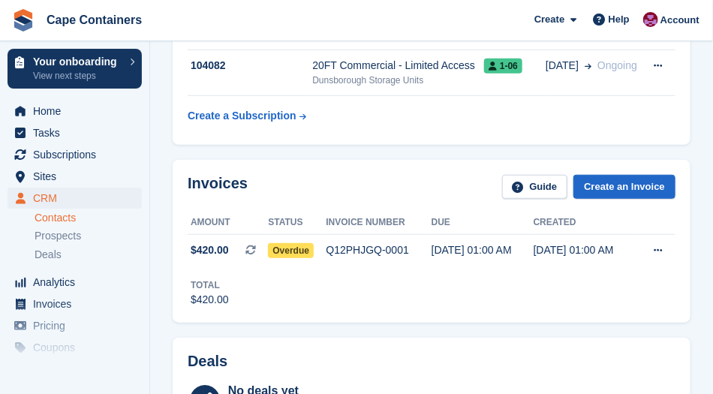
scroll to position [259, 0]
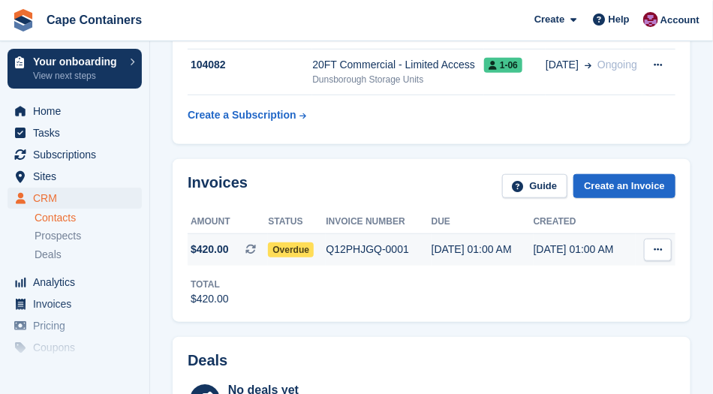
click at [659, 250] on icon at bounding box center [658, 250] width 8 height 10
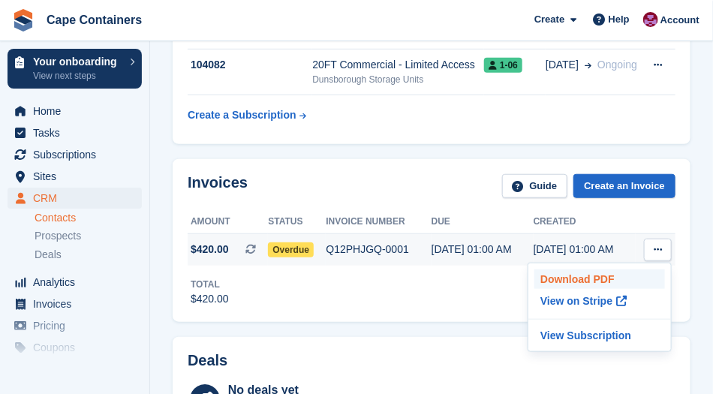
click at [563, 282] on p "Download PDF" at bounding box center [599, 279] width 131 height 20
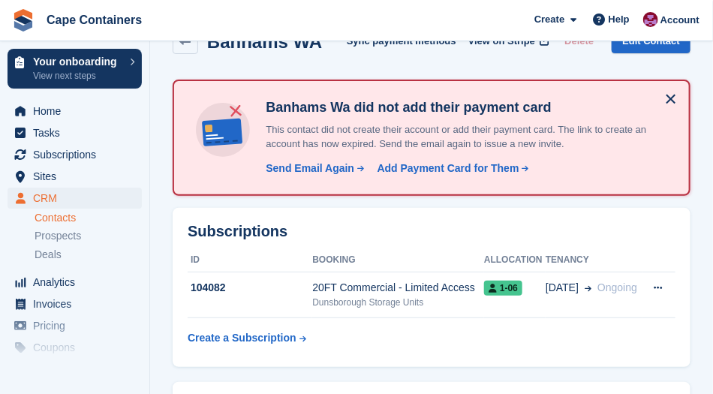
scroll to position [35, 0]
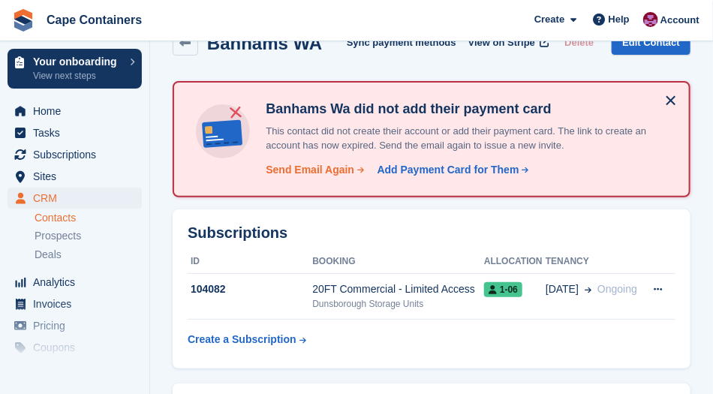
click at [312, 169] on div "Send Email Again" at bounding box center [310, 170] width 89 height 16
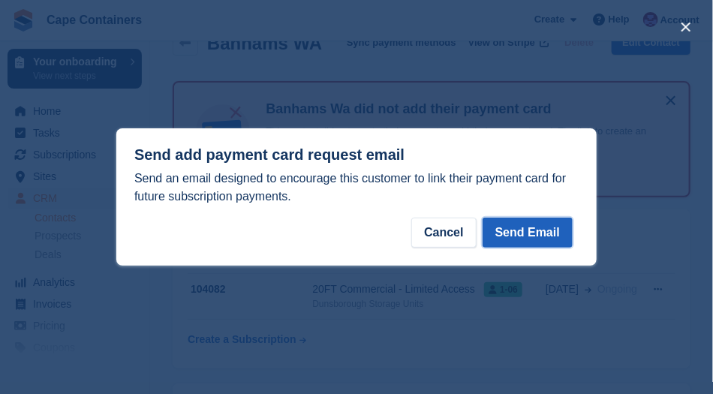
click at [528, 233] on button "Send Email" at bounding box center [528, 233] width 90 height 30
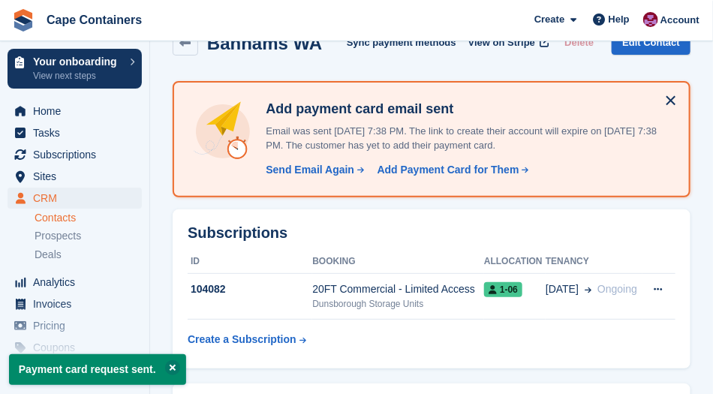
scroll to position [0, 0]
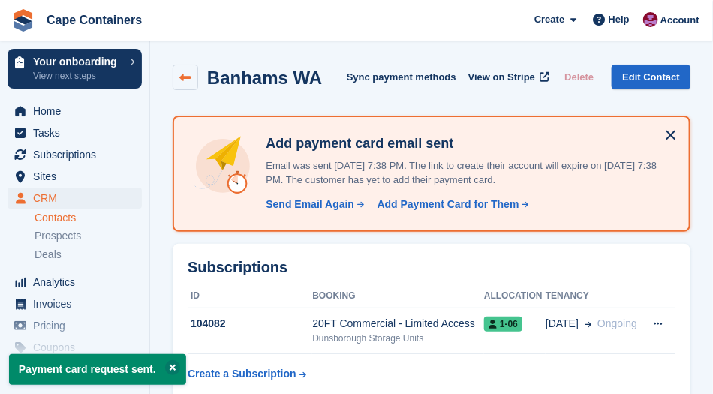
click at [183, 83] on icon at bounding box center [185, 77] width 11 height 11
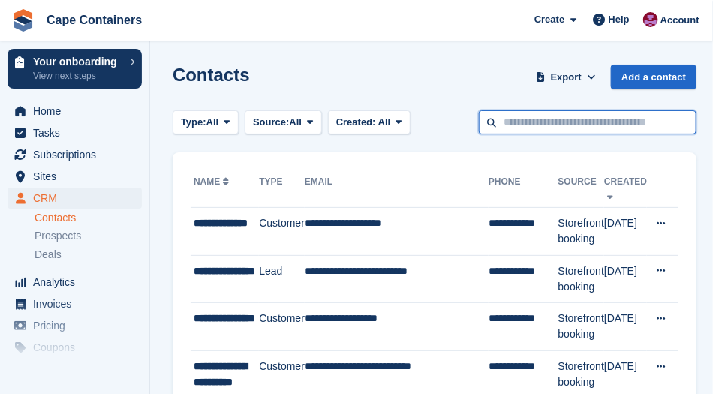
click at [502, 122] on input "text" at bounding box center [588, 122] width 218 height 25
type input "*****"
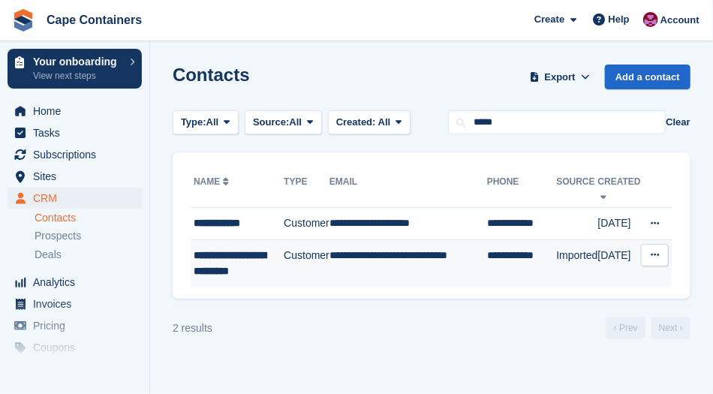
click at [213, 259] on div "**********" at bounding box center [239, 264] width 90 height 32
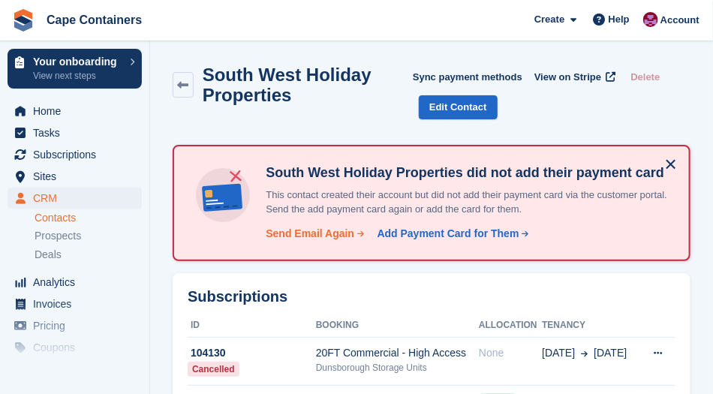
click at [303, 235] on div "Send Email Again" at bounding box center [310, 234] width 89 height 16
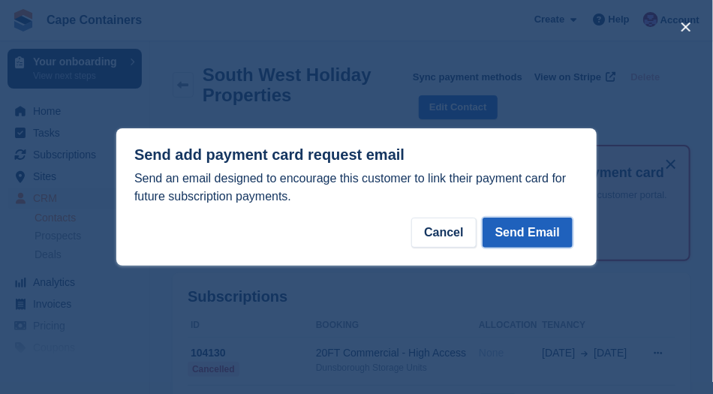
click at [530, 234] on button "Send Email" at bounding box center [528, 233] width 90 height 30
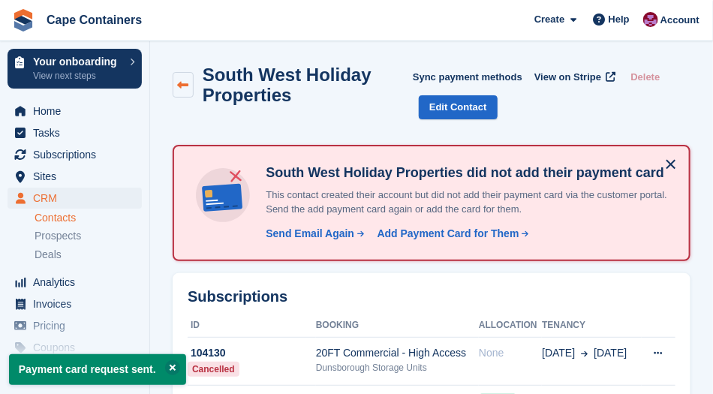
click at [185, 84] on icon at bounding box center [182, 85] width 11 height 11
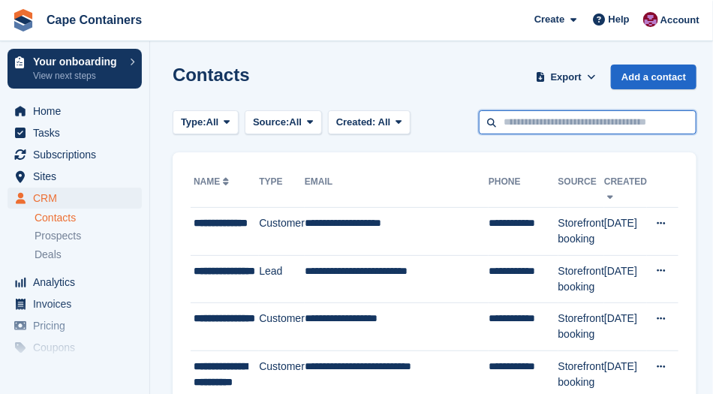
click at [516, 123] on input "text" at bounding box center [588, 122] width 218 height 25
type input "****"
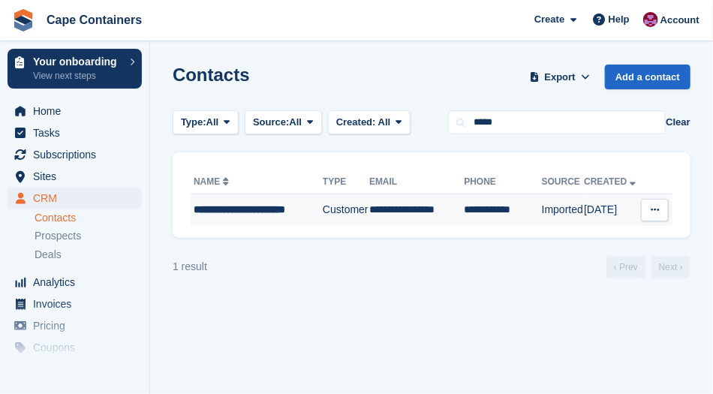
click at [218, 212] on div "**********" at bounding box center [257, 210] width 126 height 16
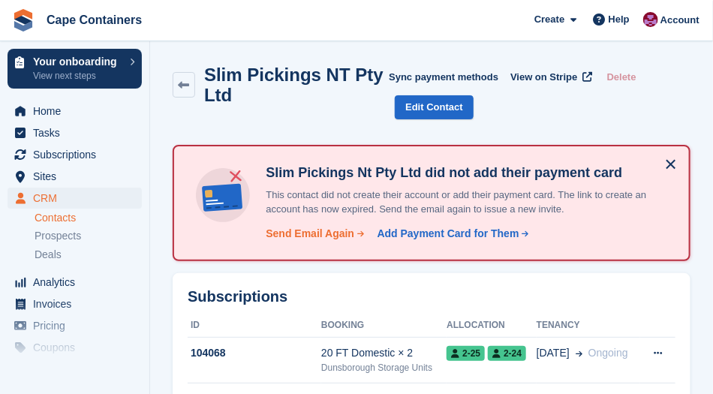
click at [307, 230] on div "Send Email Again" at bounding box center [310, 234] width 89 height 16
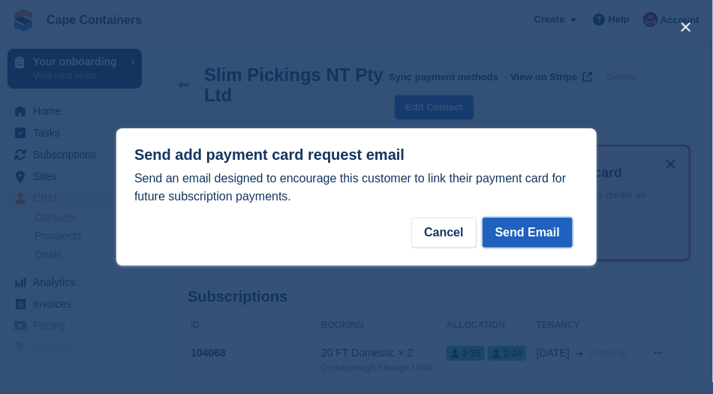
click at [528, 237] on button "Send Email" at bounding box center [528, 233] width 90 height 30
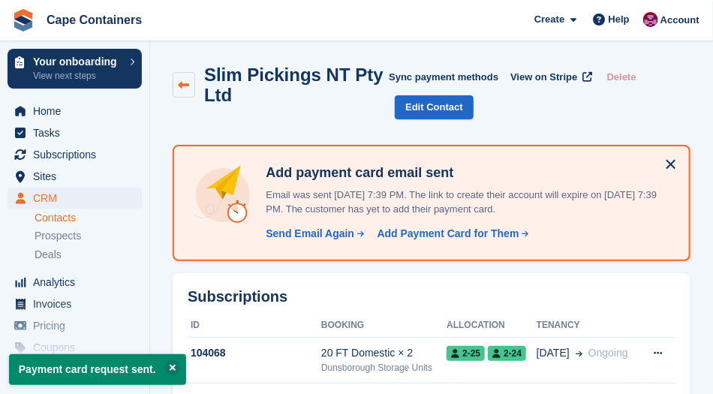
click at [185, 83] on icon at bounding box center [184, 85] width 11 height 11
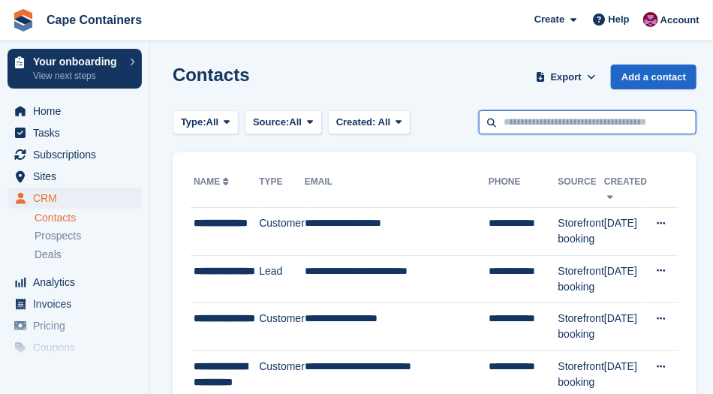
click at [507, 122] on input "text" at bounding box center [588, 122] width 218 height 25
type input "***"
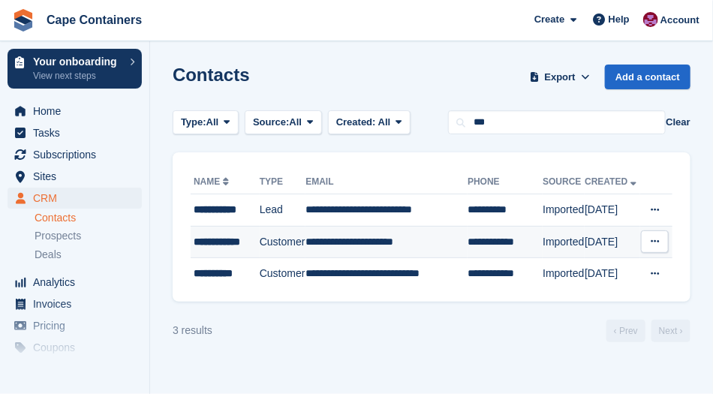
click at [237, 239] on div "**********" at bounding box center [226, 242] width 65 height 16
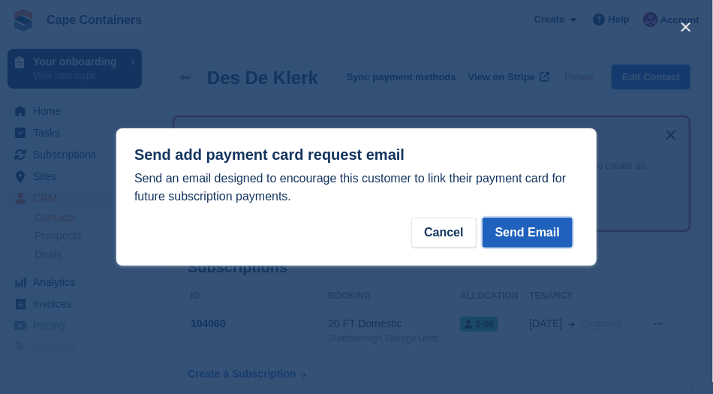
click at [531, 239] on button "Send Email" at bounding box center [528, 233] width 90 height 30
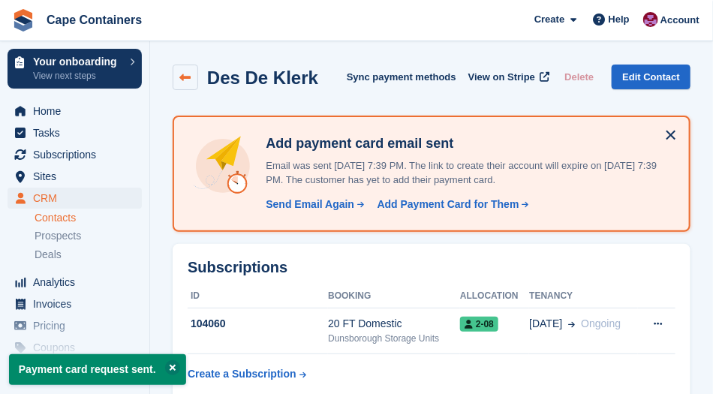
click at [181, 71] on link at bounding box center [186, 78] width 26 height 26
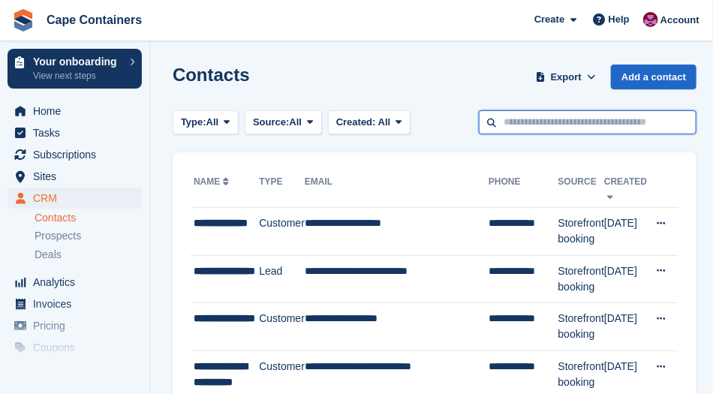
click at [520, 125] on input "text" at bounding box center [588, 122] width 218 height 25
type input "******"
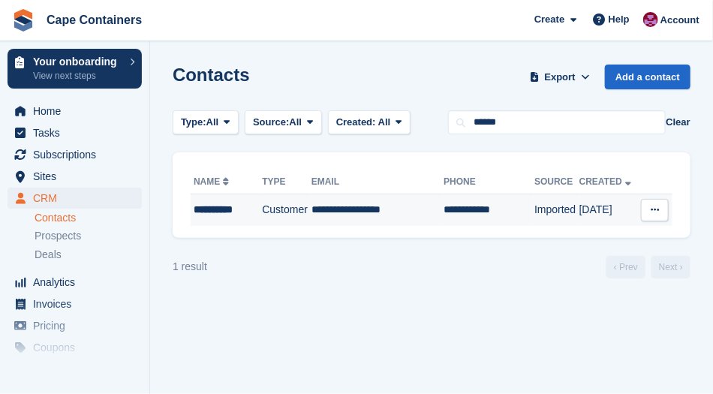
click at [215, 217] on div "**********" at bounding box center [225, 210] width 63 height 16
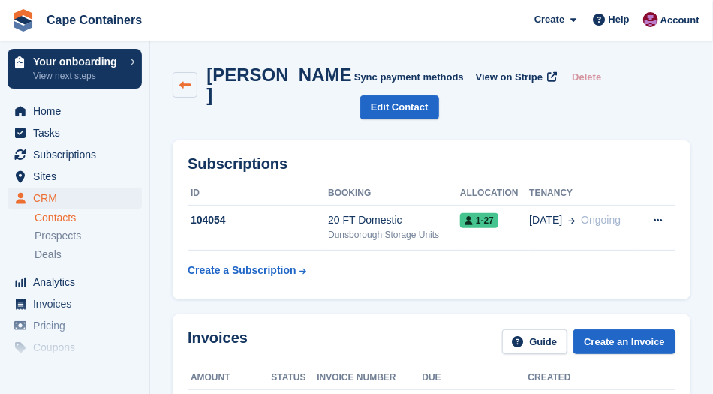
click at [185, 80] on icon at bounding box center [184, 85] width 11 height 11
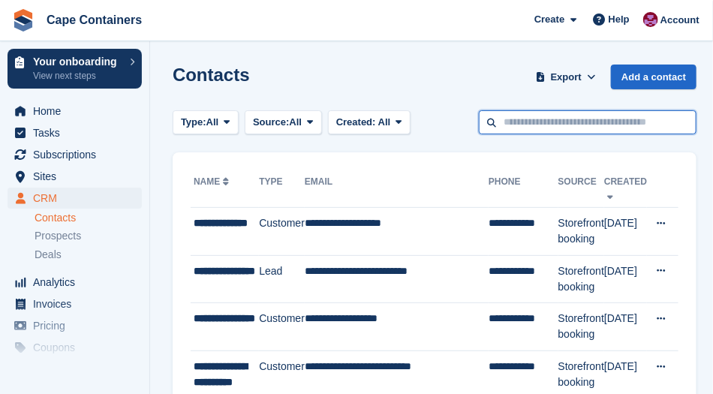
click at [521, 115] on input "text" at bounding box center [588, 122] width 218 height 25
type input "*****"
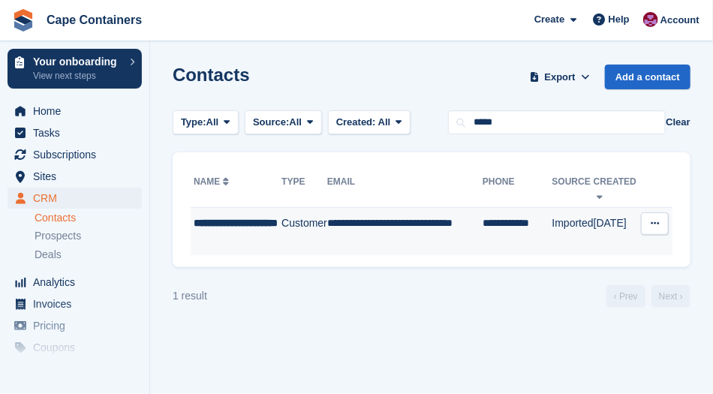
click at [207, 226] on div "**********" at bounding box center [238, 231] width 88 height 32
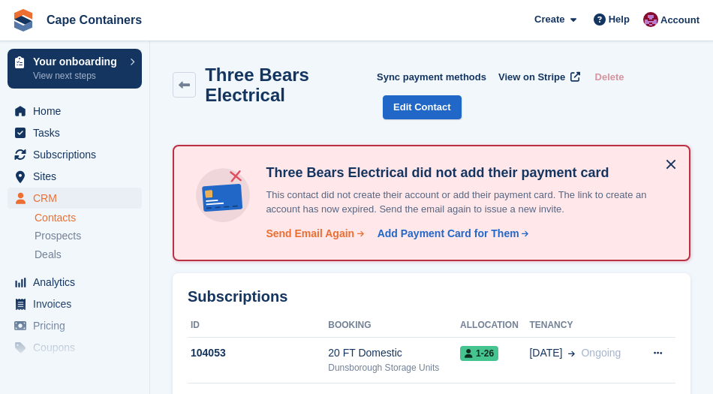
click at [295, 229] on div "Send Email Again" at bounding box center [310, 234] width 89 height 16
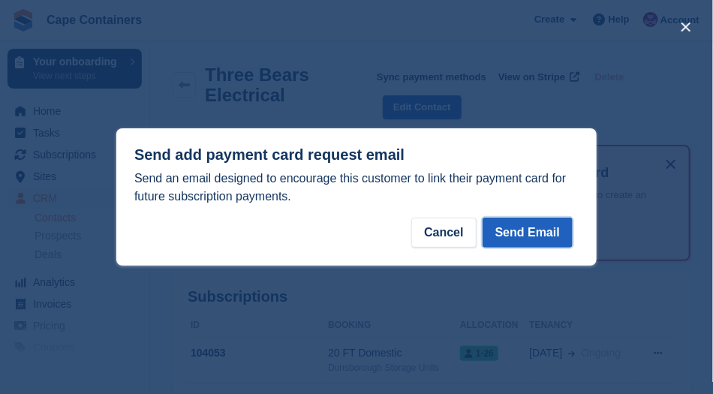
click at [528, 230] on button "Send Email" at bounding box center [528, 233] width 90 height 30
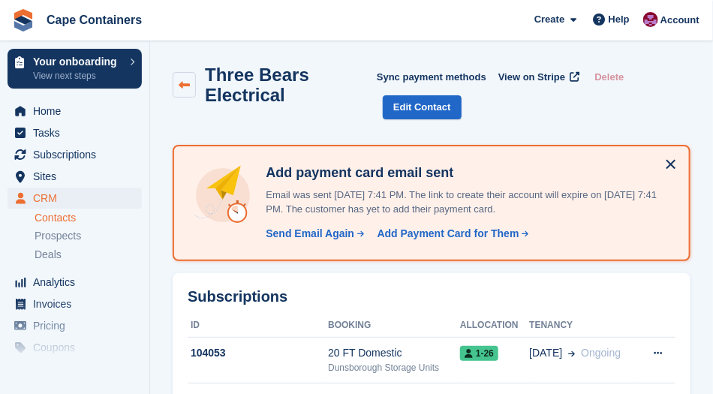
click at [180, 80] on icon at bounding box center [184, 85] width 11 height 11
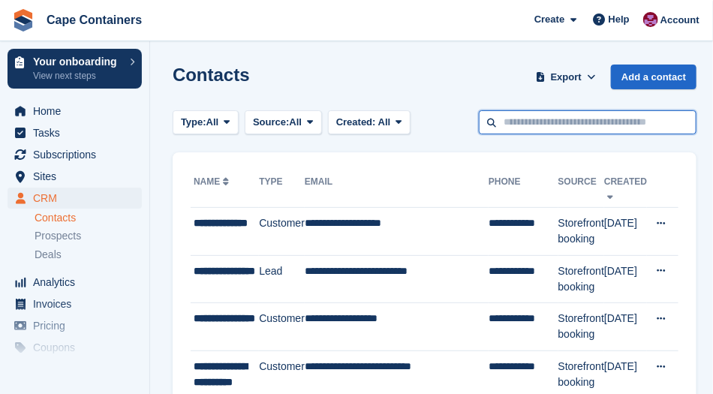
click at [533, 125] on input "text" at bounding box center [588, 122] width 218 height 25
type input "******"
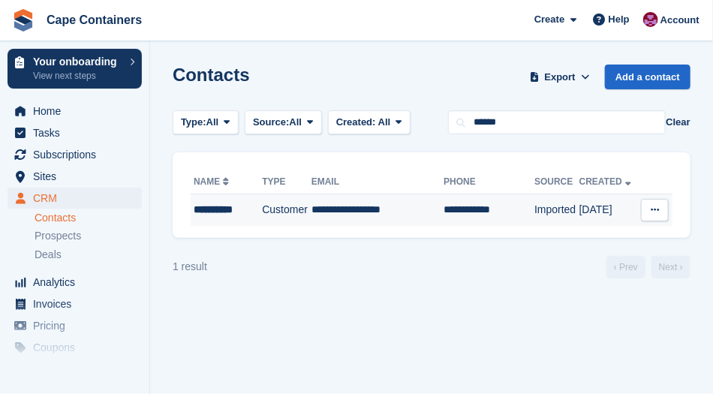
click at [209, 209] on div "**********" at bounding box center [225, 210] width 63 height 16
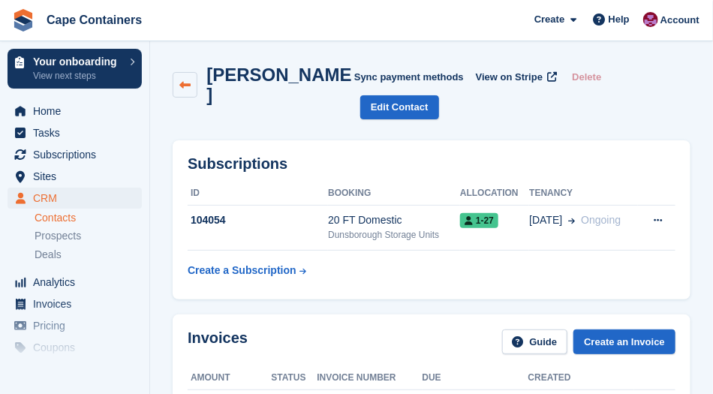
click at [179, 80] on link at bounding box center [185, 85] width 25 height 26
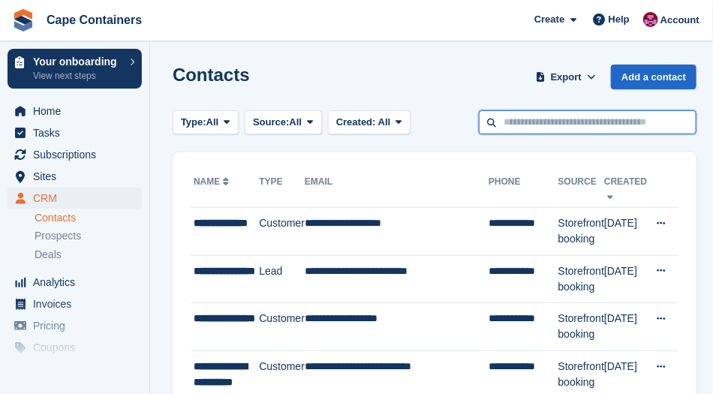
click at [524, 121] on input "text" at bounding box center [588, 122] width 218 height 25
type input "****"
